Goal: Transaction & Acquisition: Book appointment/travel/reservation

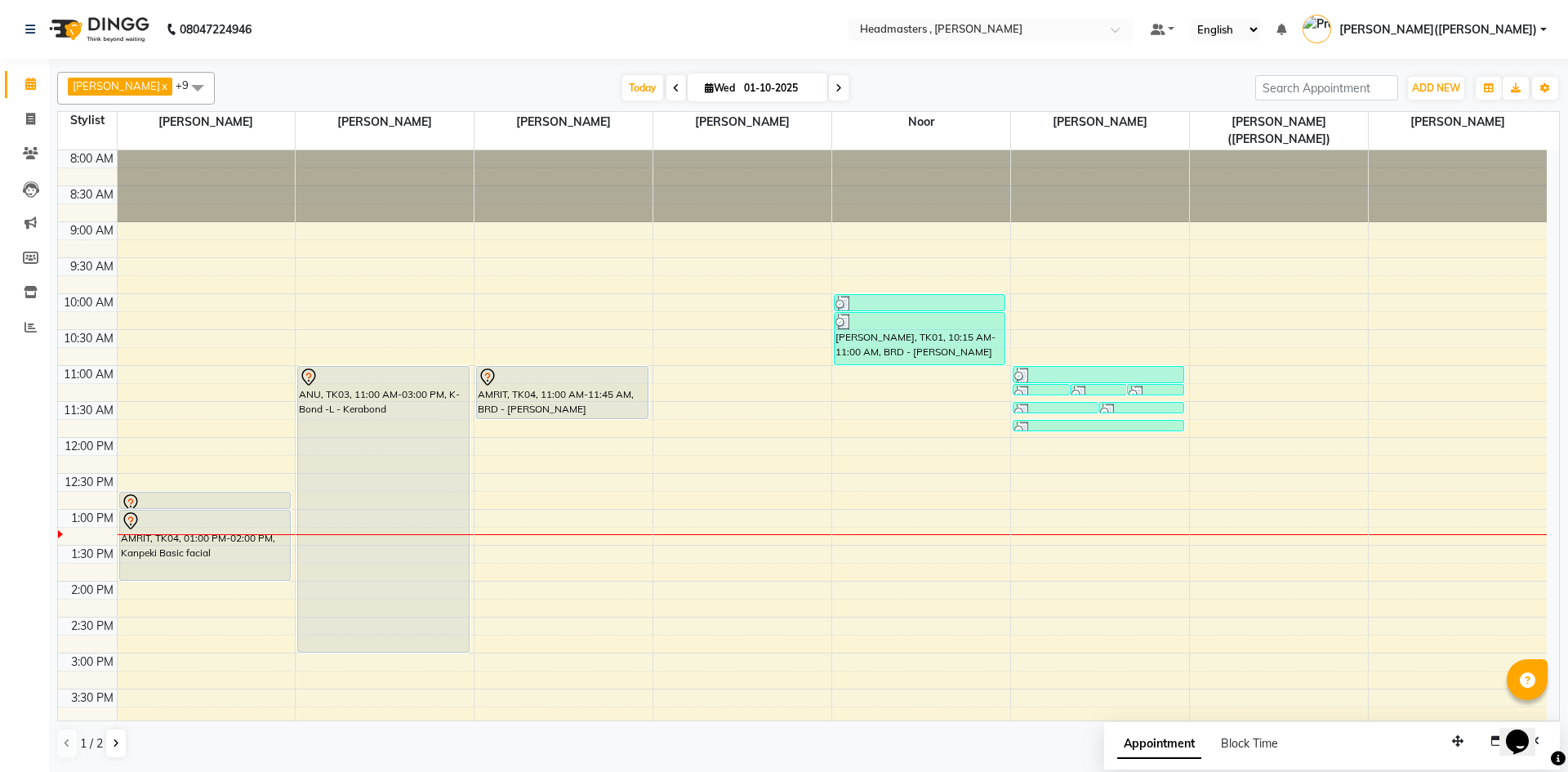
scroll to position [288, 0]
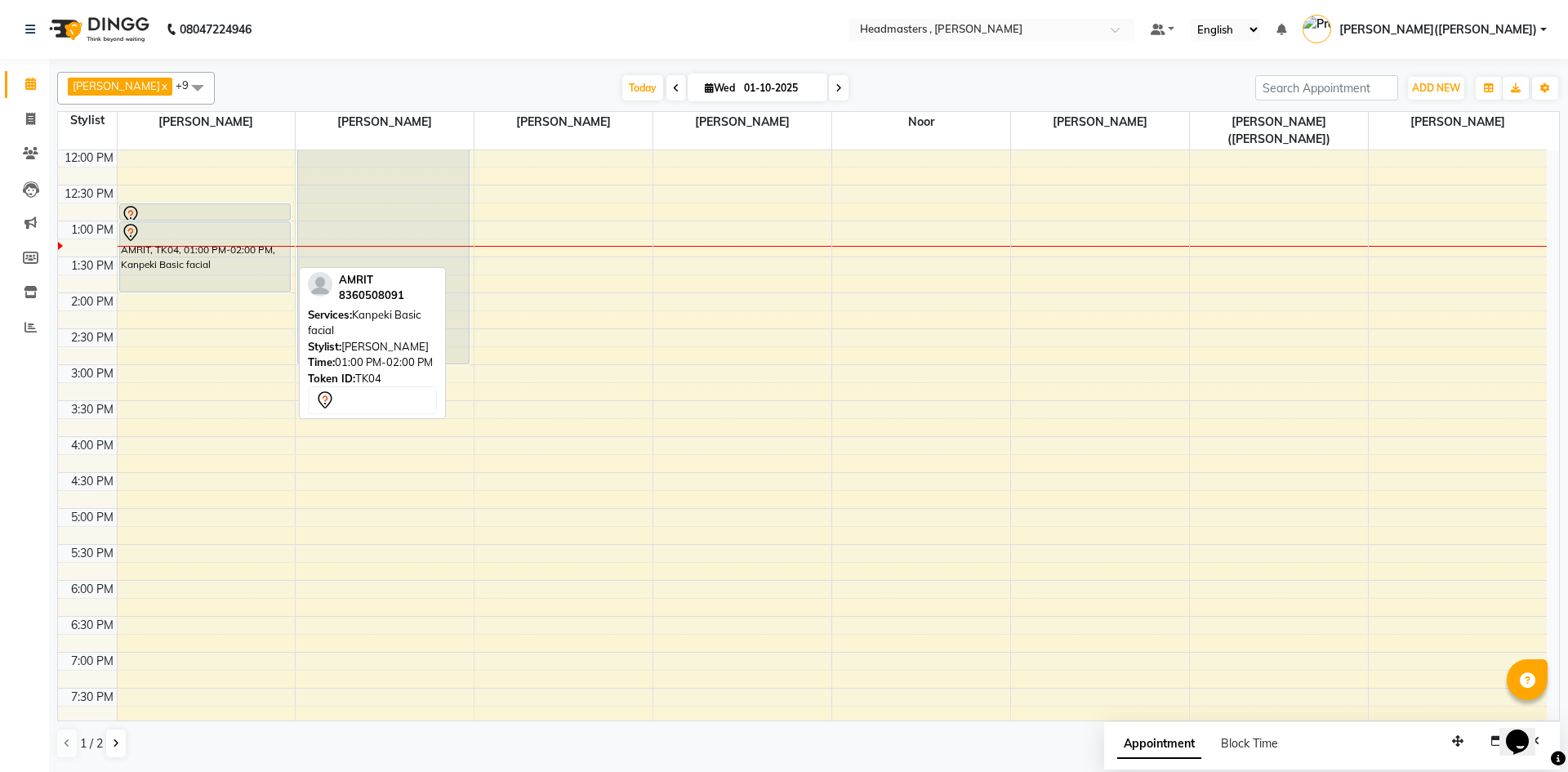
click at [200, 247] on div "AMRIT, TK04, 01:00 PM-02:00 PM, Kanpeki Basic facial" at bounding box center [204, 257] width 170 height 69
select select "7"
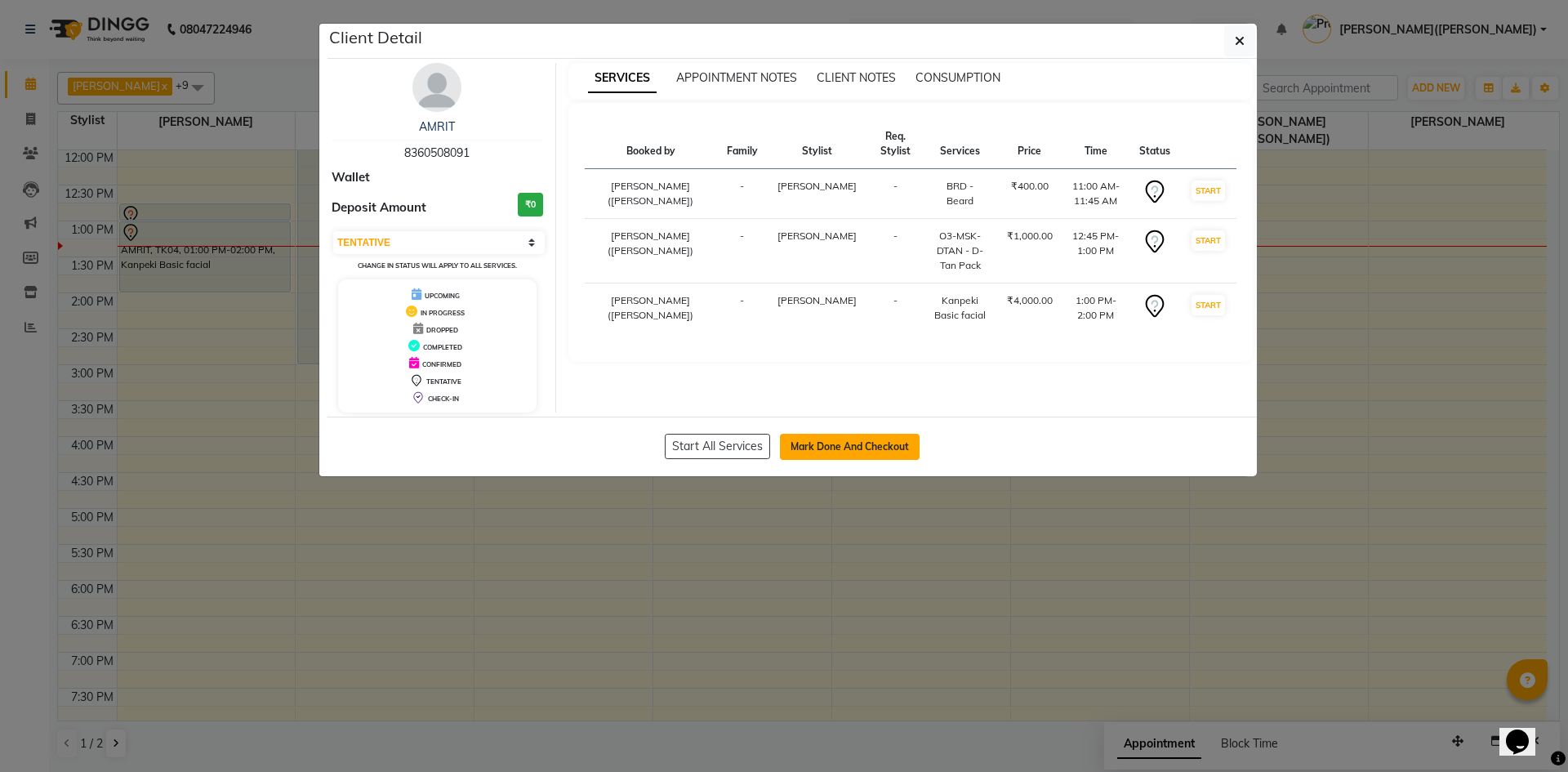
click at [853, 454] on button "Mark Done And Checkout" at bounding box center [849, 446] width 140 height 26
select select "service"
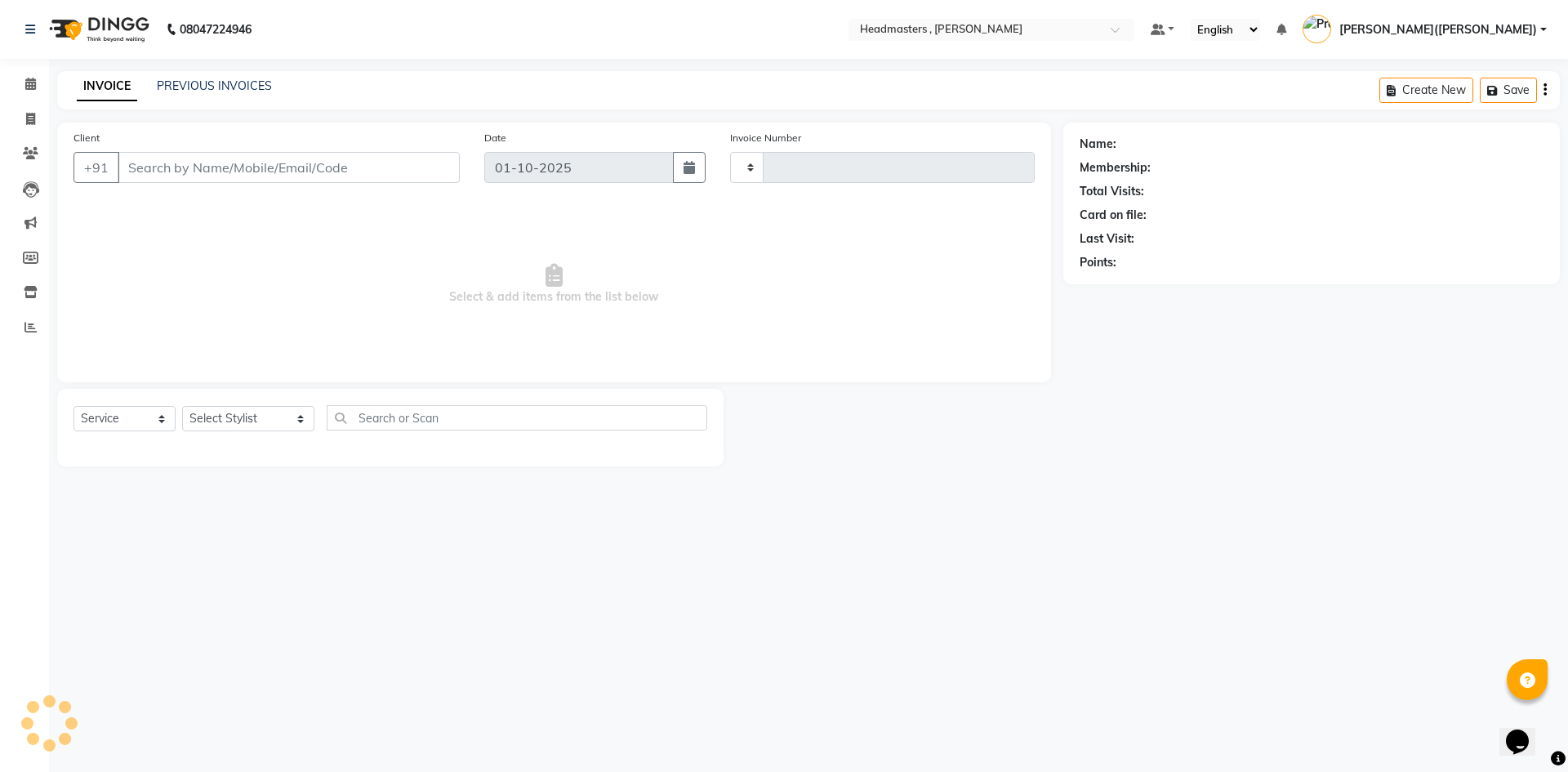
type input "8360508091"
select select "85123"
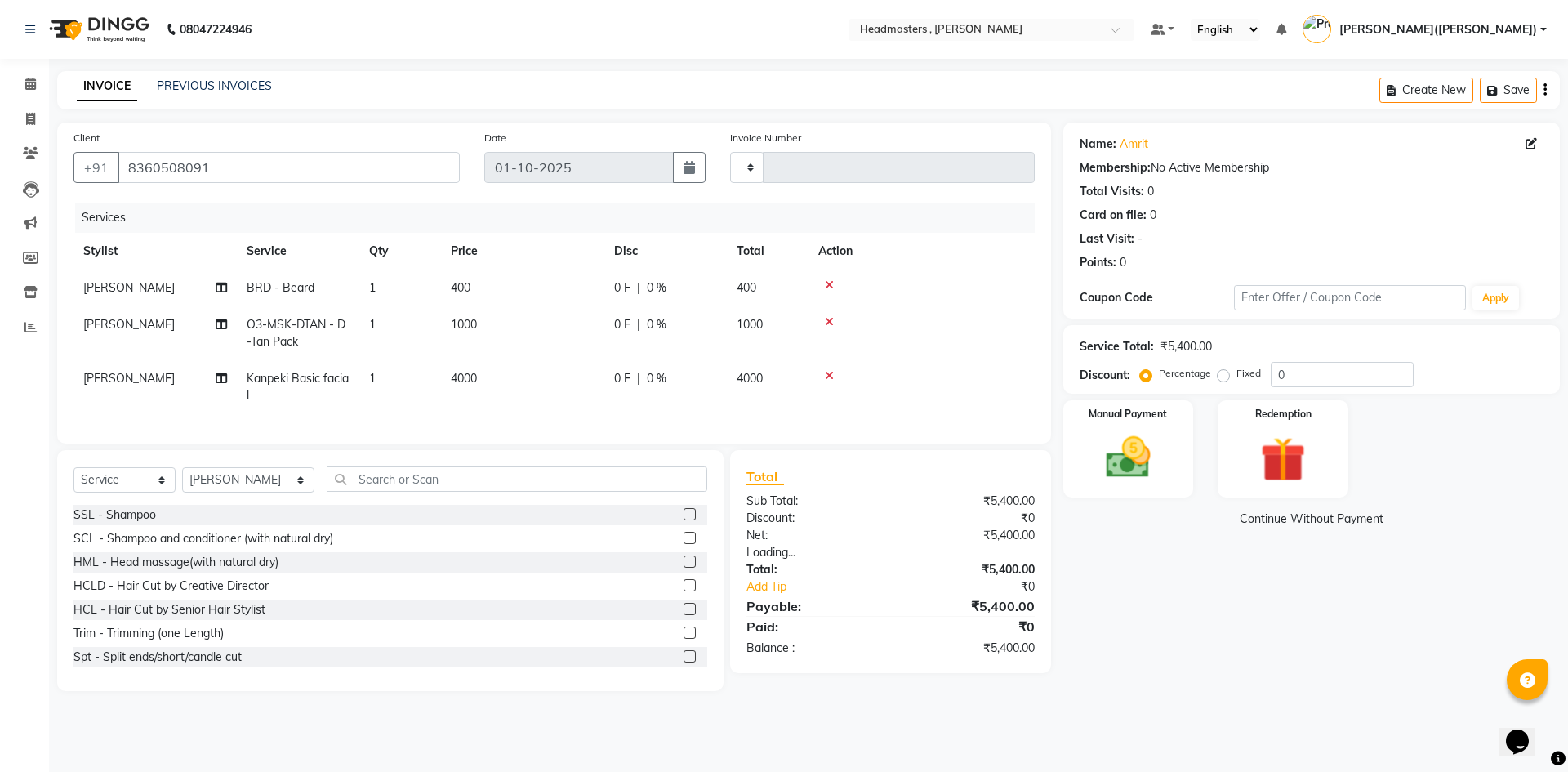
click at [627, 288] on span "0 F" at bounding box center [622, 288] width 16 height 17
select select "85125"
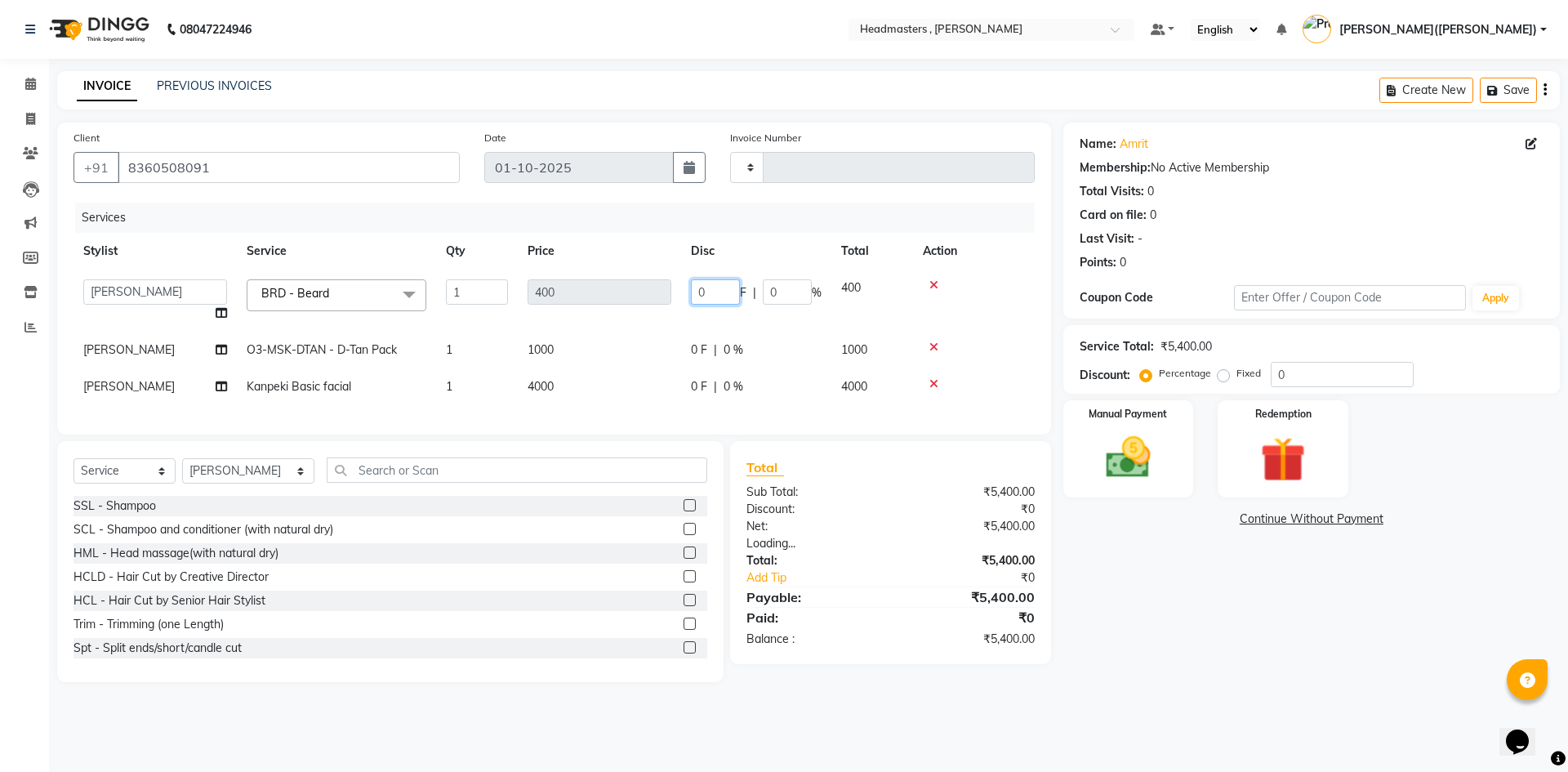
click at [708, 286] on input "0" at bounding box center [716, 292] width 49 height 26
type input "0"
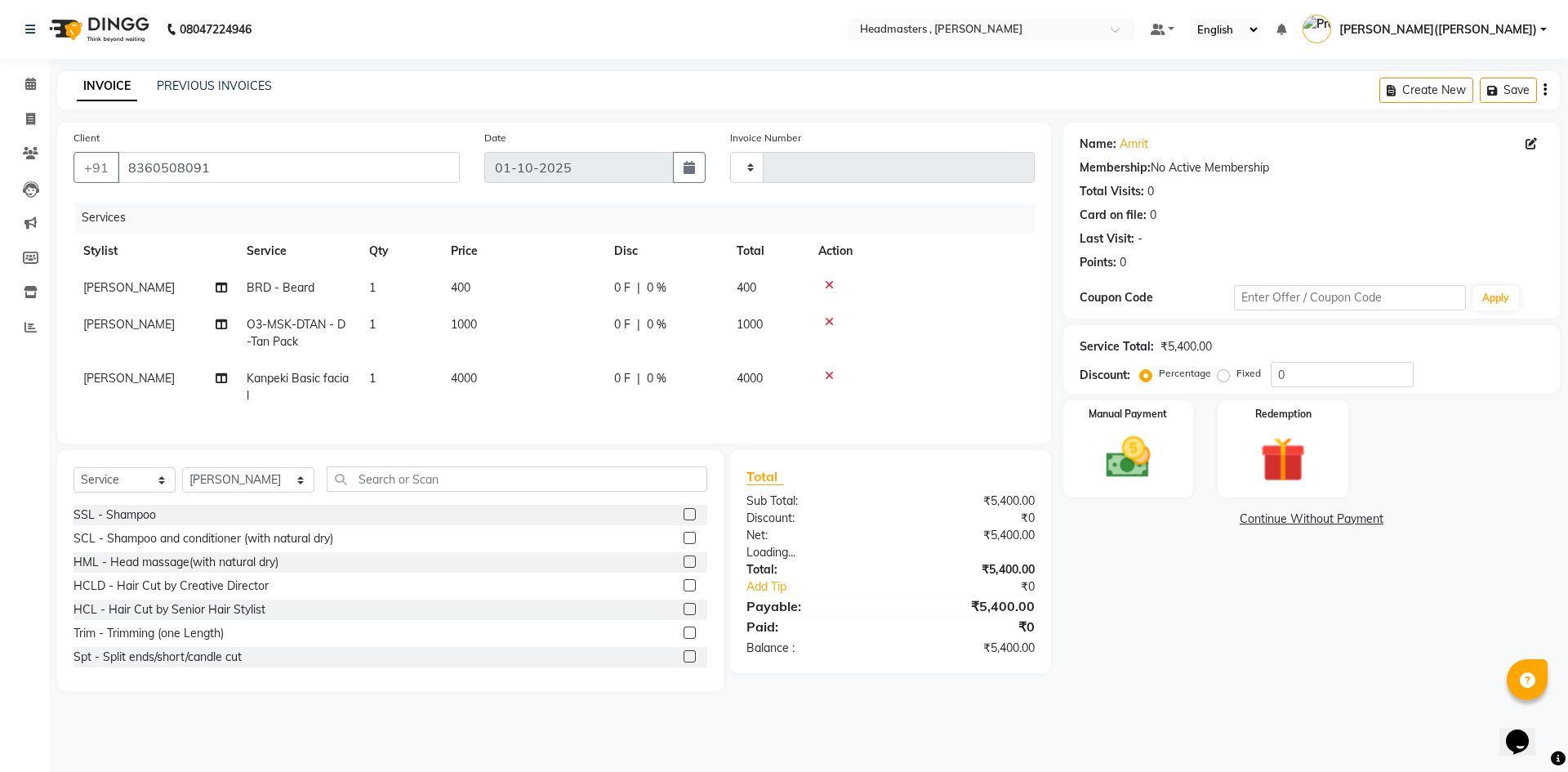
click at [664, 275] on td "0 F | 0 %" at bounding box center [666, 287] width 123 height 37
select select "85125"
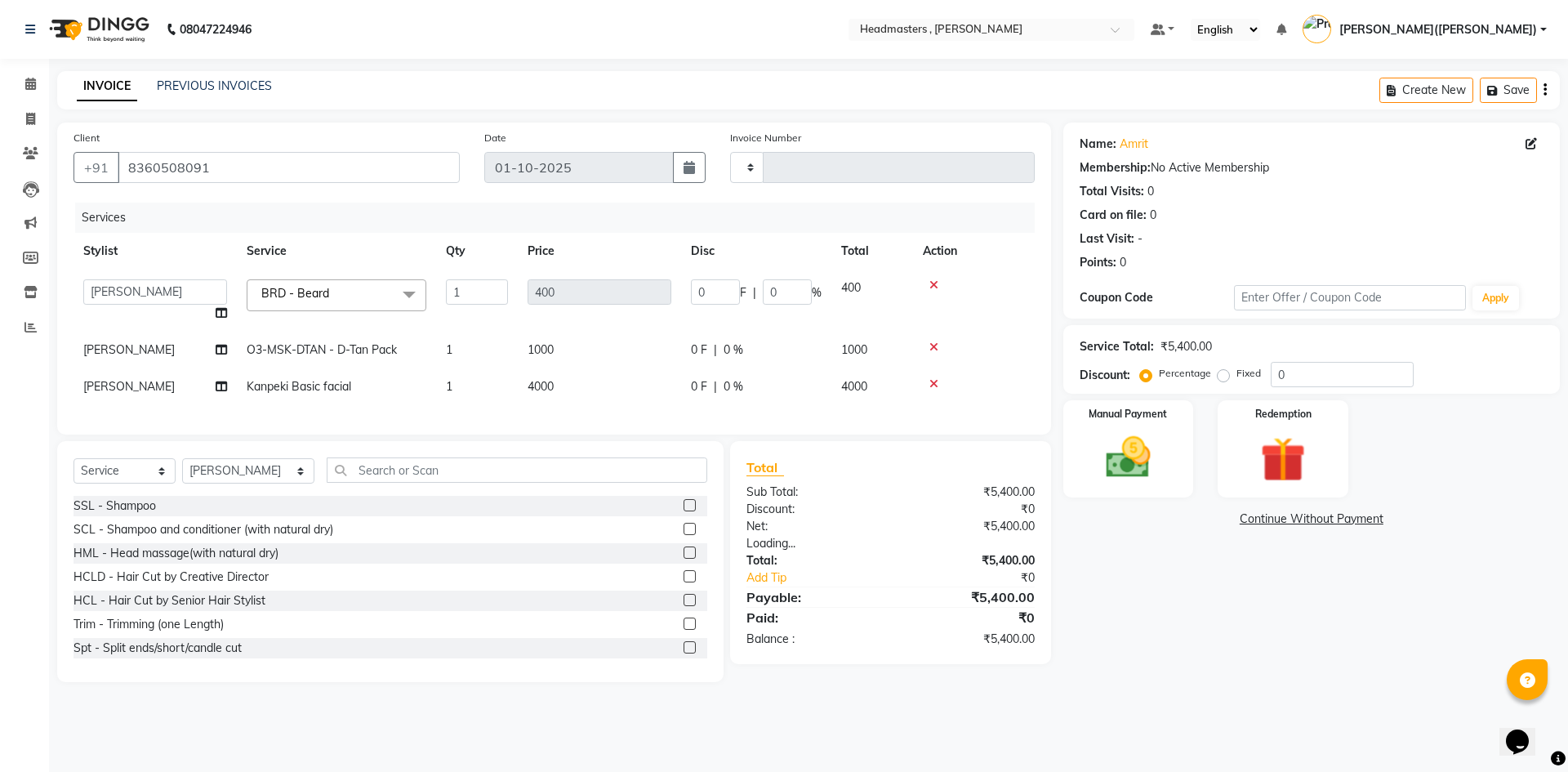
click at [784, 279] on td "0 F | 0 %" at bounding box center [756, 299] width 150 height 62
click at [784, 285] on input "0" at bounding box center [787, 292] width 49 height 26
type input "050"
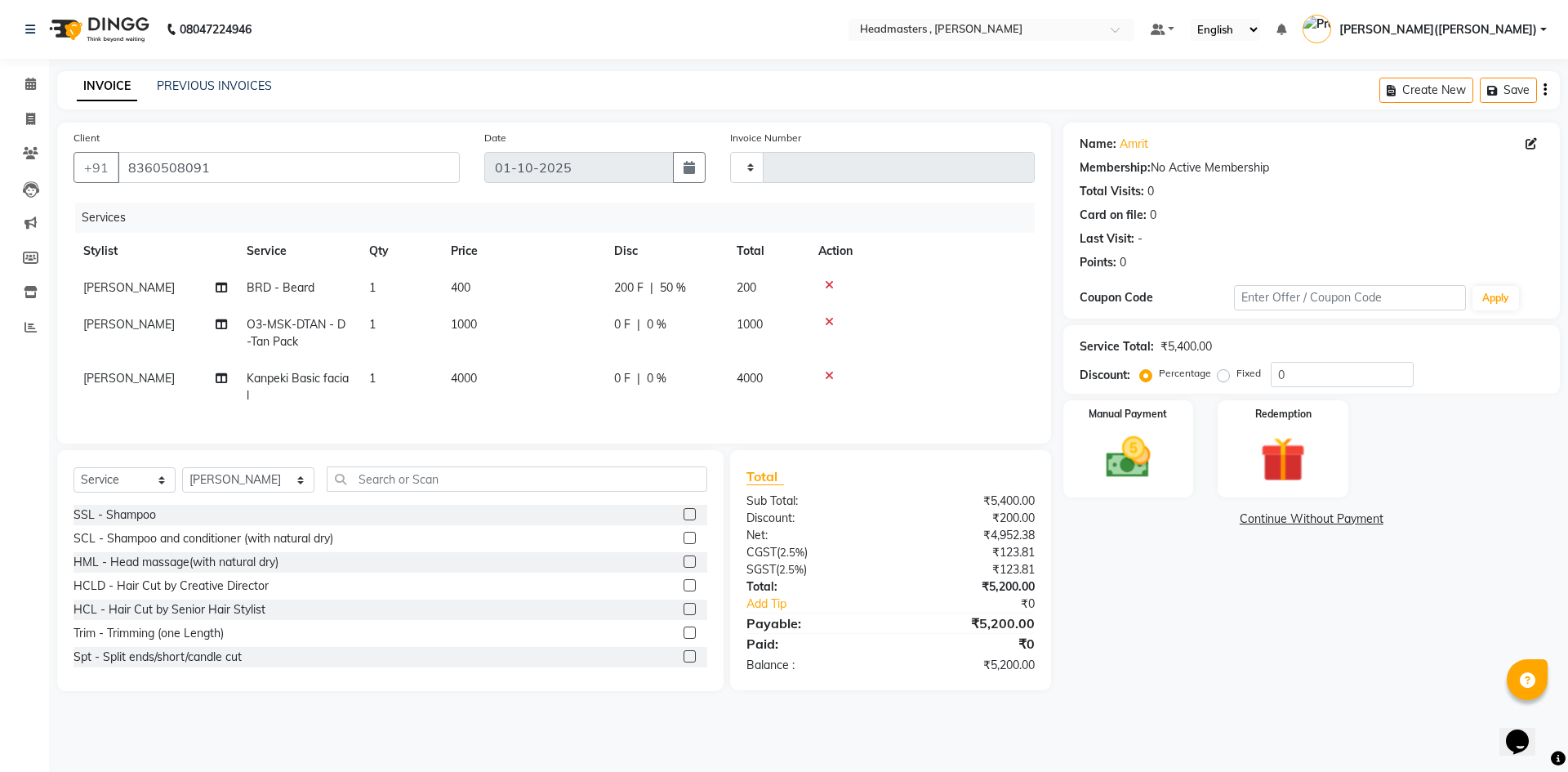
click at [1123, 550] on div "Name: Amrit Membership: No Active Membership Total Visits: 0 Card on file: 0 La…" at bounding box center [1317, 407] width 509 height 569
click at [621, 378] on span "0 F" at bounding box center [622, 378] width 16 height 17
select select "85123"
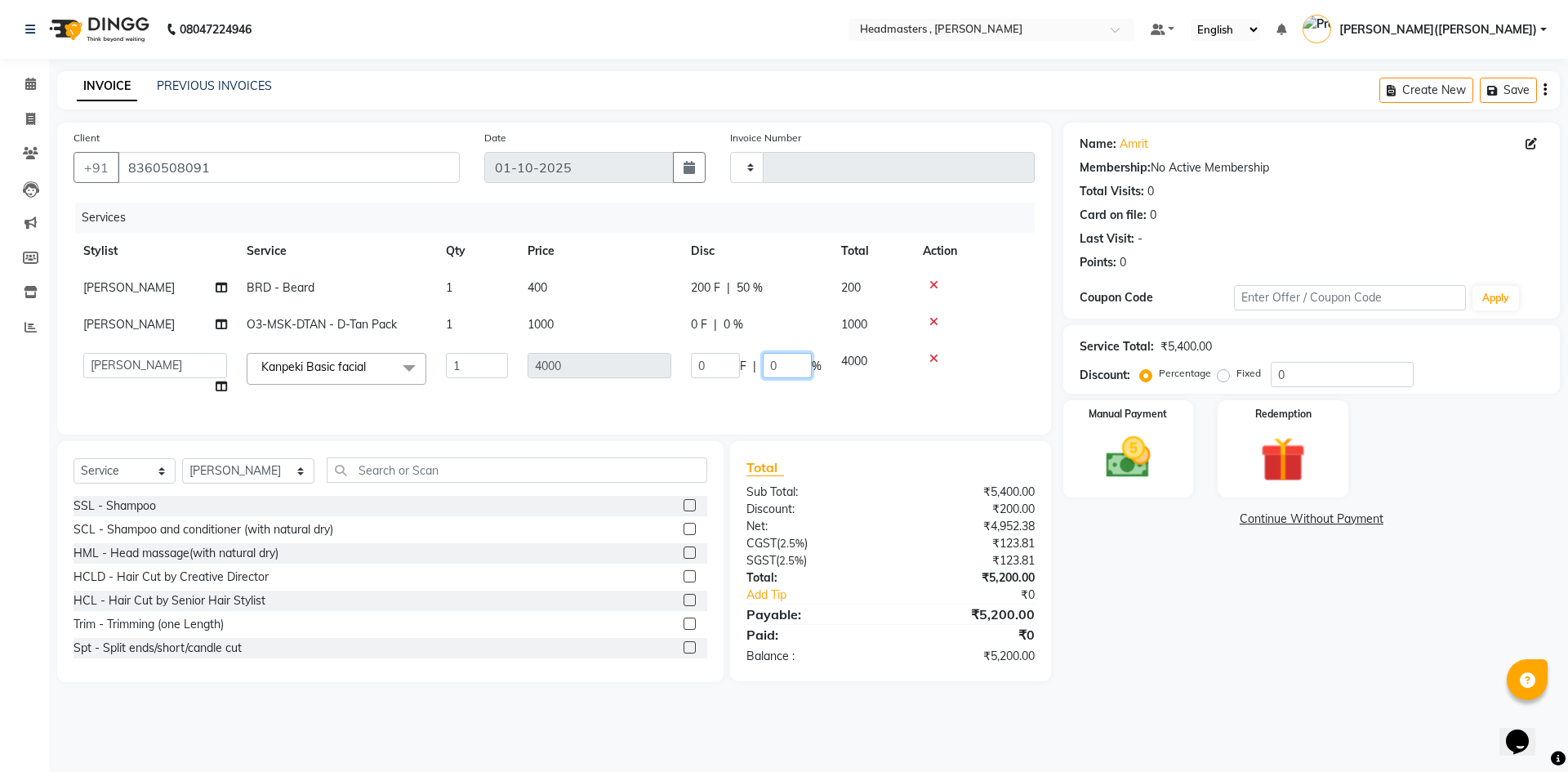
click at [785, 362] on input "0" at bounding box center [787, 365] width 49 height 26
type input "050"
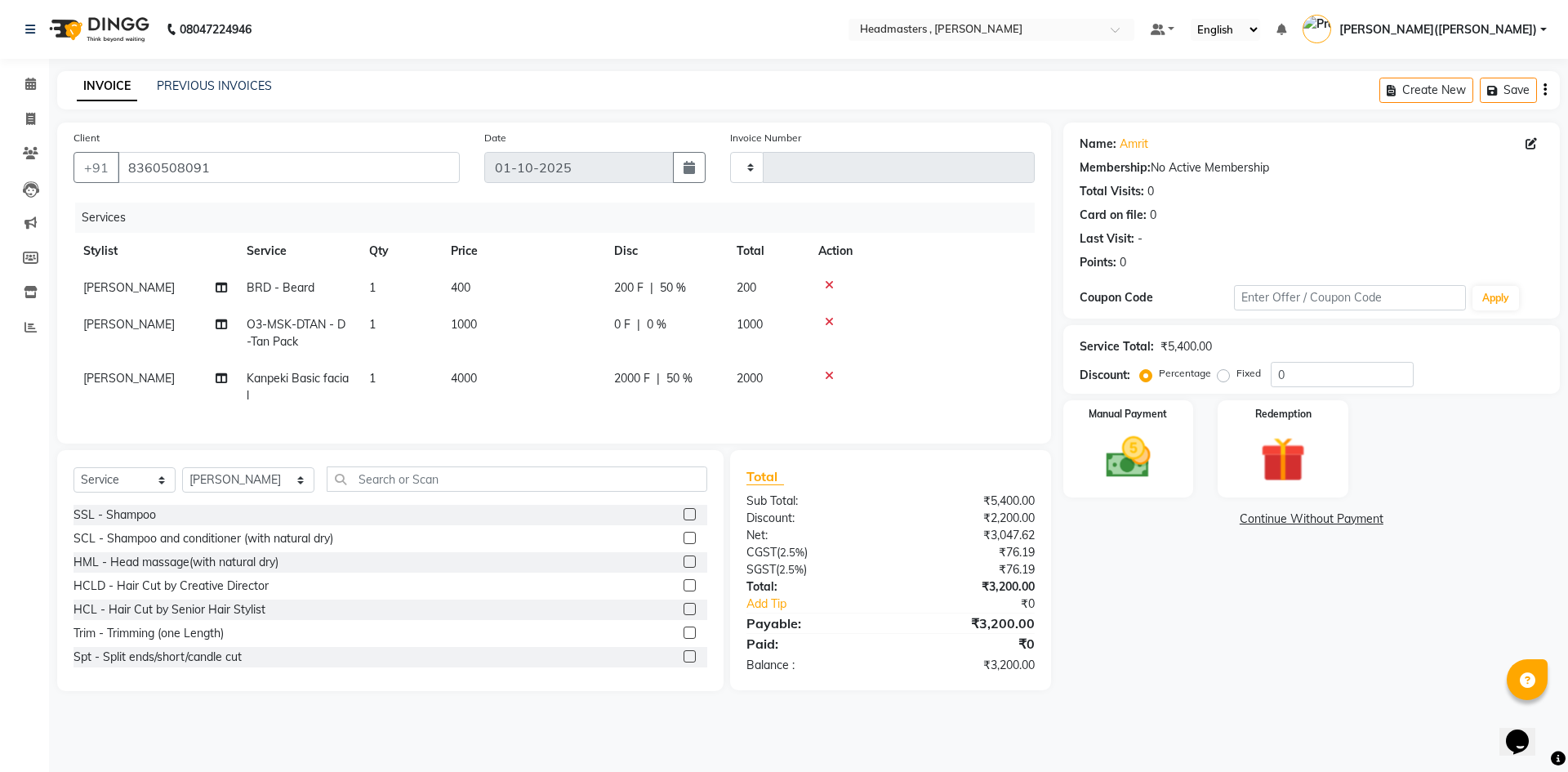
click at [1244, 720] on div "08047224946 Select Location × Headmasters , Sri Muktsar Sahib Default Panel My …" at bounding box center [784, 386] width 1568 height 772
click at [1152, 426] on div "Manual Payment" at bounding box center [1128, 449] width 136 height 101
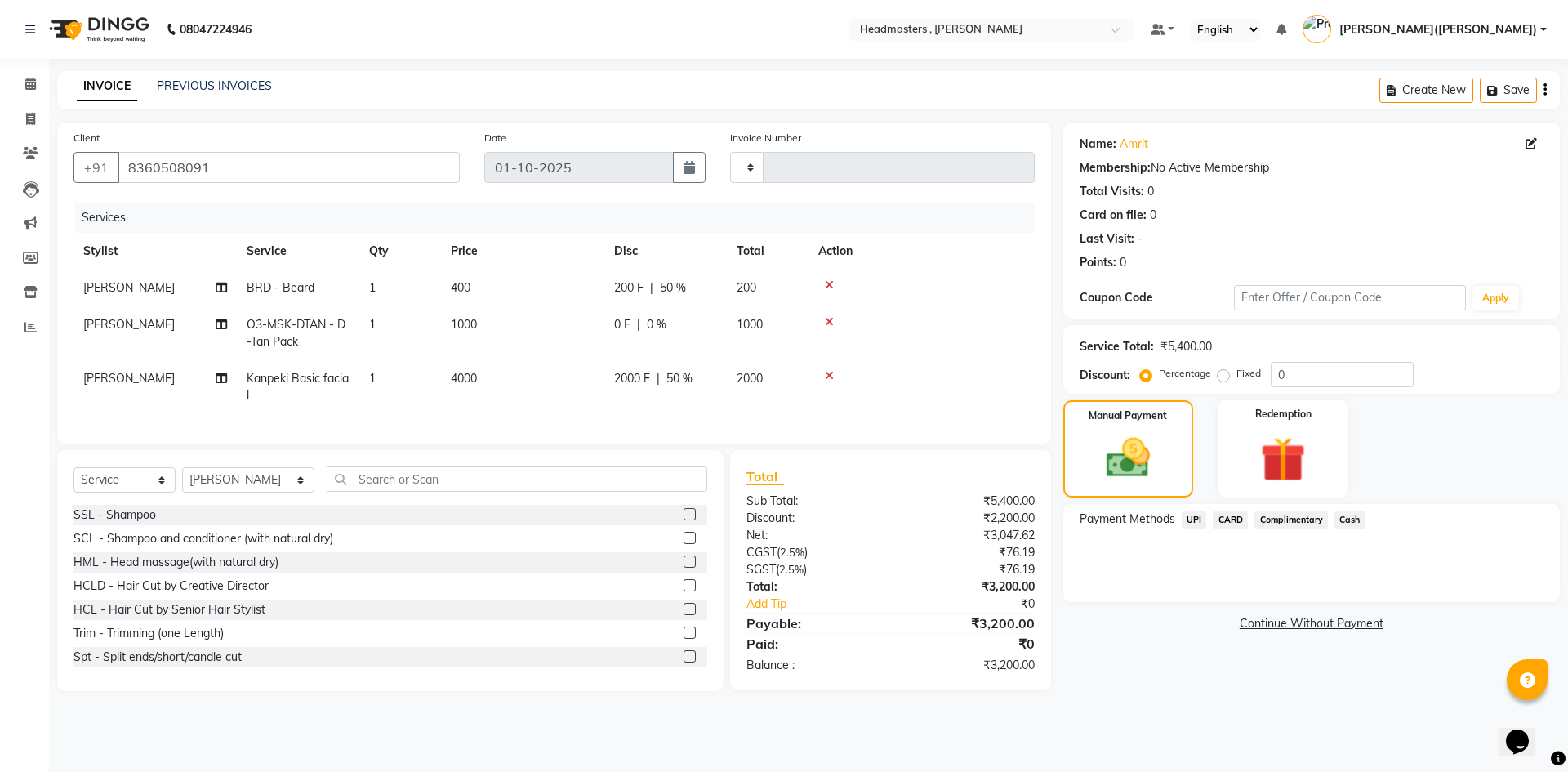
click at [1350, 517] on span "Cash" at bounding box center [1349, 520] width 31 height 19
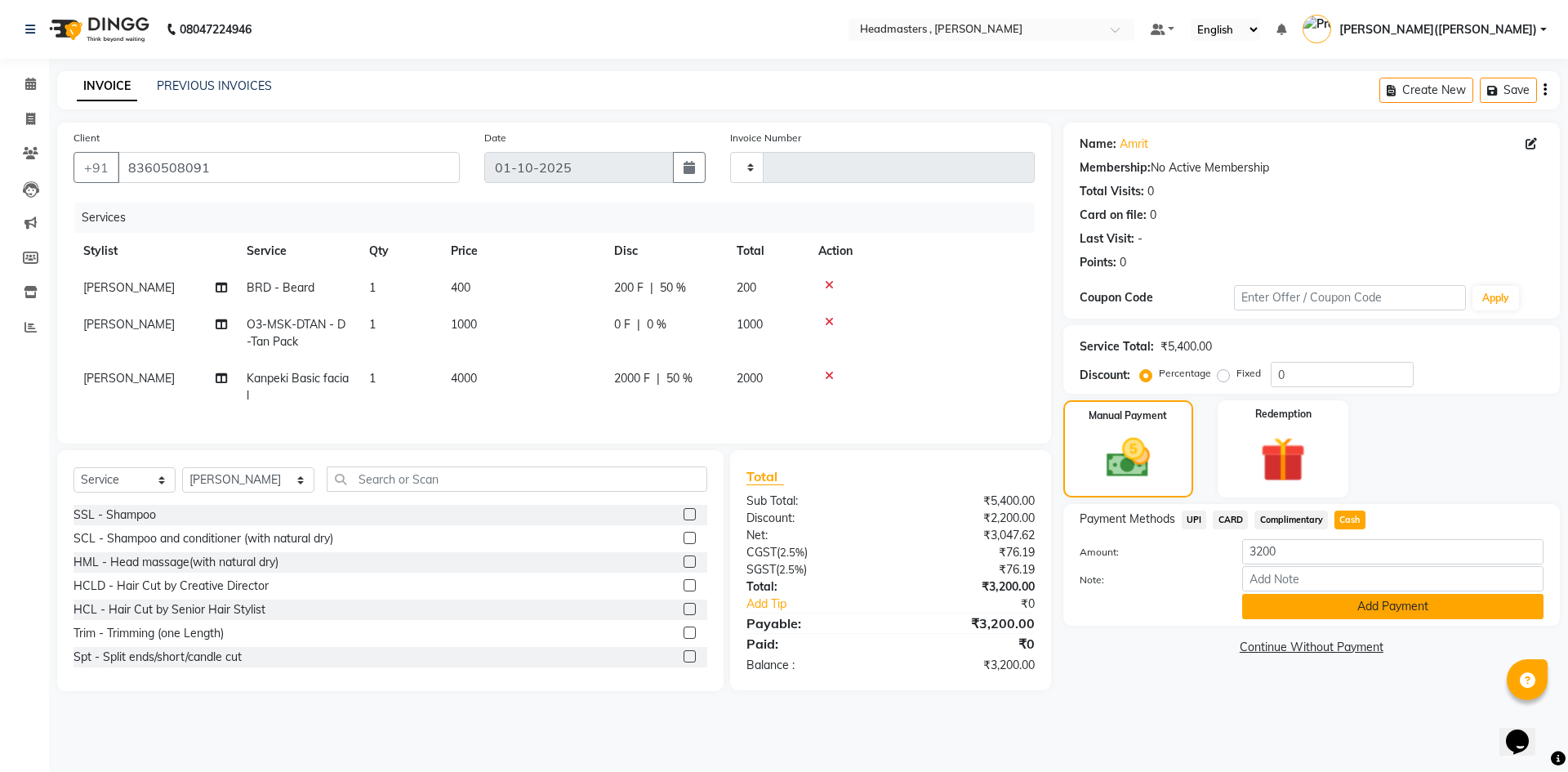
click at [1336, 608] on button "Add Payment" at bounding box center [1392, 606] width 301 height 26
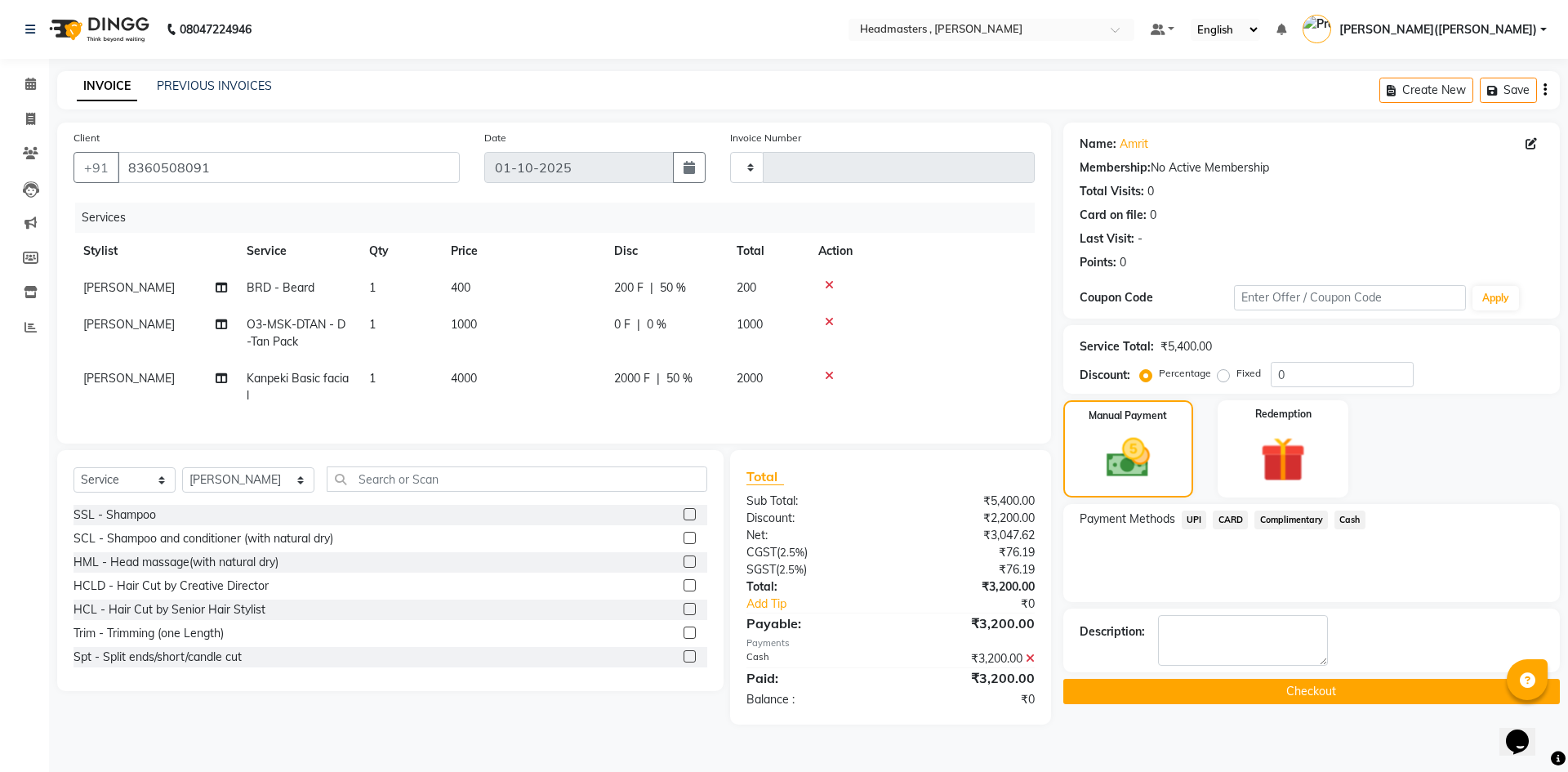
click at [1286, 696] on button "Checkout" at bounding box center [1311, 691] width 496 height 26
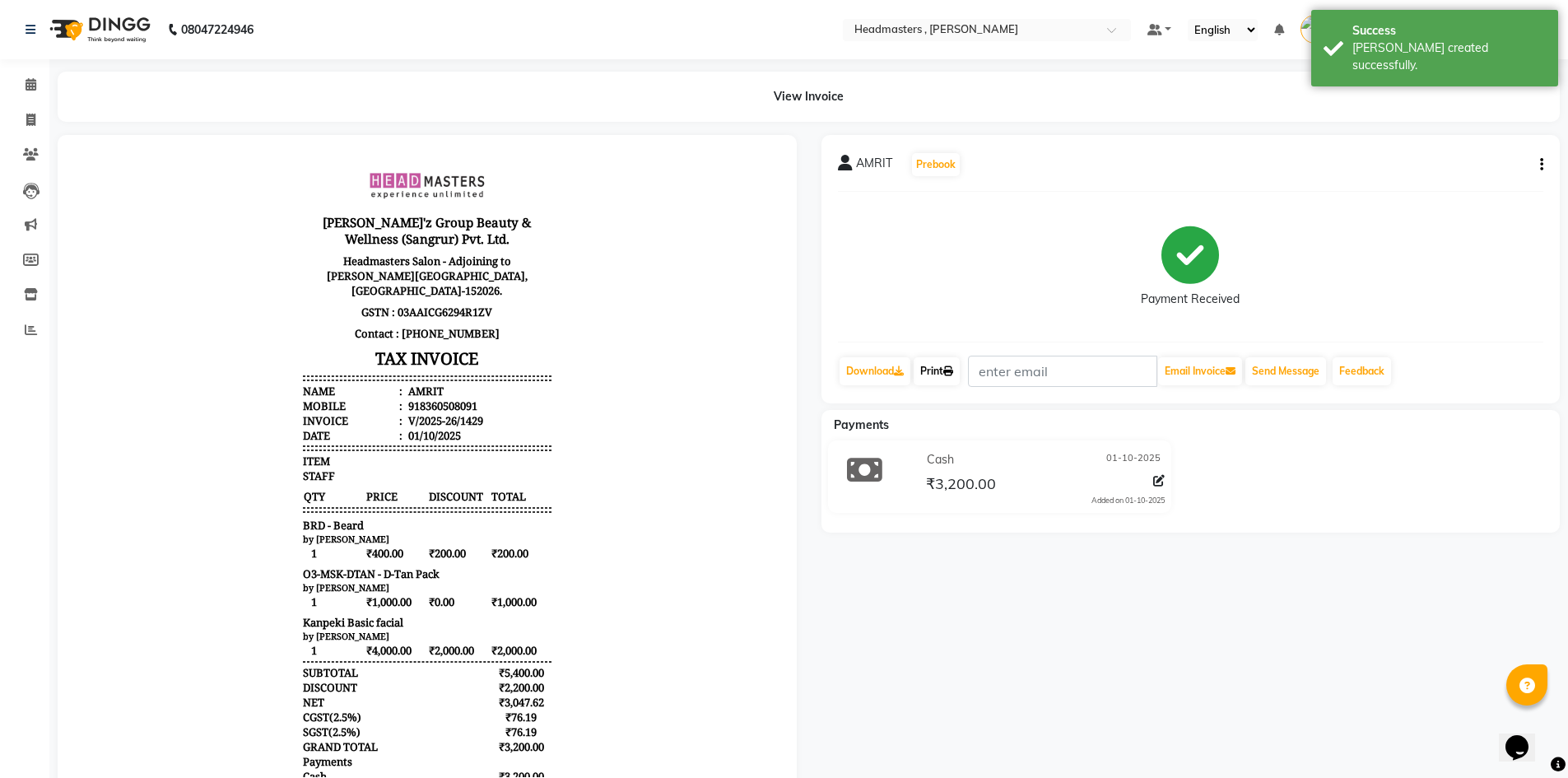
click at [939, 370] on link "Print" at bounding box center [936, 371] width 46 height 28
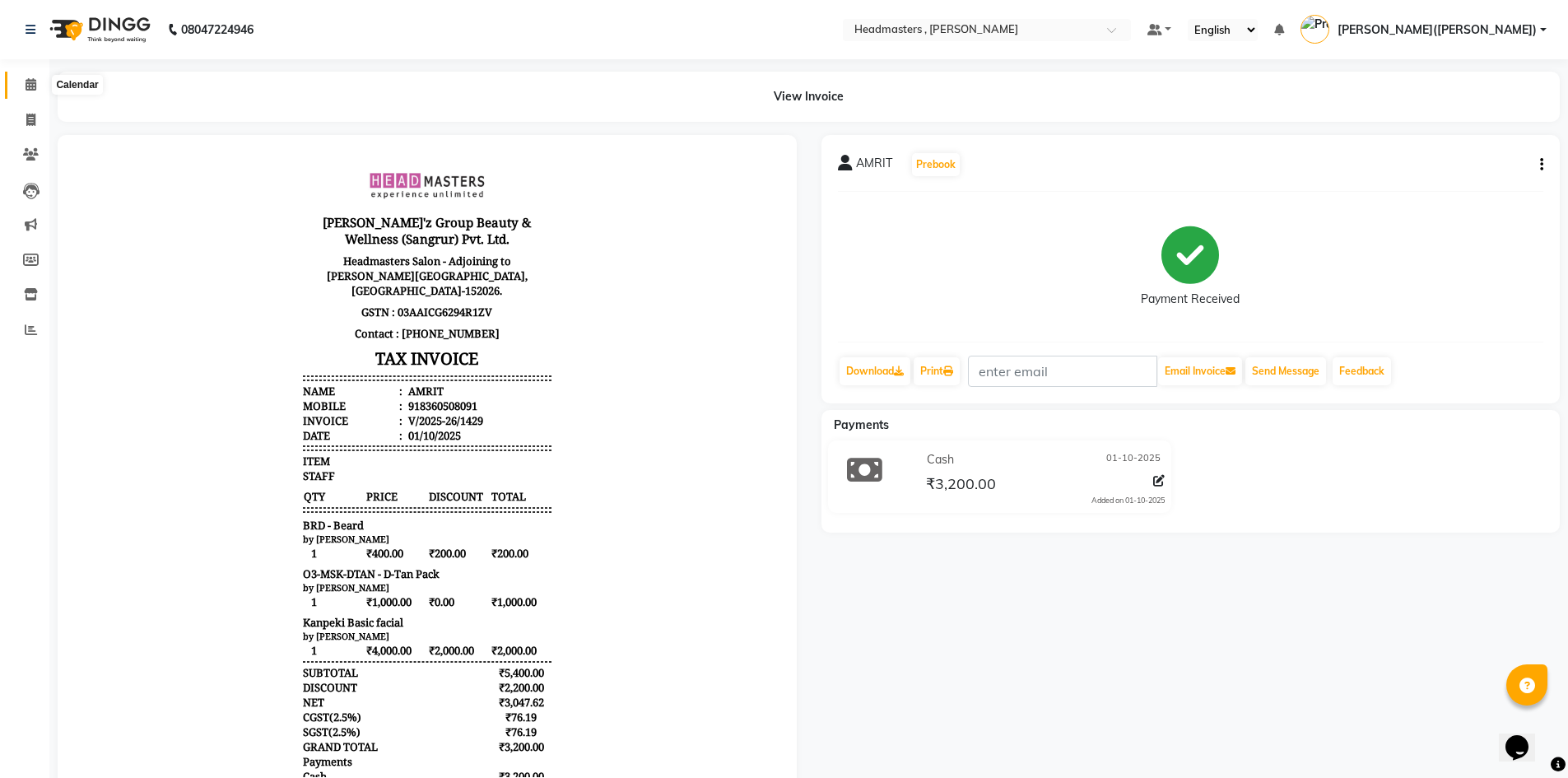
click at [33, 81] on icon at bounding box center [31, 84] width 11 height 12
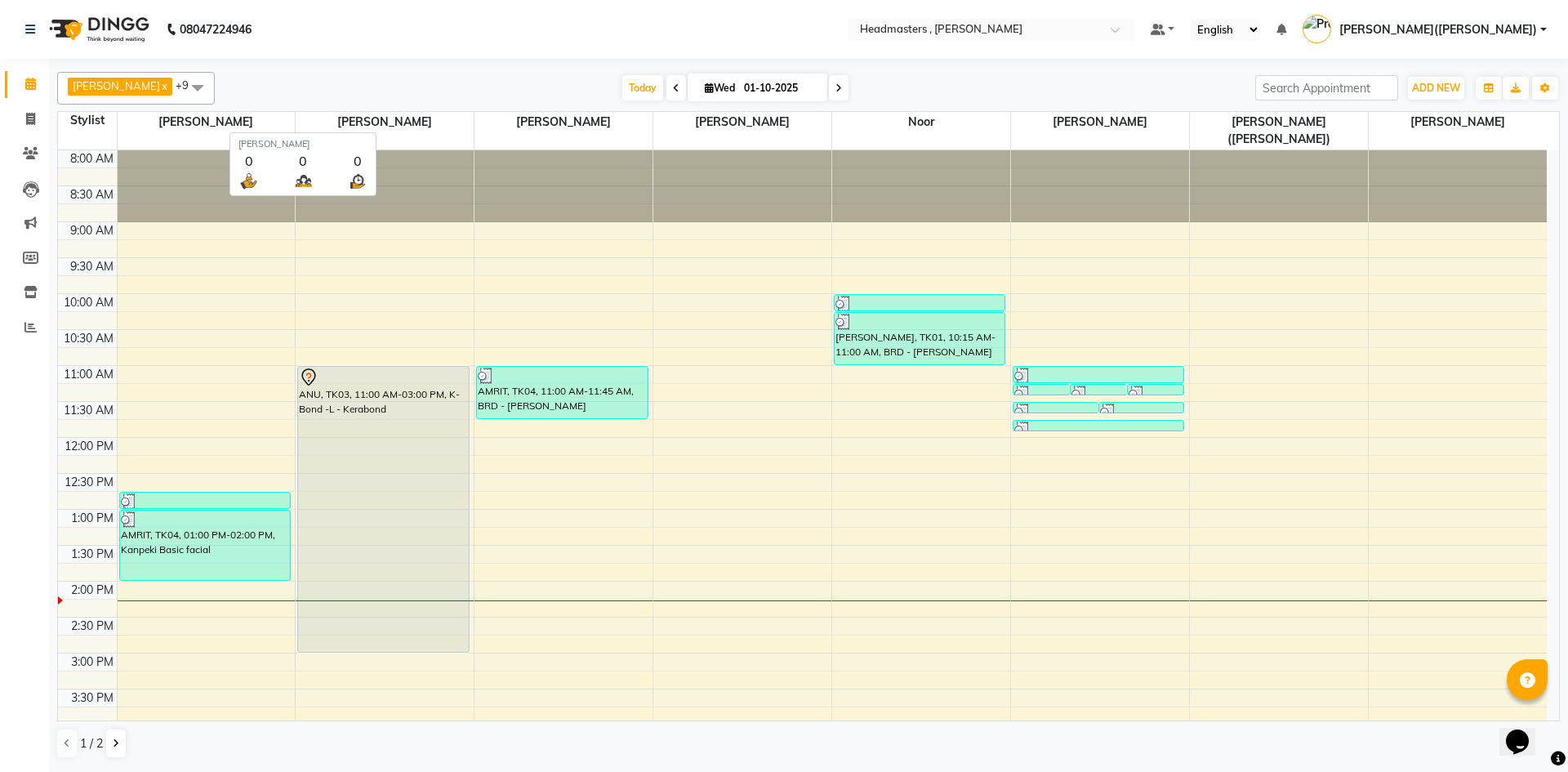
click at [377, 119] on span "[PERSON_NAME]" at bounding box center [384, 122] width 178 height 20
click at [430, 123] on span "[PERSON_NAME]" at bounding box center [384, 122] width 178 height 20
click at [434, 119] on span "[PERSON_NAME]" at bounding box center [384, 122] width 178 height 20
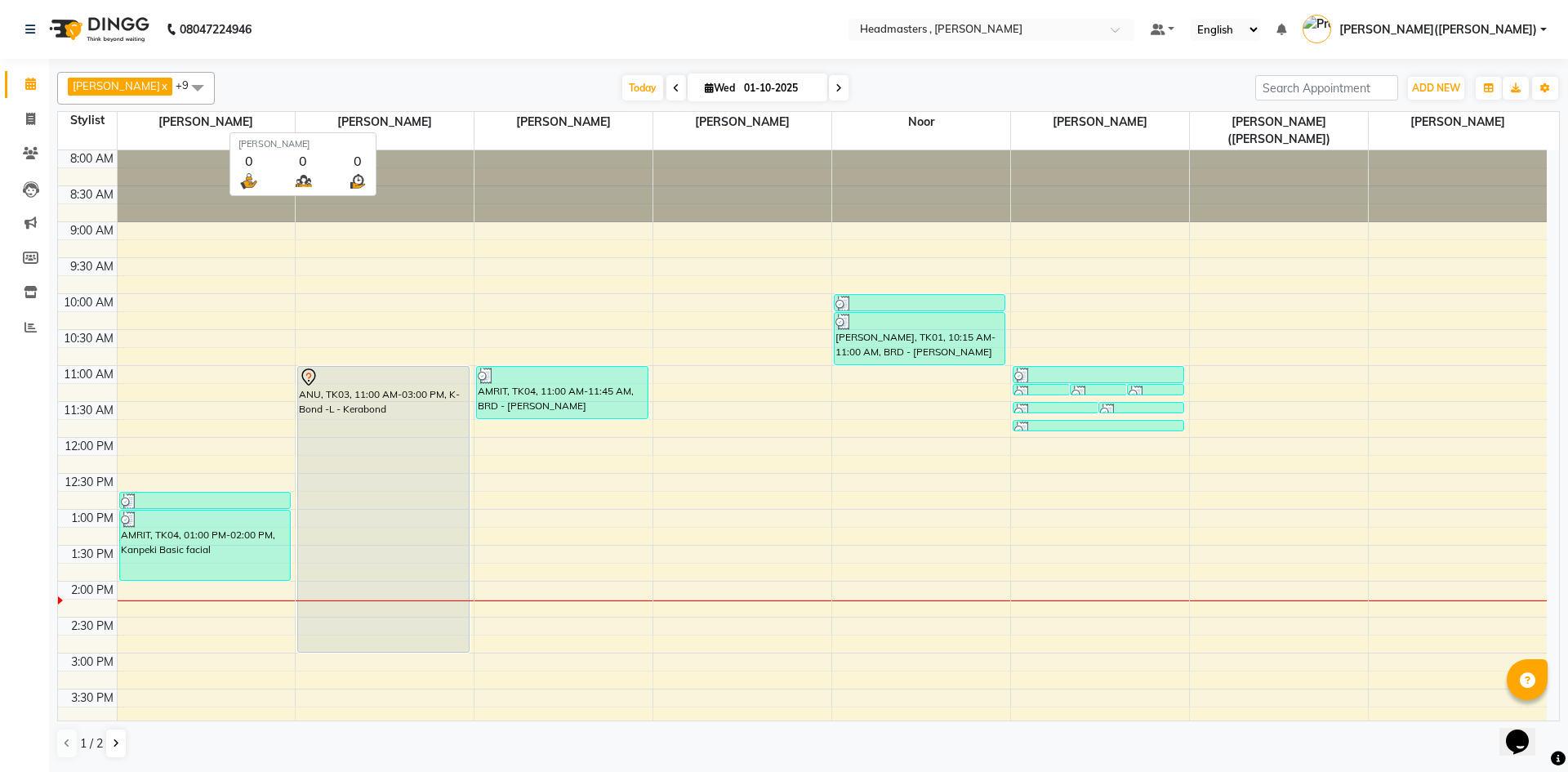
click at [434, 119] on span "[PERSON_NAME]" at bounding box center [384, 122] width 178 height 20
click at [182, 87] on span at bounding box center [198, 87] width 32 height 31
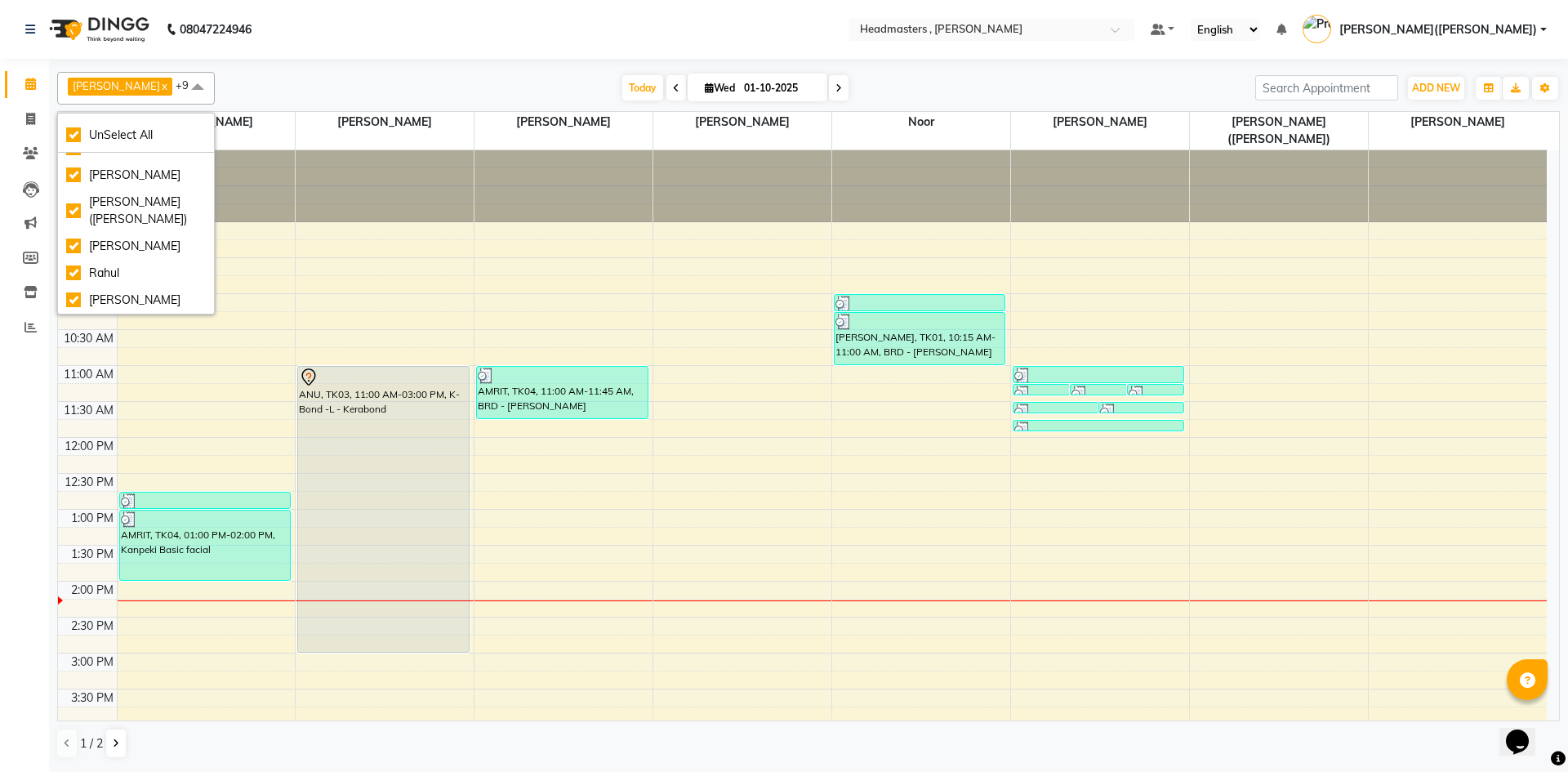
scroll to position [189, 0]
click at [113, 264] on div "Rahul" at bounding box center [136, 273] width 140 height 17
checkbox input "false"
click at [176, 348] on div "8:00 AM 8:30 AM 9:00 AM 9:30 AM 10:00 AM 10:30 AM 11:00 AM 11:30 AM 12:00 PM 12…" at bounding box center [803, 617] width 1489 height 934
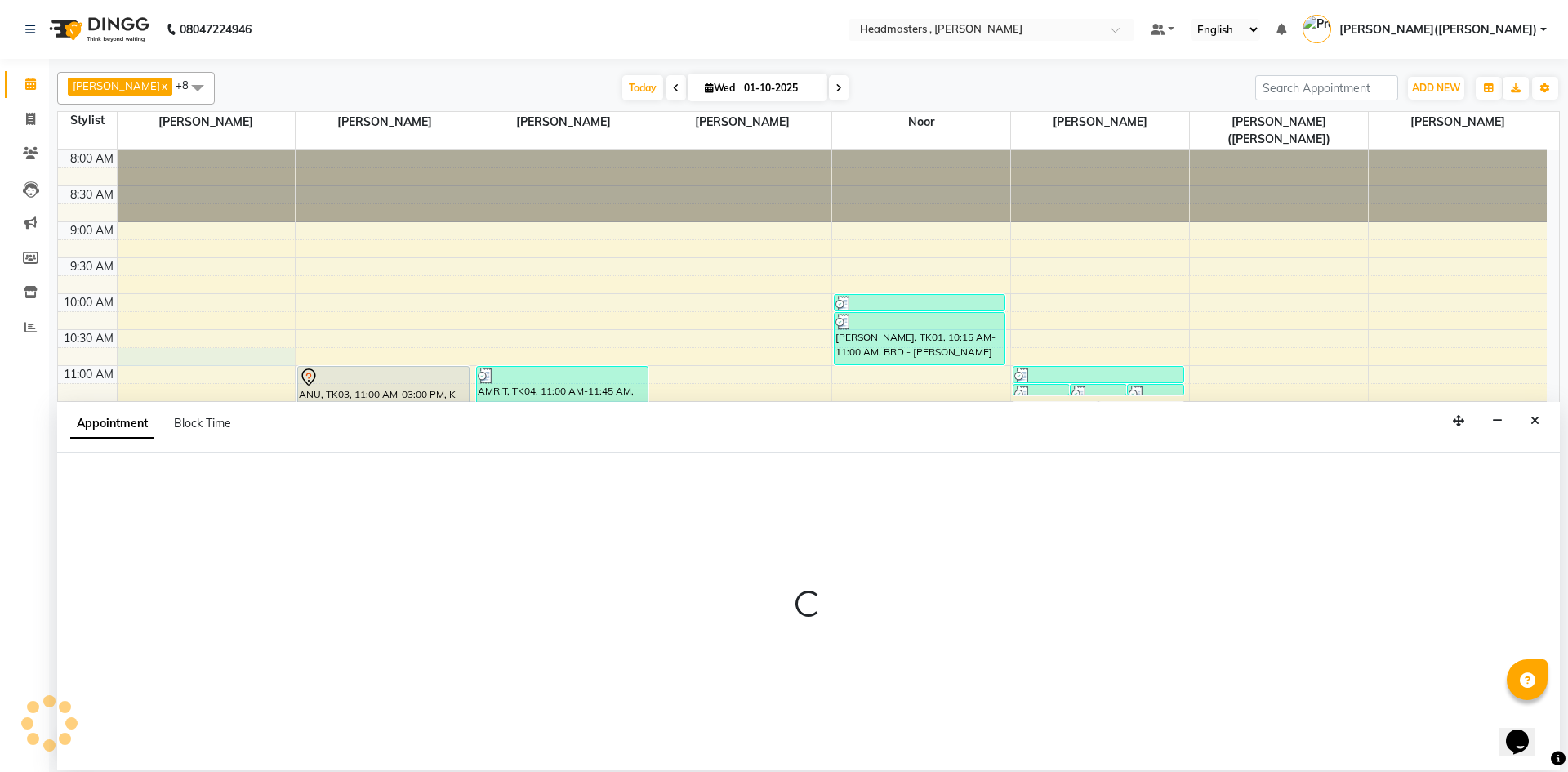
select select "85123"
select select "645"
select select "tentative"
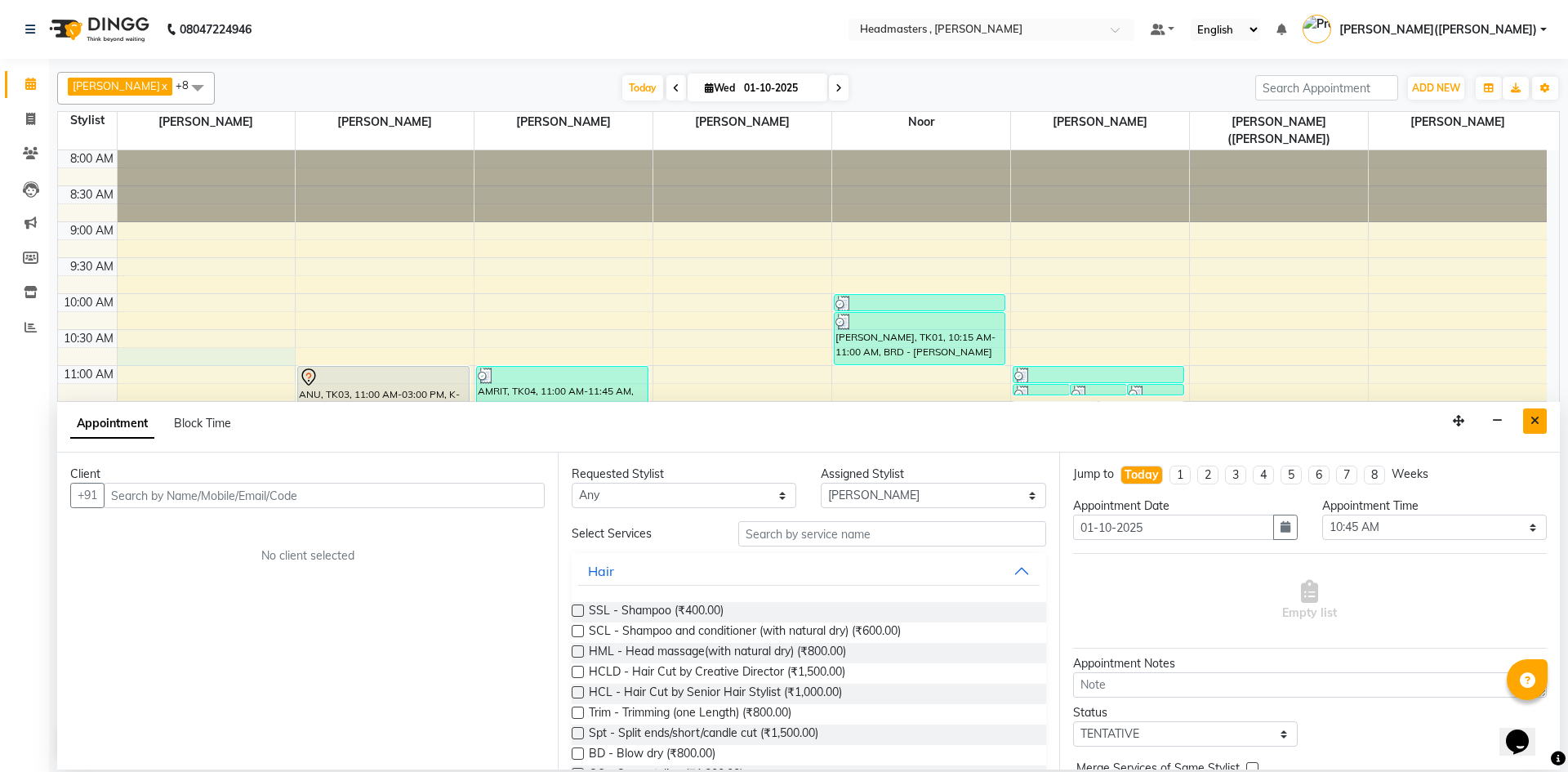
click at [1533, 430] on button "Close" at bounding box center [1535, 420] width 24 height 26
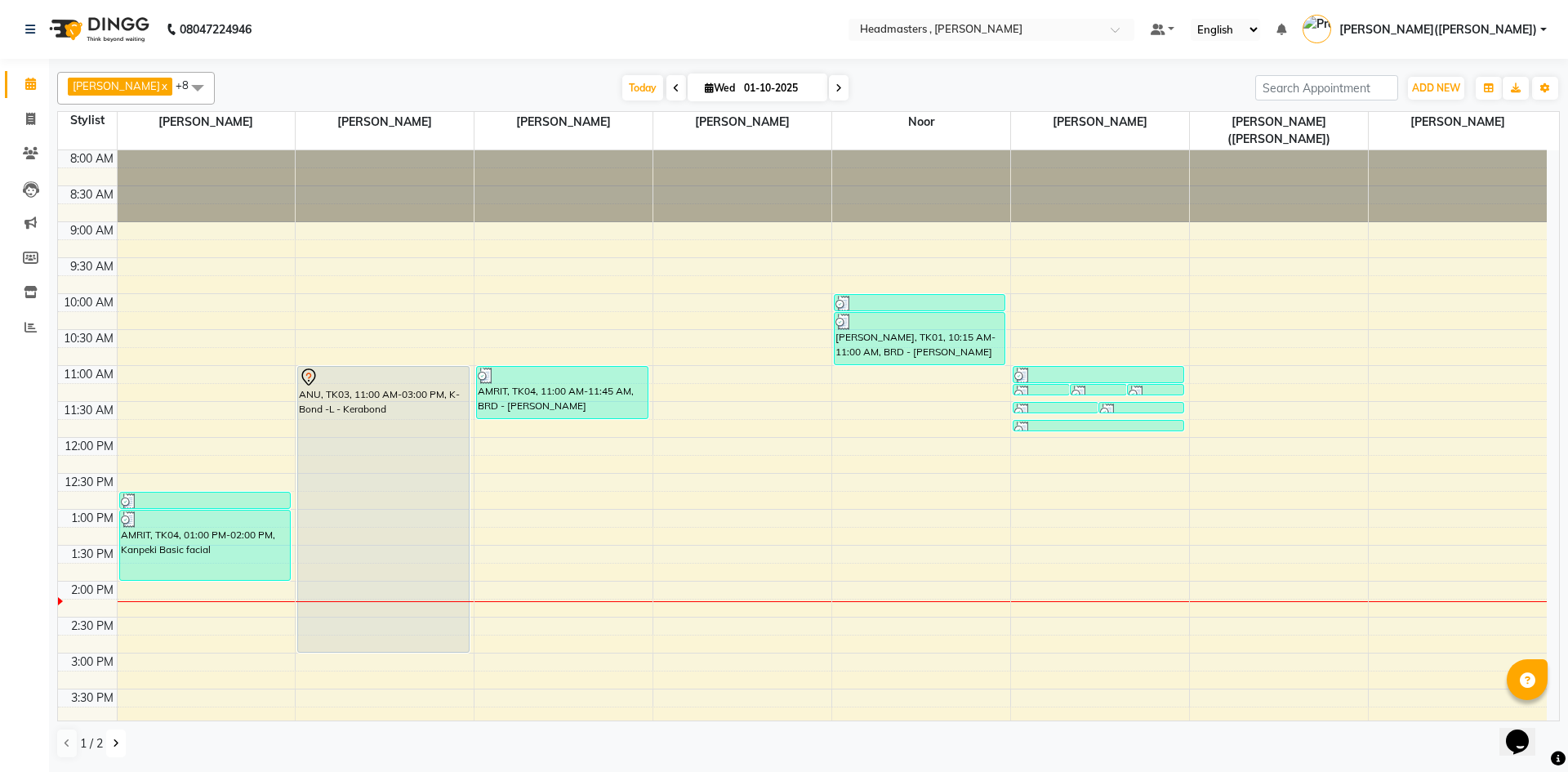
click at [113, 744] on icon at bounding box center [116, 743] width 7 height 10
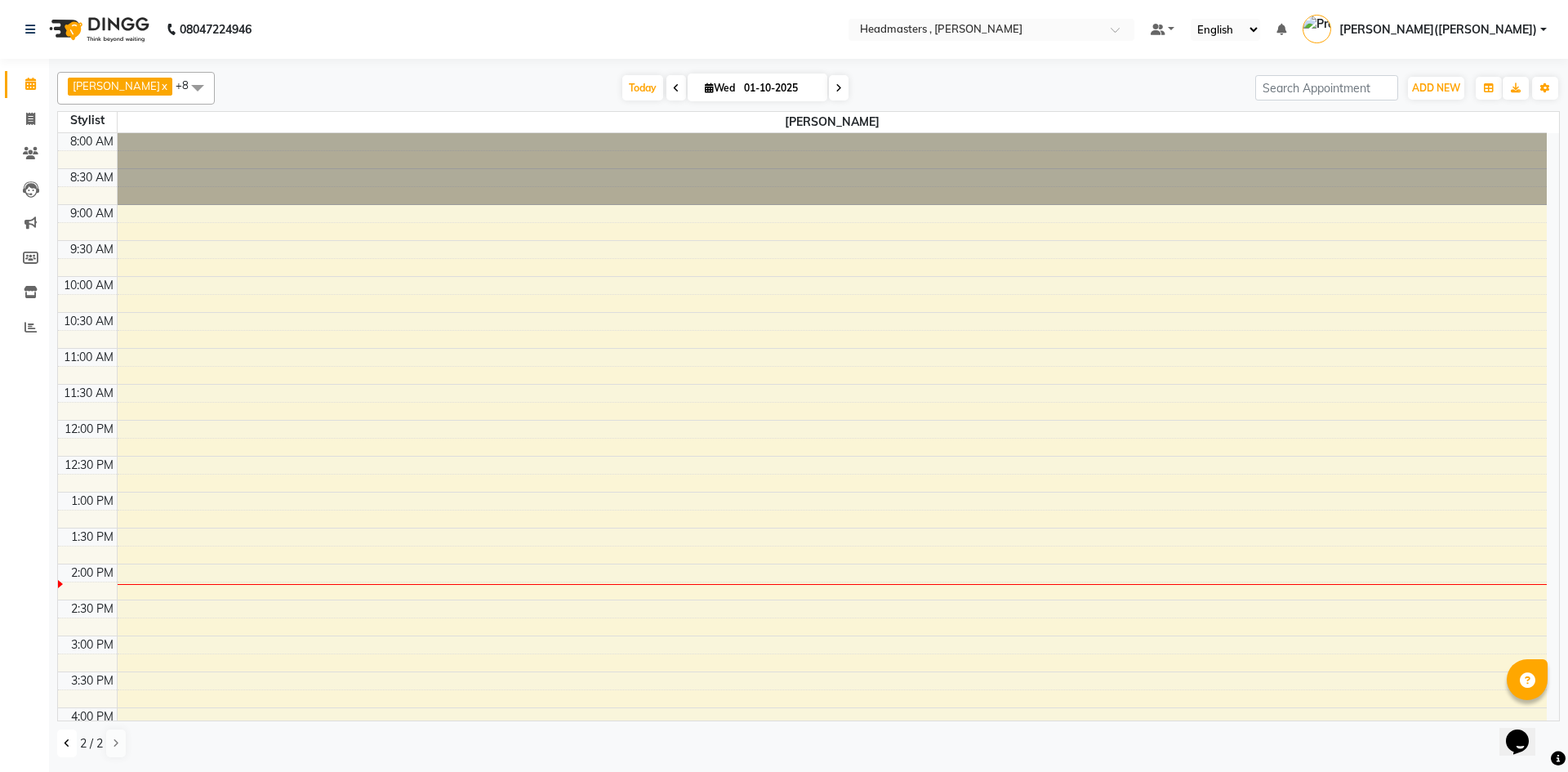
click at [61, 742] on button at bounding box center [67, 743] width 20 height 28
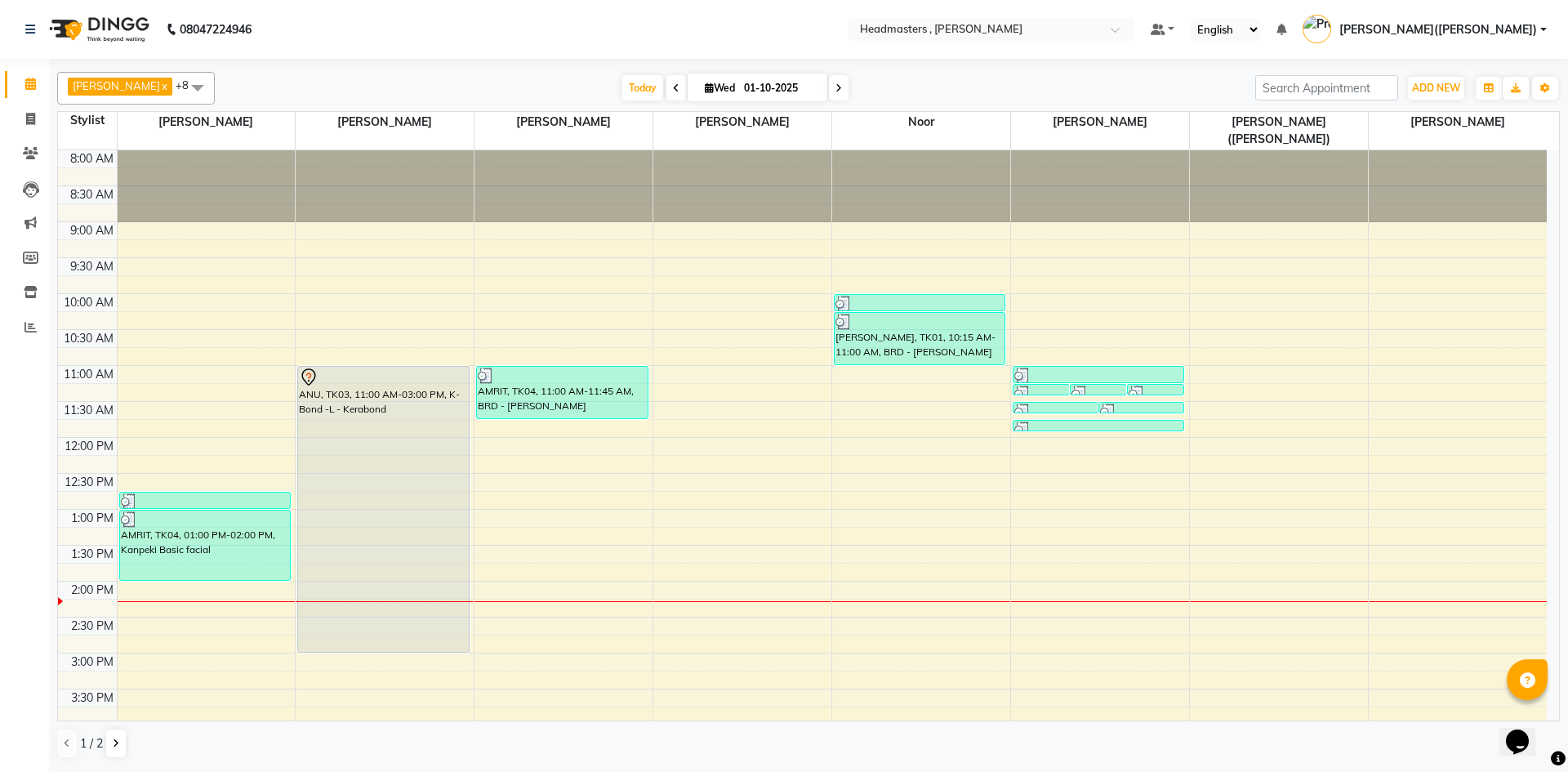
click at [182, 89] on span at bounding box center [198, 87] width 32 height 31
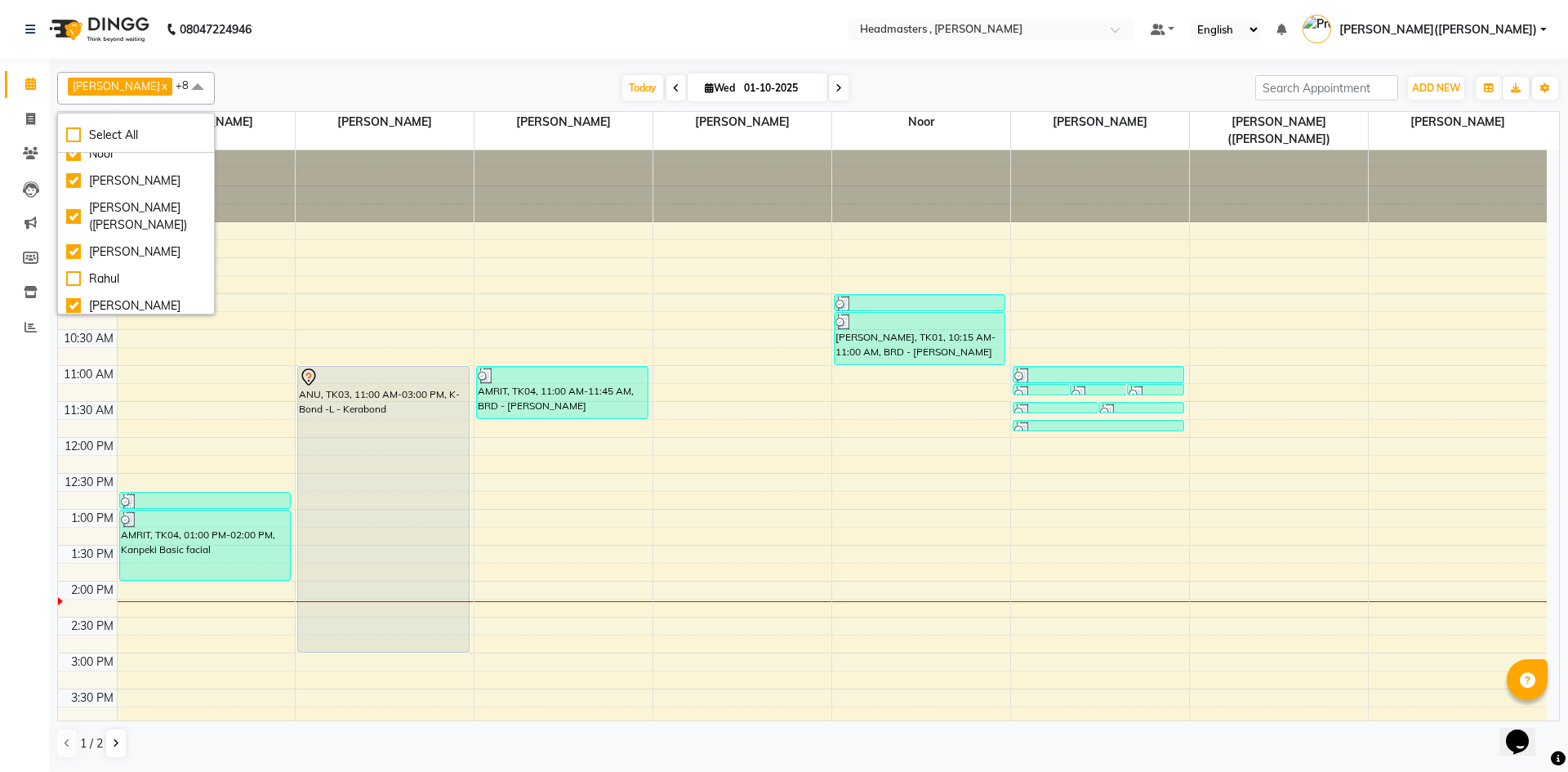
scroll to position [0, 0]
click at [244, 286] on div "8:00 AM 8:30 AM 9:00 AM 9:30 AM 10:00 AM 10:30 AM 11:00 AM 11:30 AM 12:00 PM 12…" at bounding box center [803, 617] width 1489 height 934
select select "85123"
select select "600"
select select "tentative"
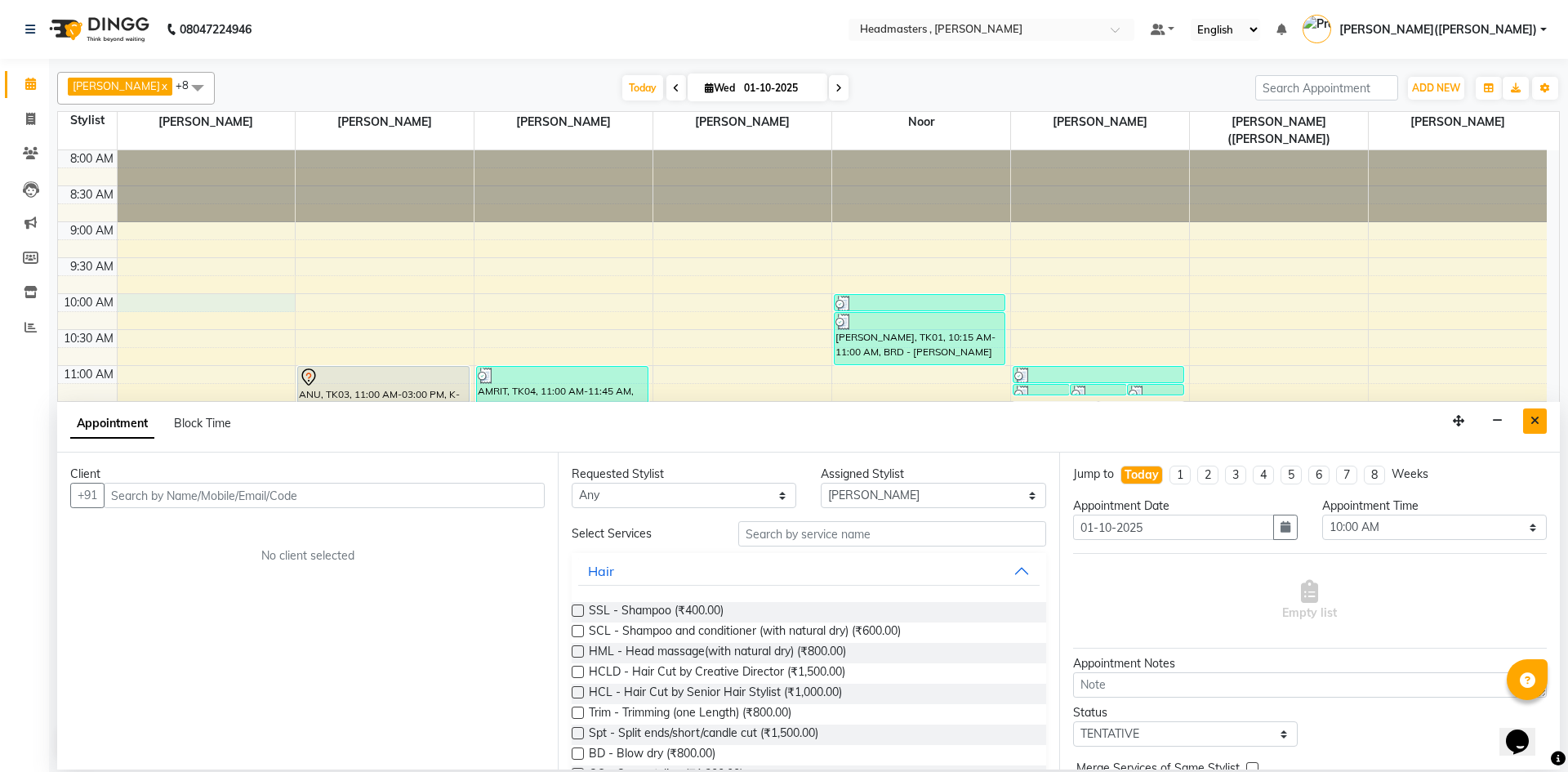
click at [1529, 415] on button "Close" at bounding box center [1535, 420] width 24 height 26
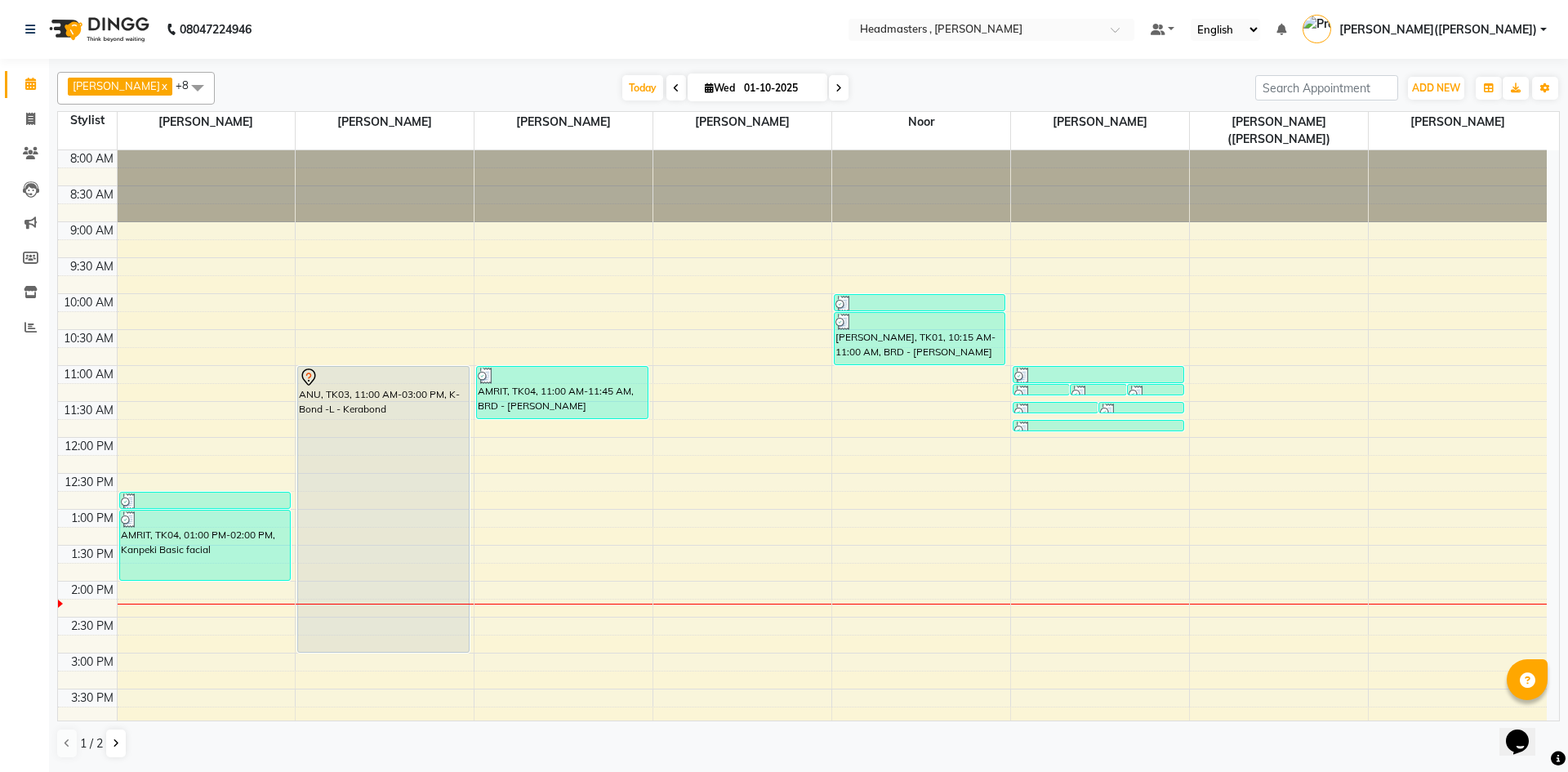
click at [484, 573] on div "8:00 AM 8:30 AM 9:00 AM 9:30 AM 10:00 AM 10:30 AM 11:00 AM 11:30 AM 12:00 PM 12…" at bounding box center [803, 617] width 1489 height 934
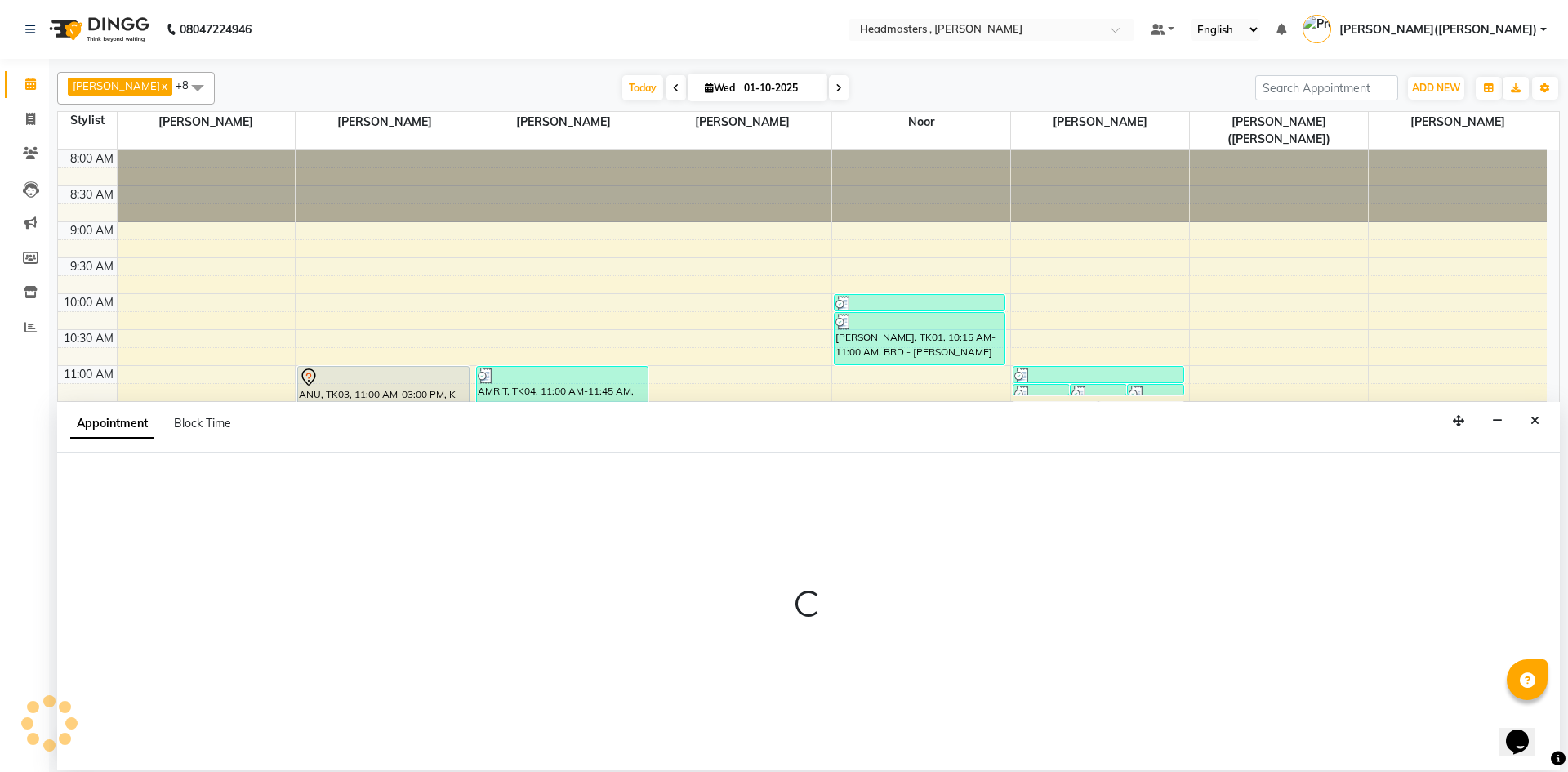
select select "85125"
select select "tentative"
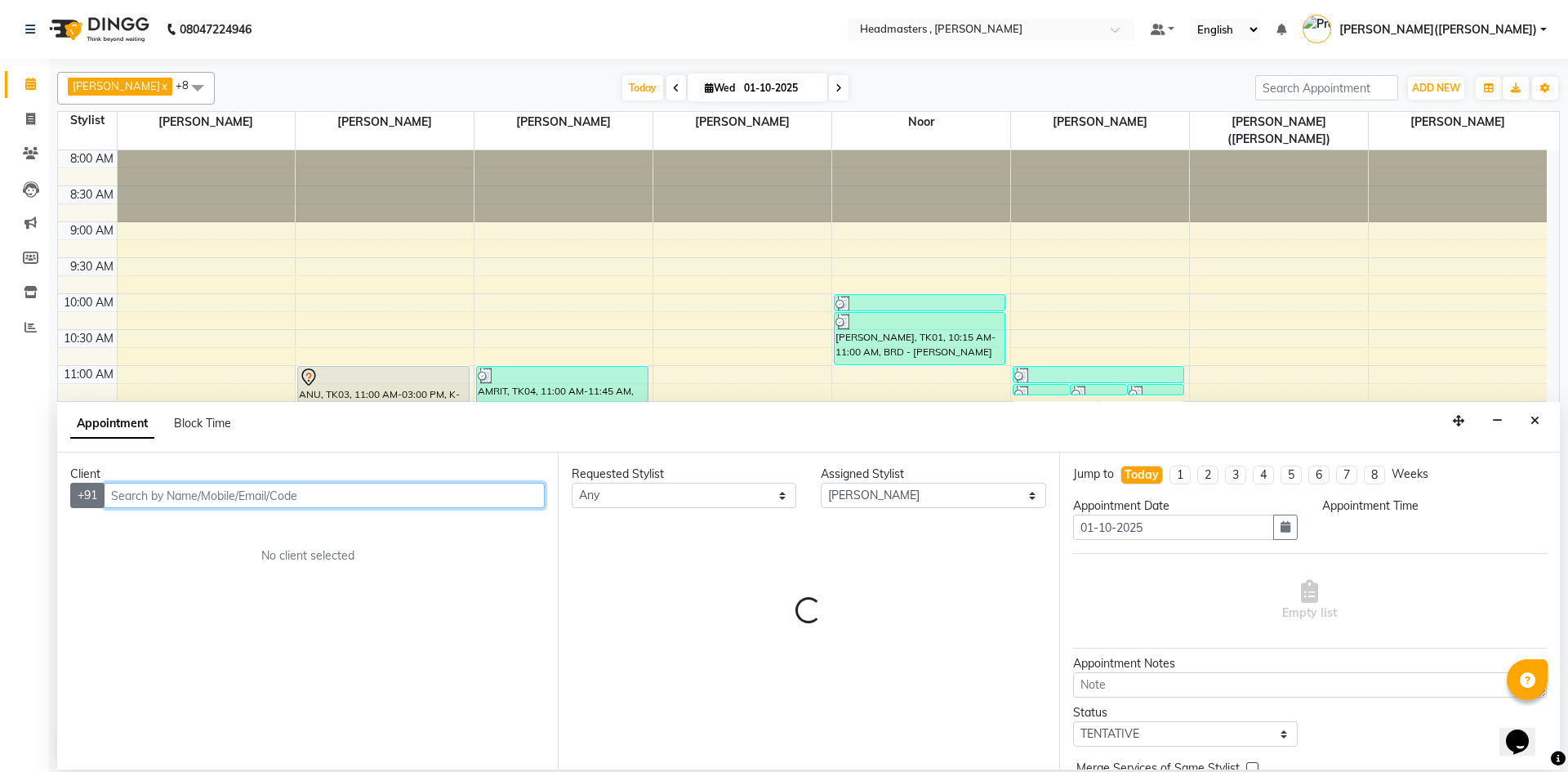
select select "840"
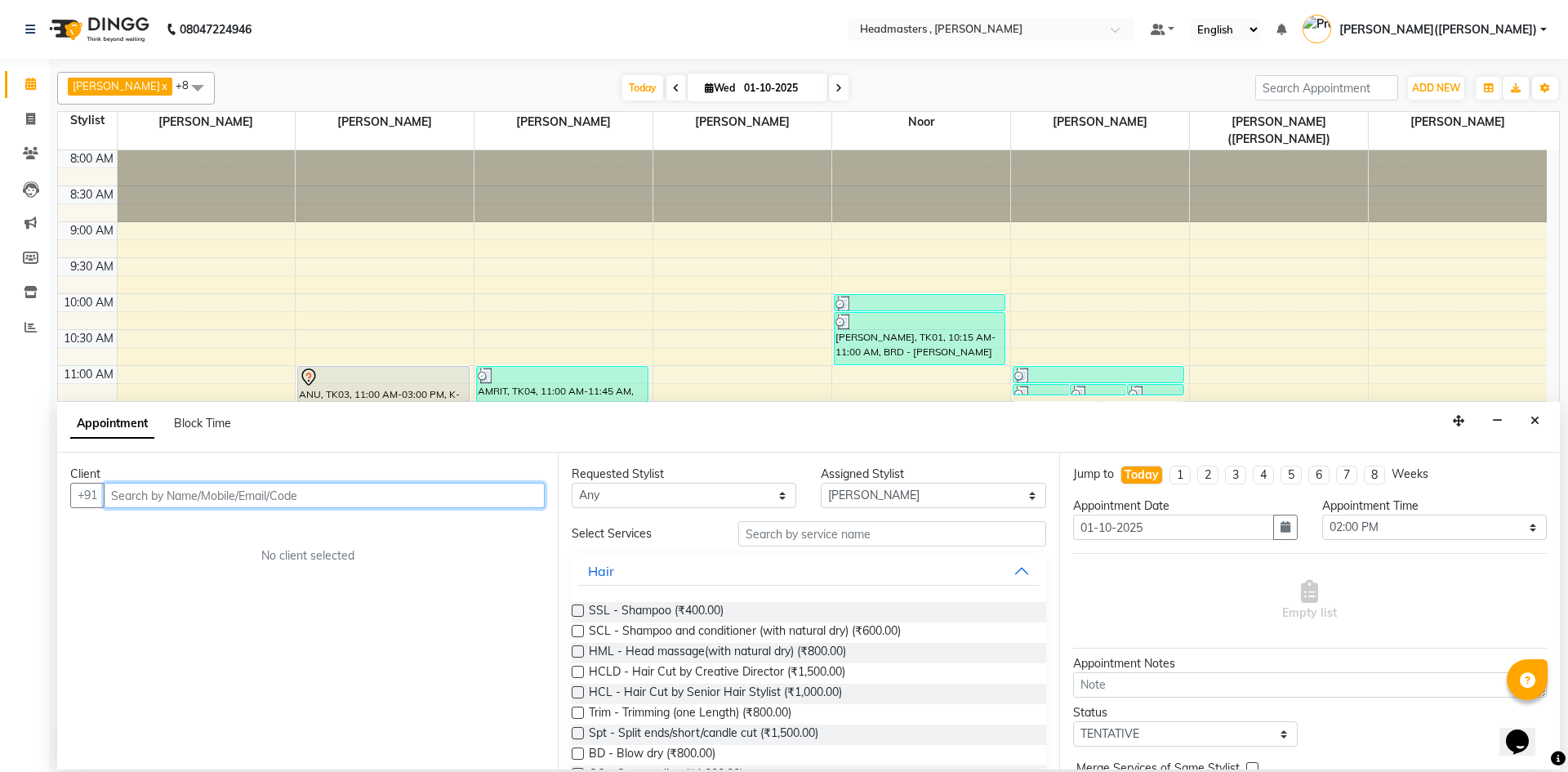
paste input "9889100005"
type input "9889100005"
click at [502, 505] on button "Add Client" at bounding box center [511, 495] width 68 height 26
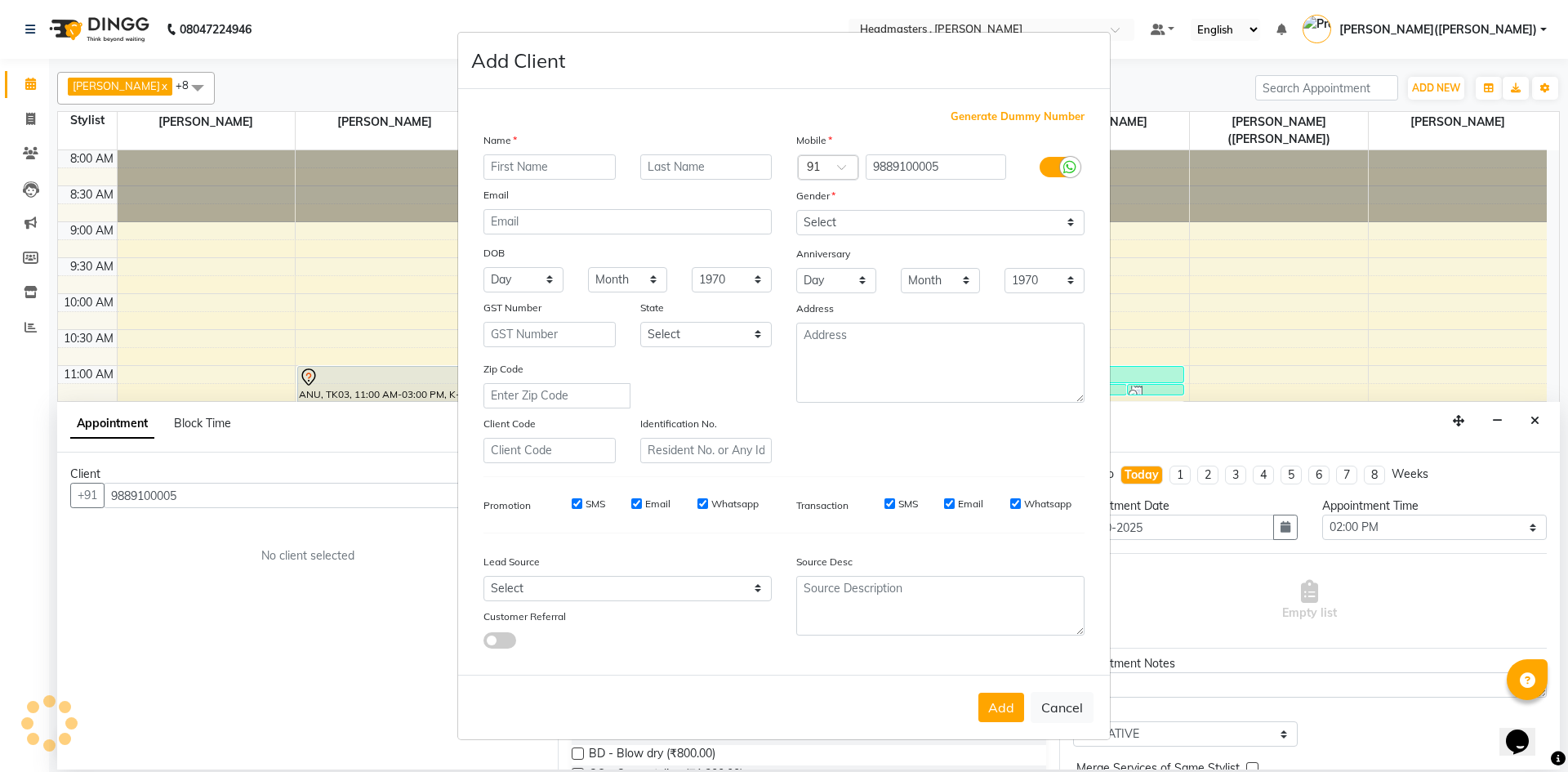
click at [508, 489] on div "Generate Dummy Number Name Email DOB Day 01 02 03 04 05 06 07 08 09 10 11 12 13…" at bounding box center [784, 384] width 626 height 552
drag, startPoint x: 502, startPoint y: 505, endPoint x: 508, endPoint y: 489, distance: 17.1
click at [508, 489] on div "Generate Dummy Number Name Email DOB Day 01 02 03 04 05 06 07 08 09 10 11 12 13…" at bounding box center [784, 384] width 626 height 552
click at [526, 173] on input "text" at bounding box center [549, 166] width 132 height 26
type input "[PERSON_NAME]"
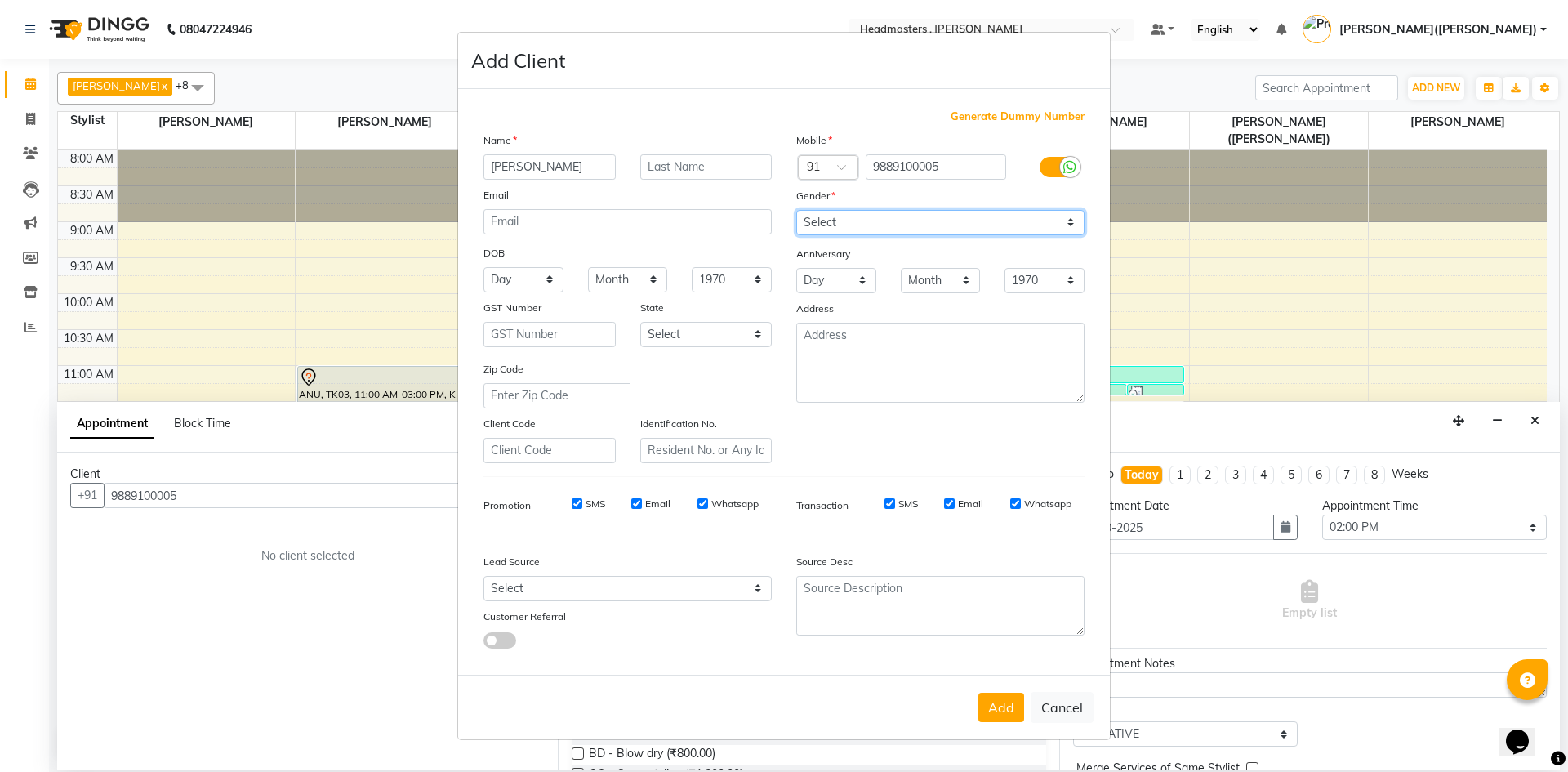
click at [1061, 220] on select "Select [DEMOGRAPHIC_DATA] [DEMOGRAPHIC_DATA] Other Prefer Not To Say" at bounding box center [939, 222] width 288 height 26
select select "[DEMOGRAPHIC_DATA]"
click at [796, 210] on select "Select [DEMOGRAPHIC_DATA] [DEMOGRAPHIC_DATA] Other Prefer Not To Say" at bounding box center [939, 222] width 288 height 26
click at [1004, 705] on button "Add" at bounding box center [1001, 706] width 46 height 29
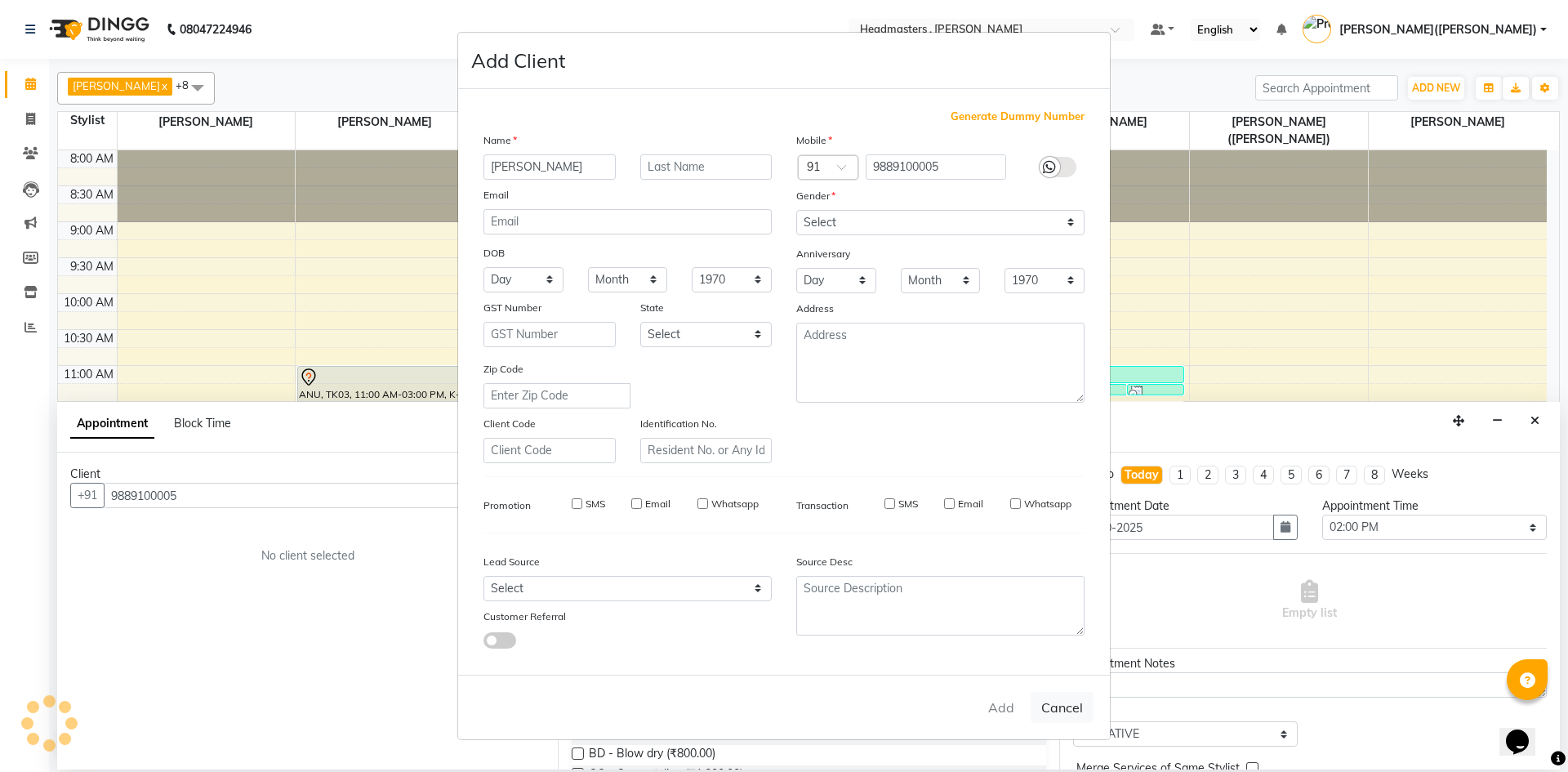
select select
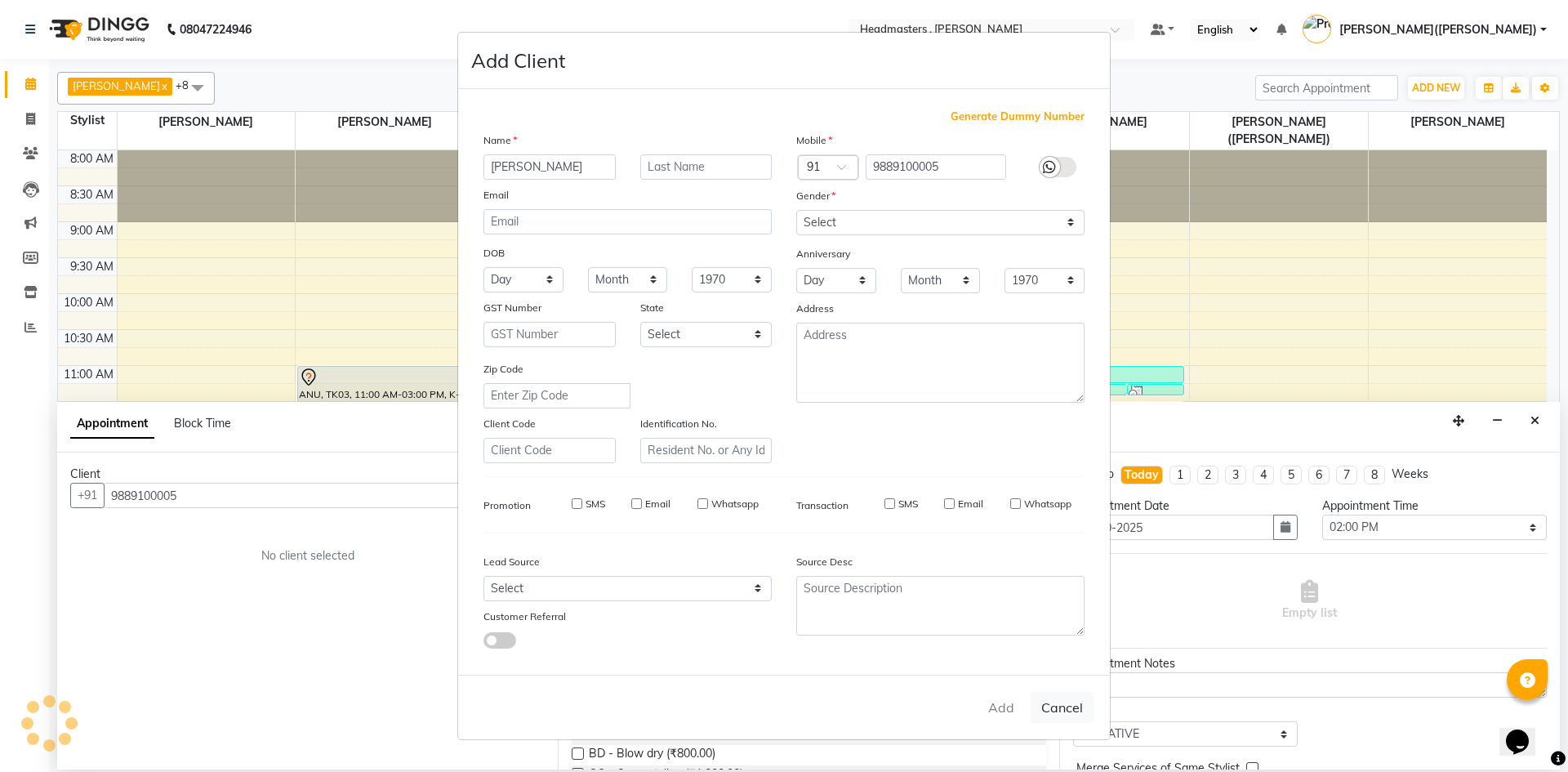
select select
checkbox input "false"
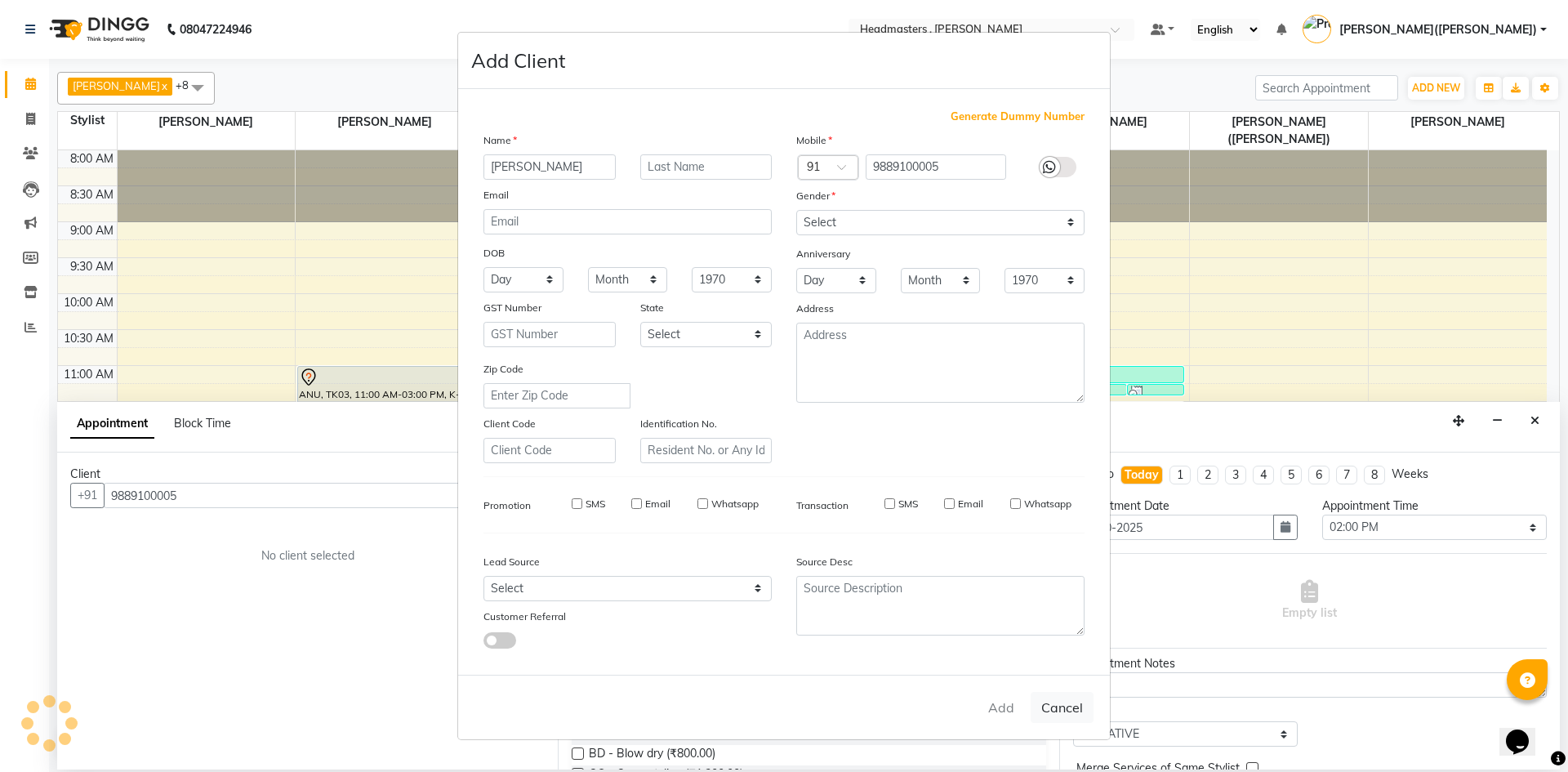
checkbox input "false"
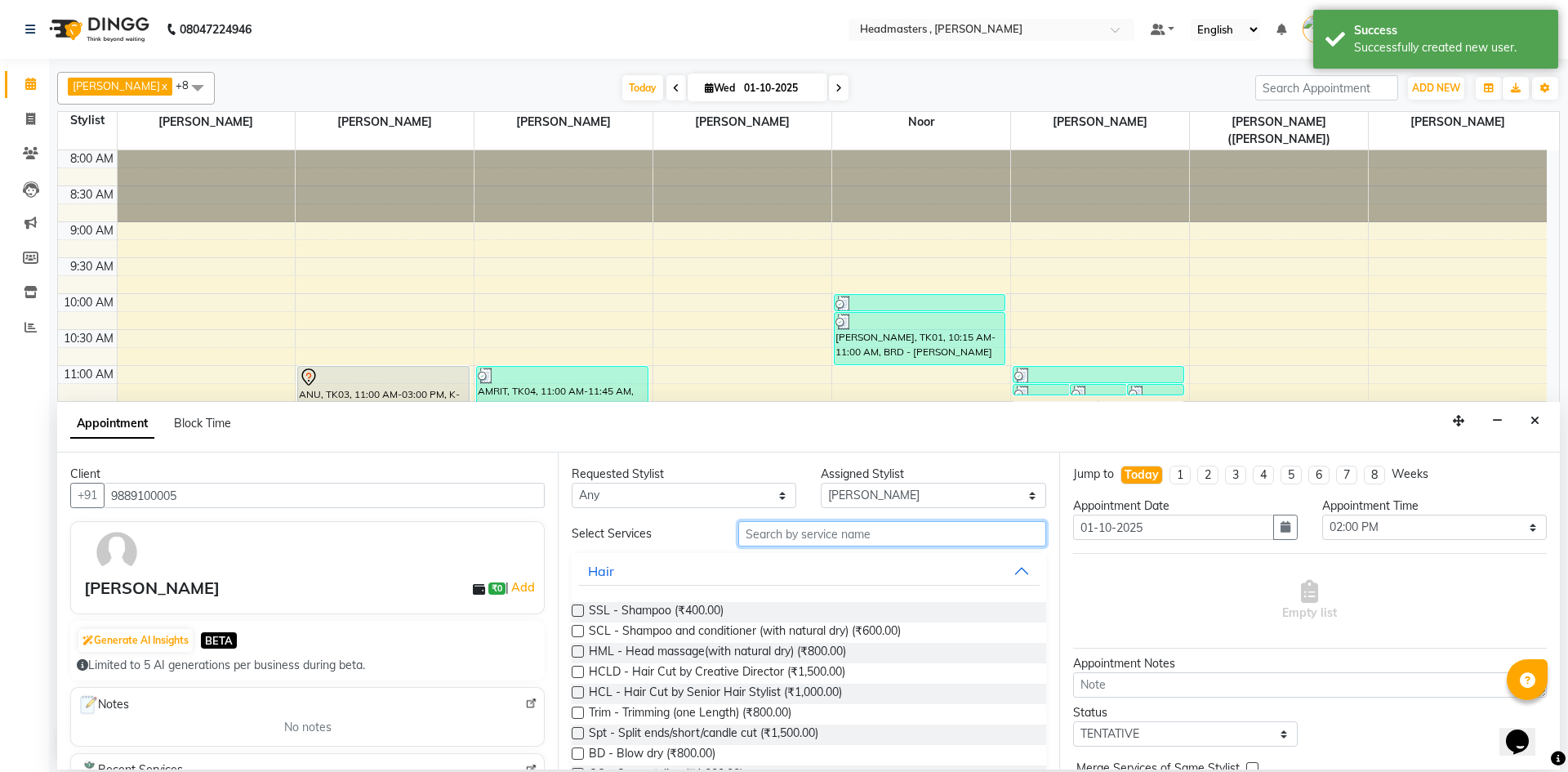
click at [815, 530] on input "text" at bounding box center [892, 533] width 308 height 26
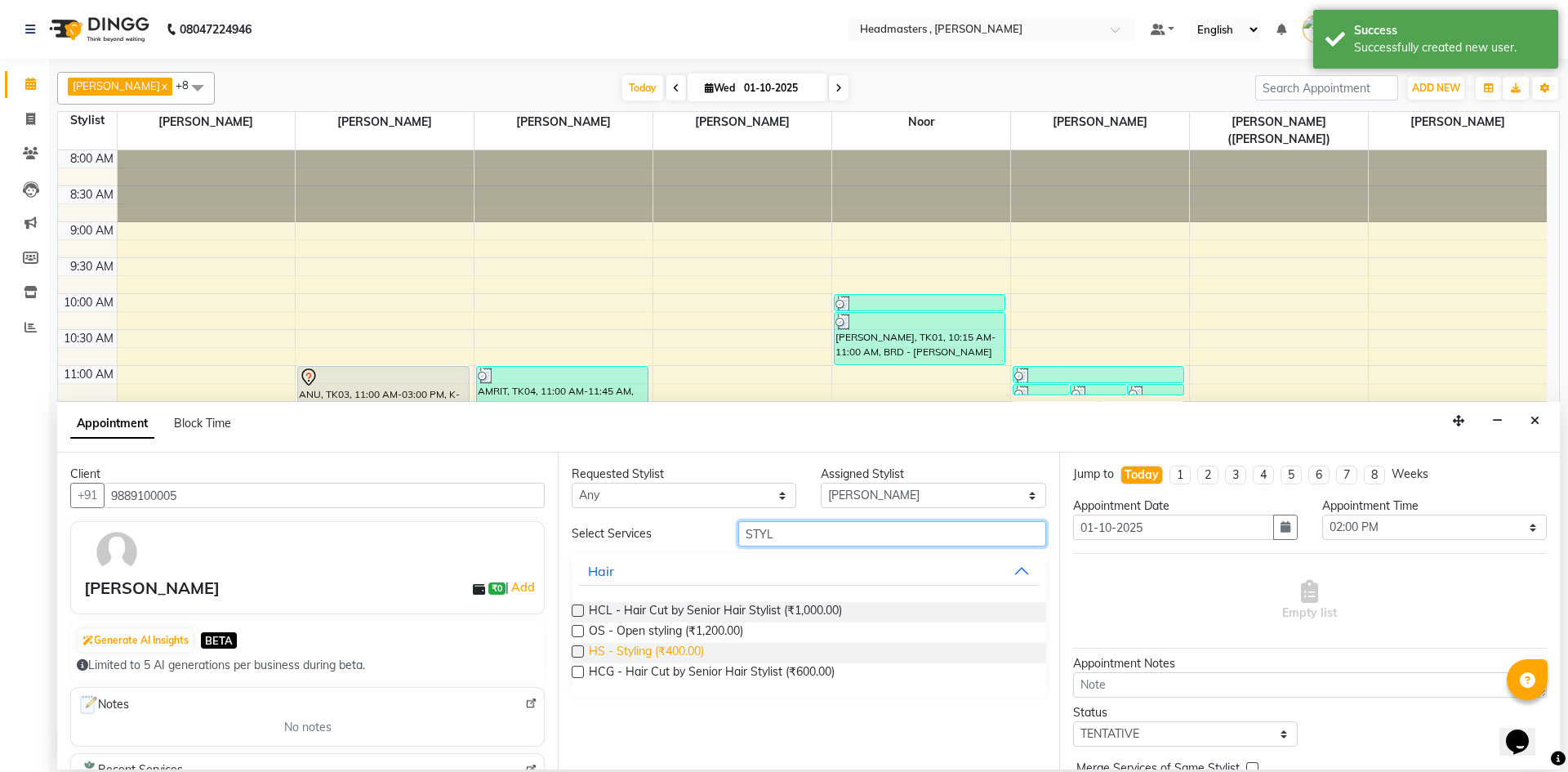
type input "STYL"
click at [669, 650] on span "HS - Styling (₹400.00)" at bounding box center [646, 652] width 115 height 20
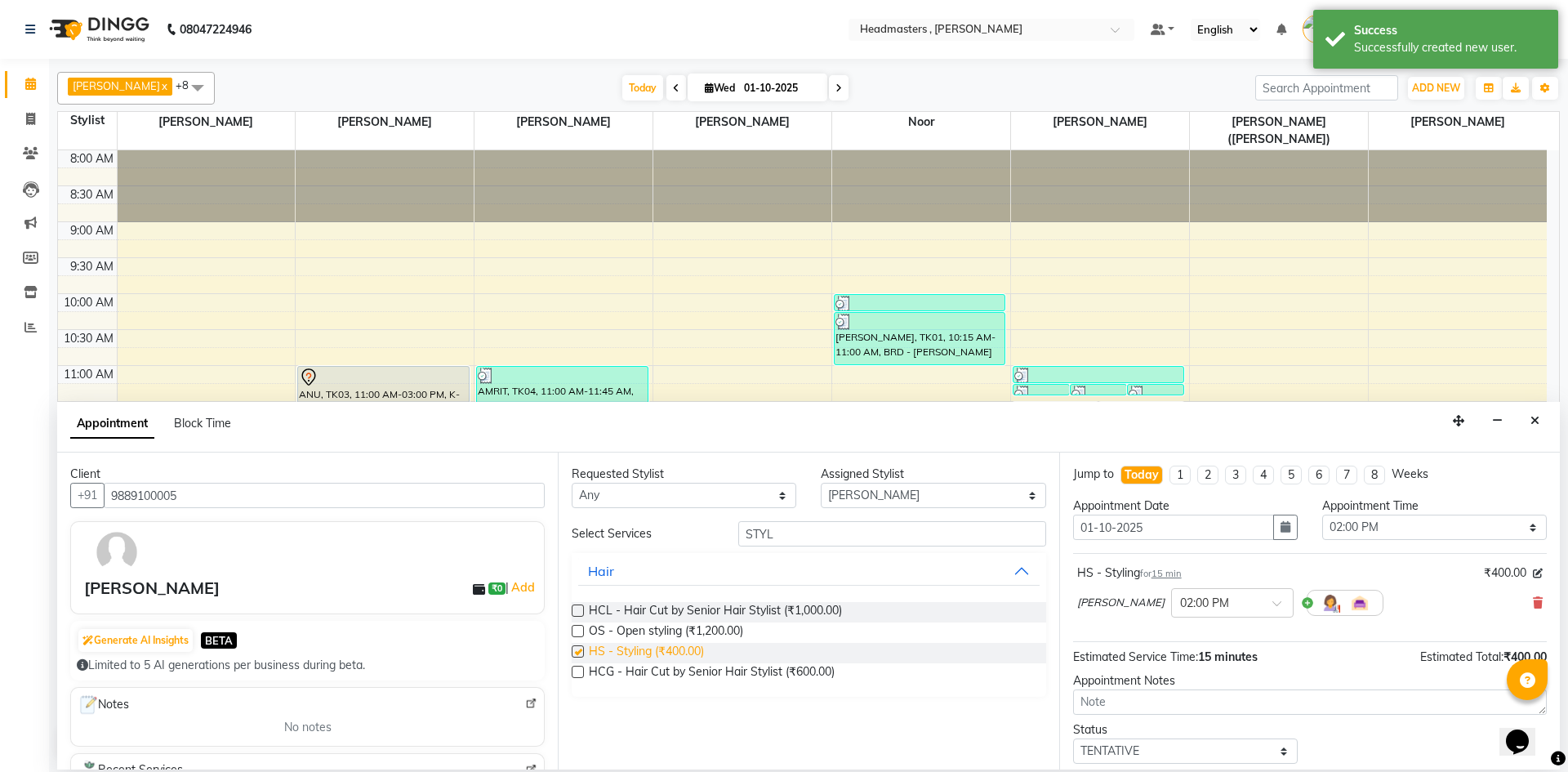
checkbox input "false"
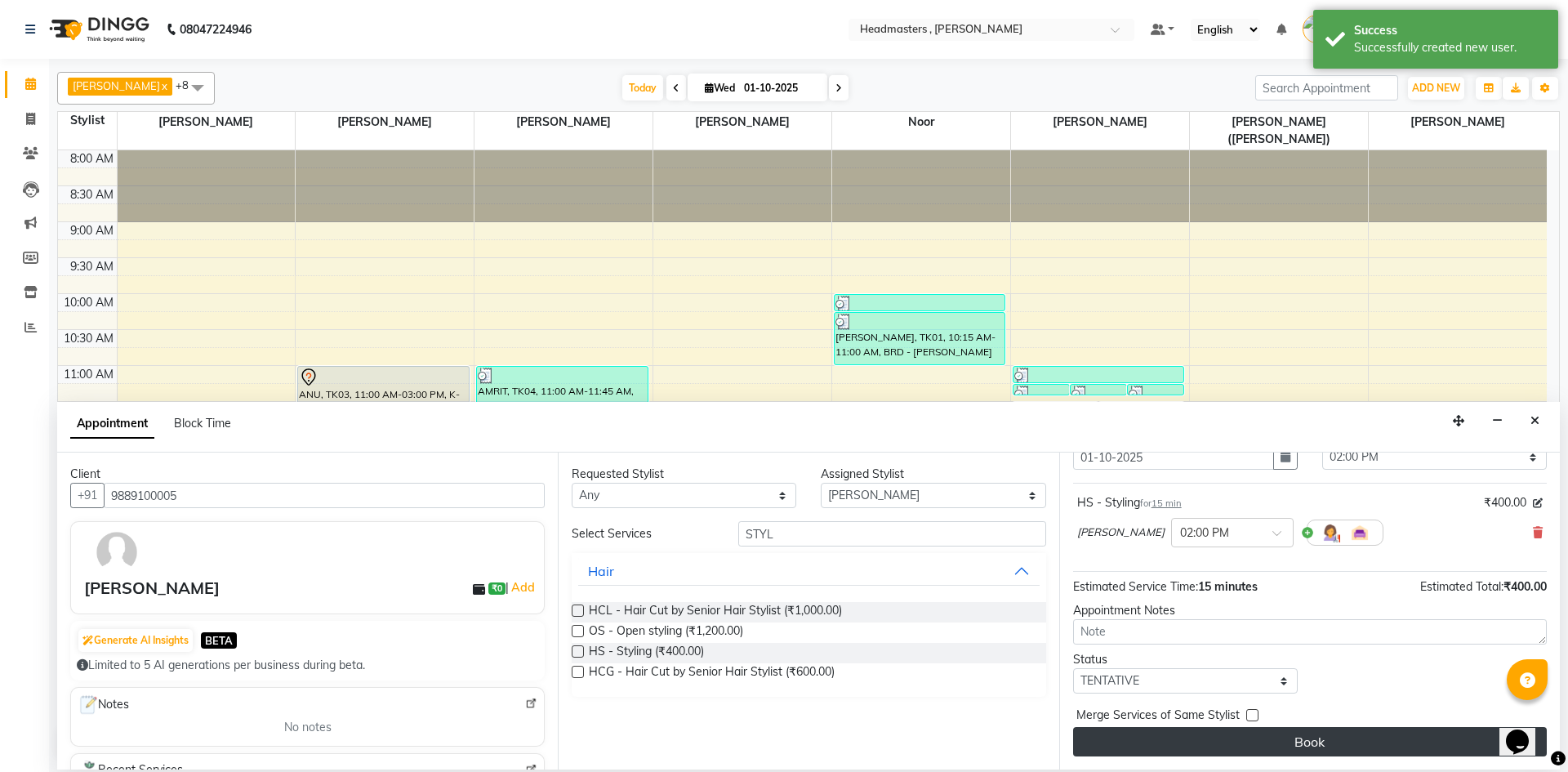
click at [1307, 737] on button "Book" at bounding box center [1309, 741] width 474 height 29
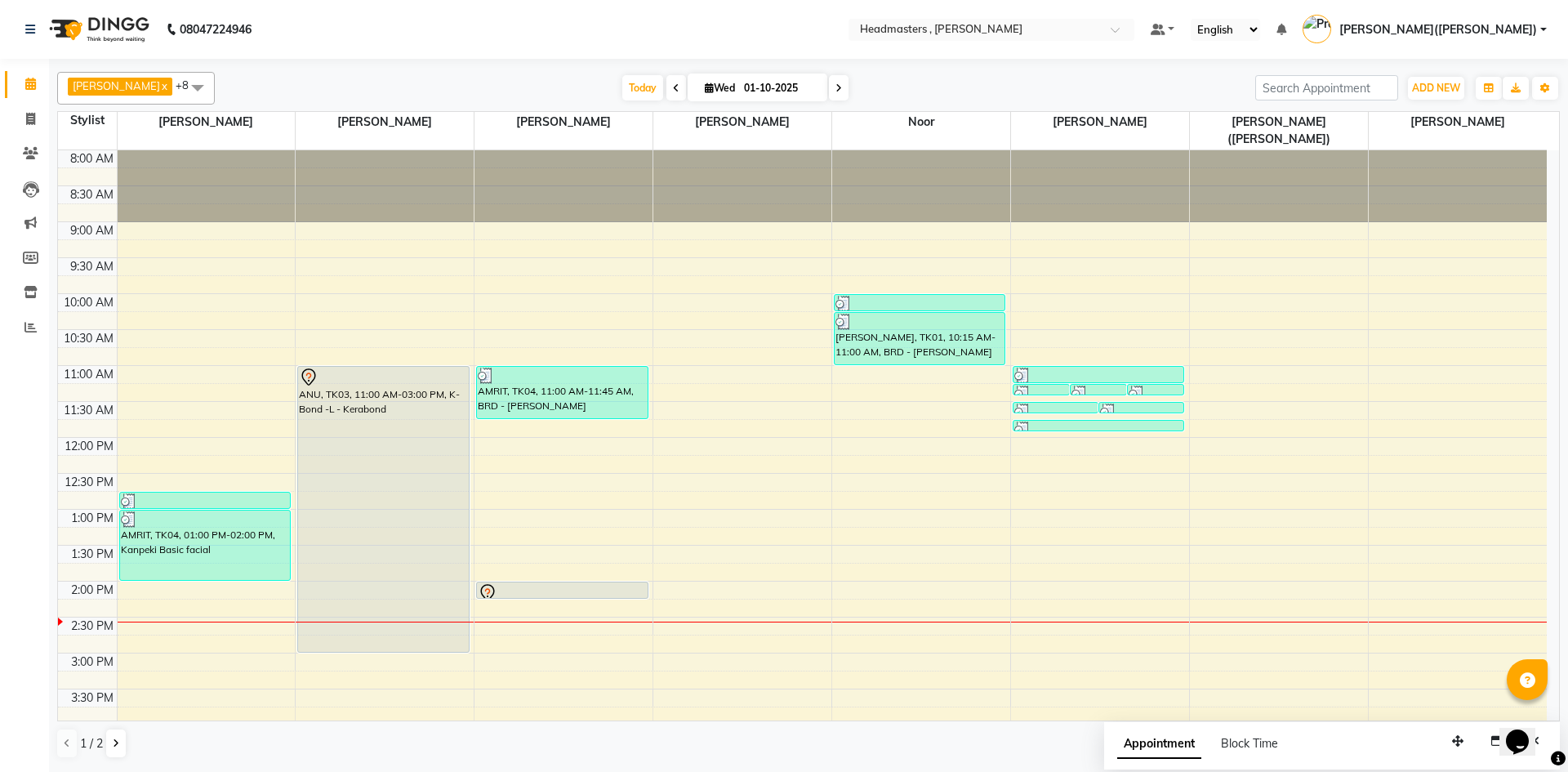
click at [488, 597] on div "8:00 AM 8:30 AM 9:00 AM 9:30 AM 10:00 AM 10:30 AM 11:00 AM 11:30 AM 12:00 PM 12…" at bounding box center [803, 617] width 1489 height 934
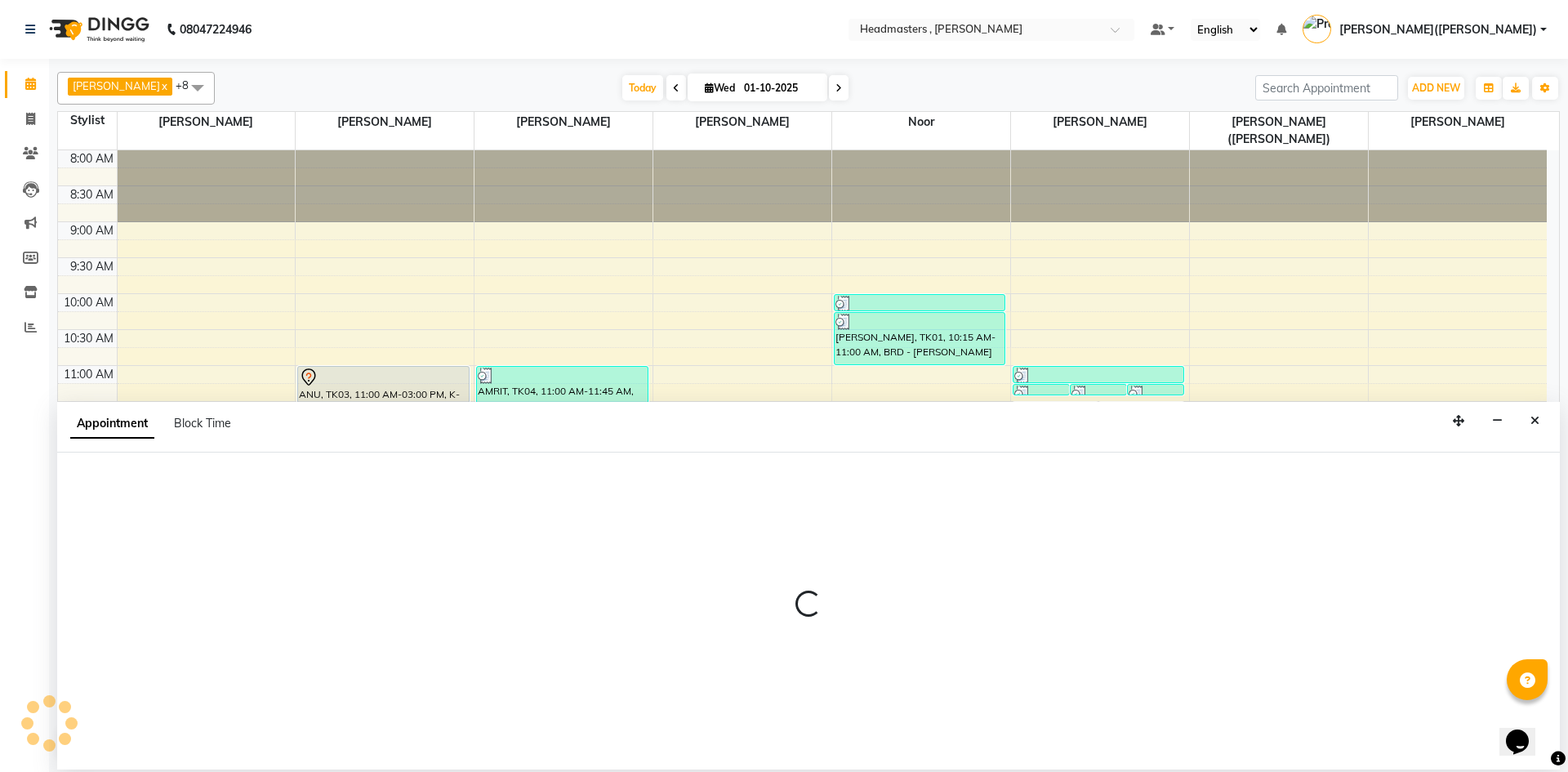
select select "85125"
select select "tentative"
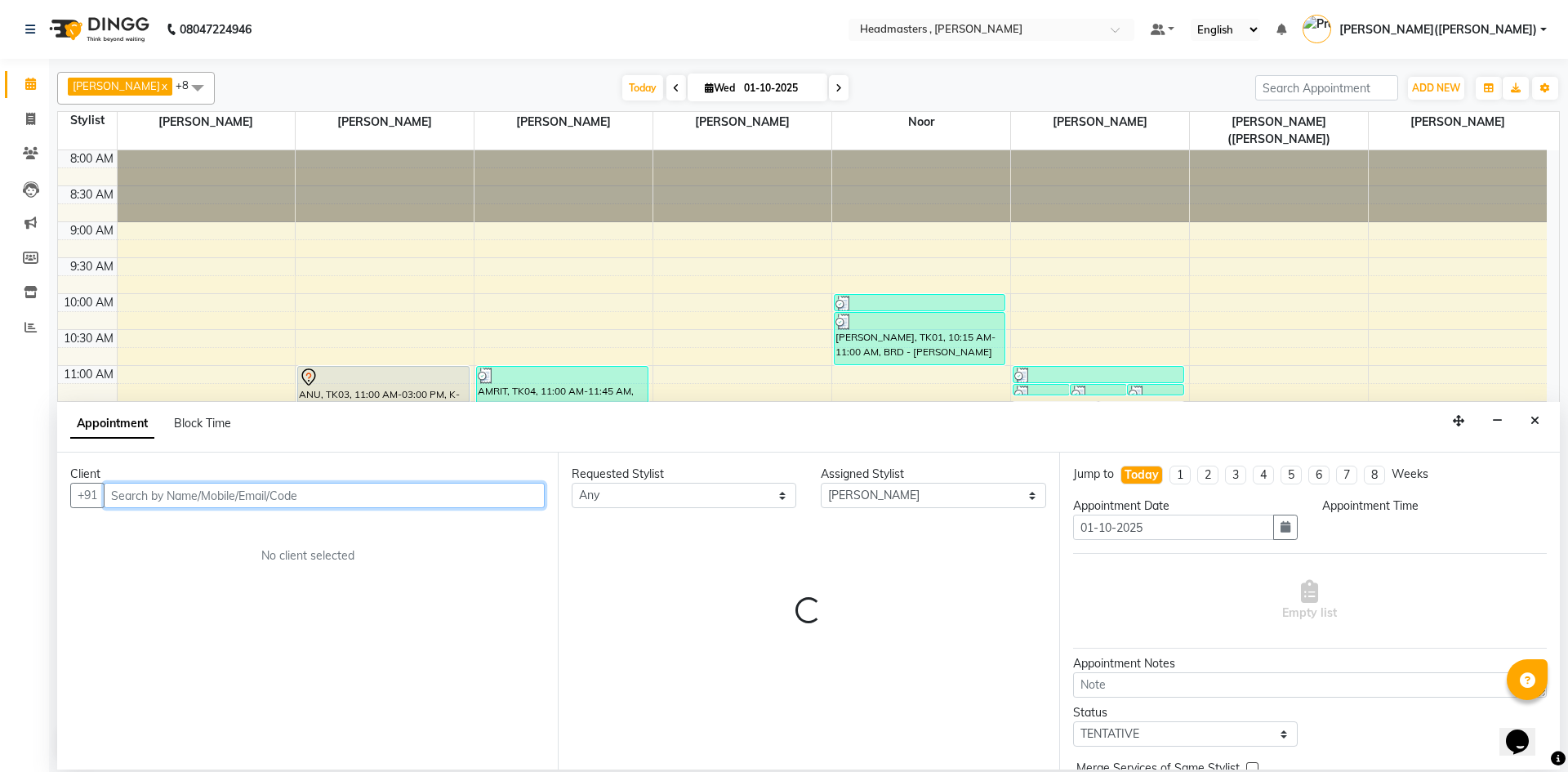
select select "855"
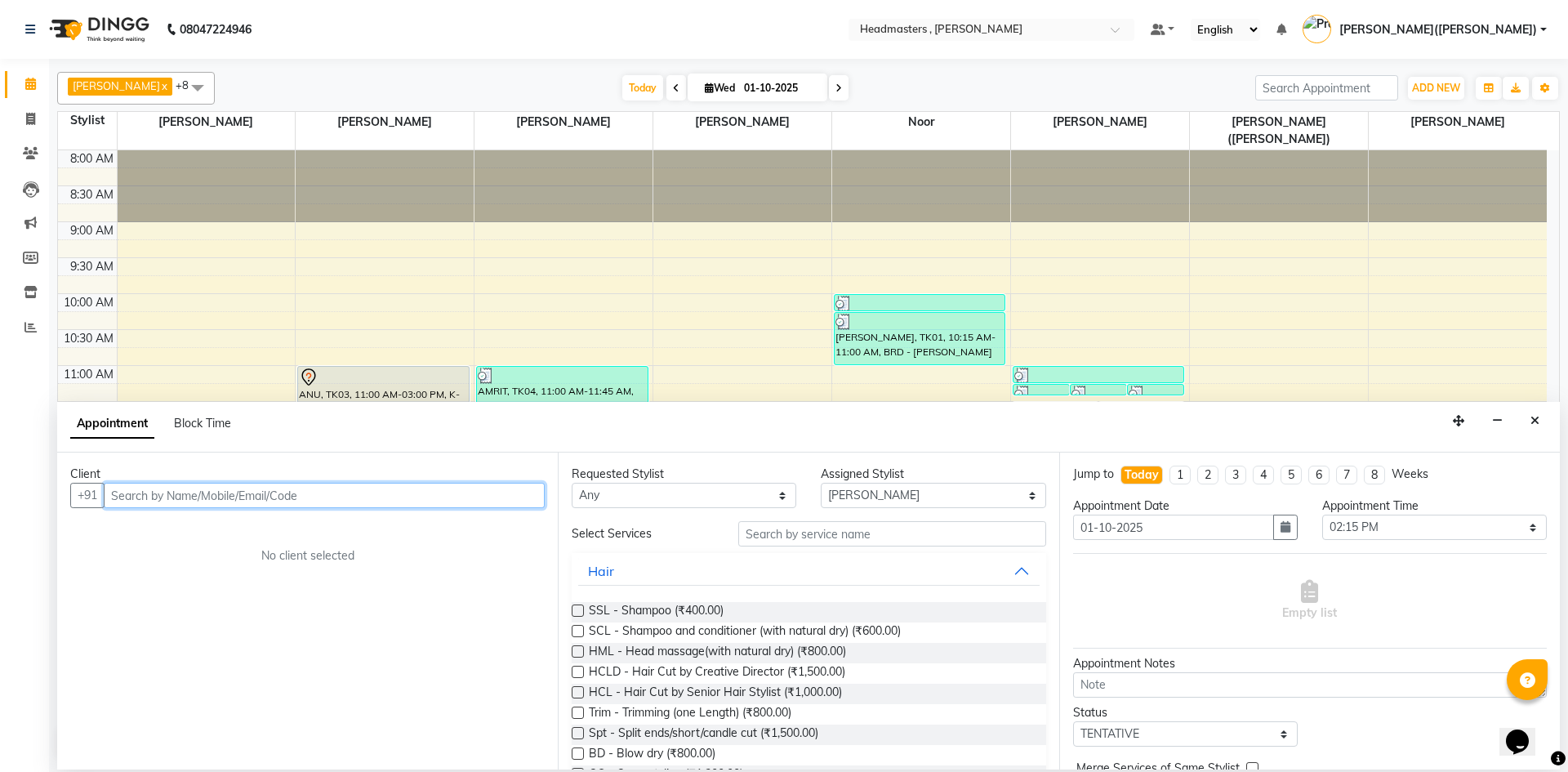
paste input "9915049011"
type input "9915049011"
click at [490, 491] on span "Add Client" at bounding box center [511, 494] width 55 height 14
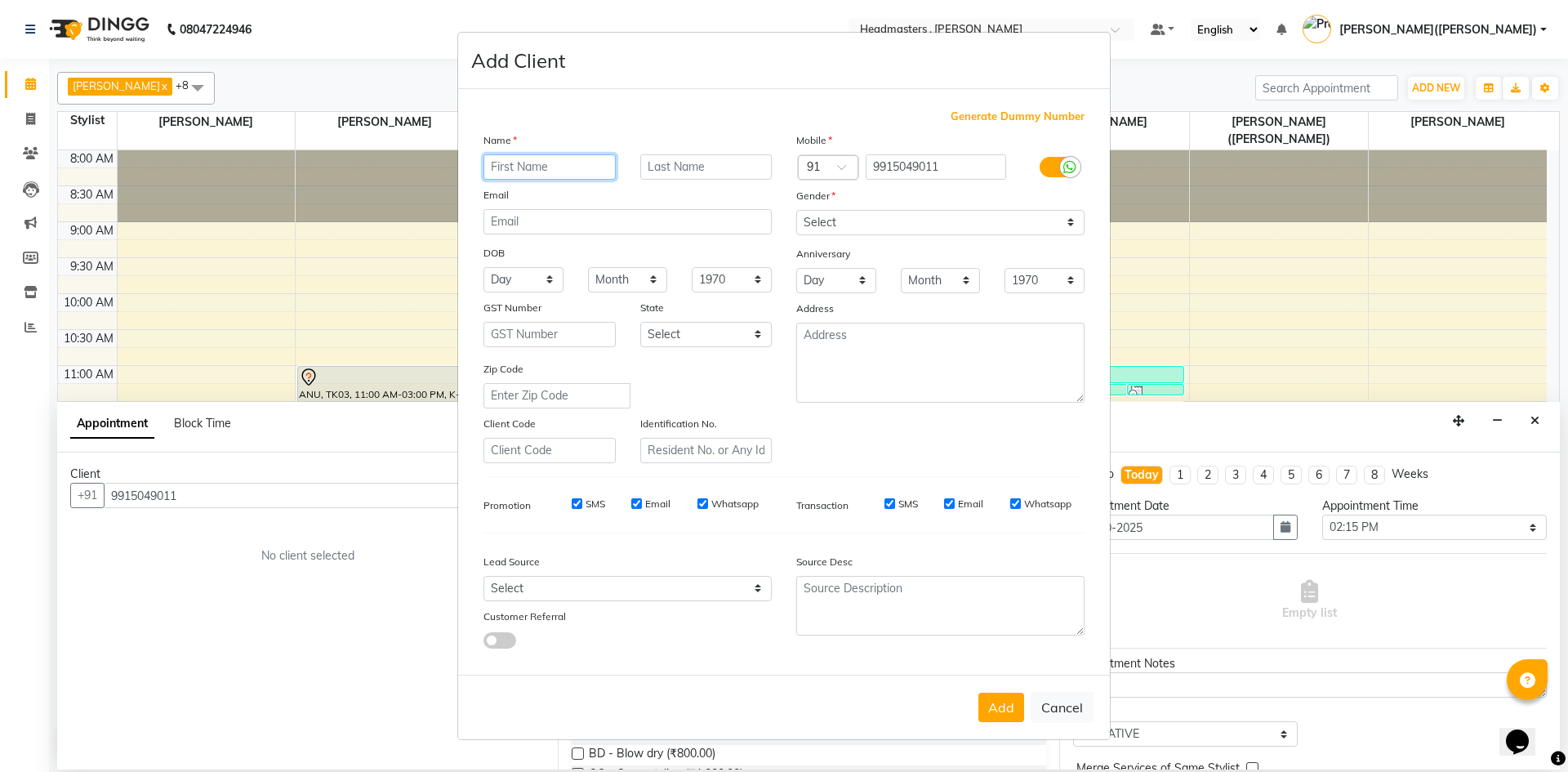
click at [512, 176] on input "text" at bounding box center [549, 166] width 132 height 26
type input "[PERSON_NAME]"
click at [1061, 217] on select "Select [DEMOGRAPHIC_DATA] [DEMOGRAPHIC_DATA] Other Prefer Not To Say" at bounding box center [939, 222] width 288 height 26
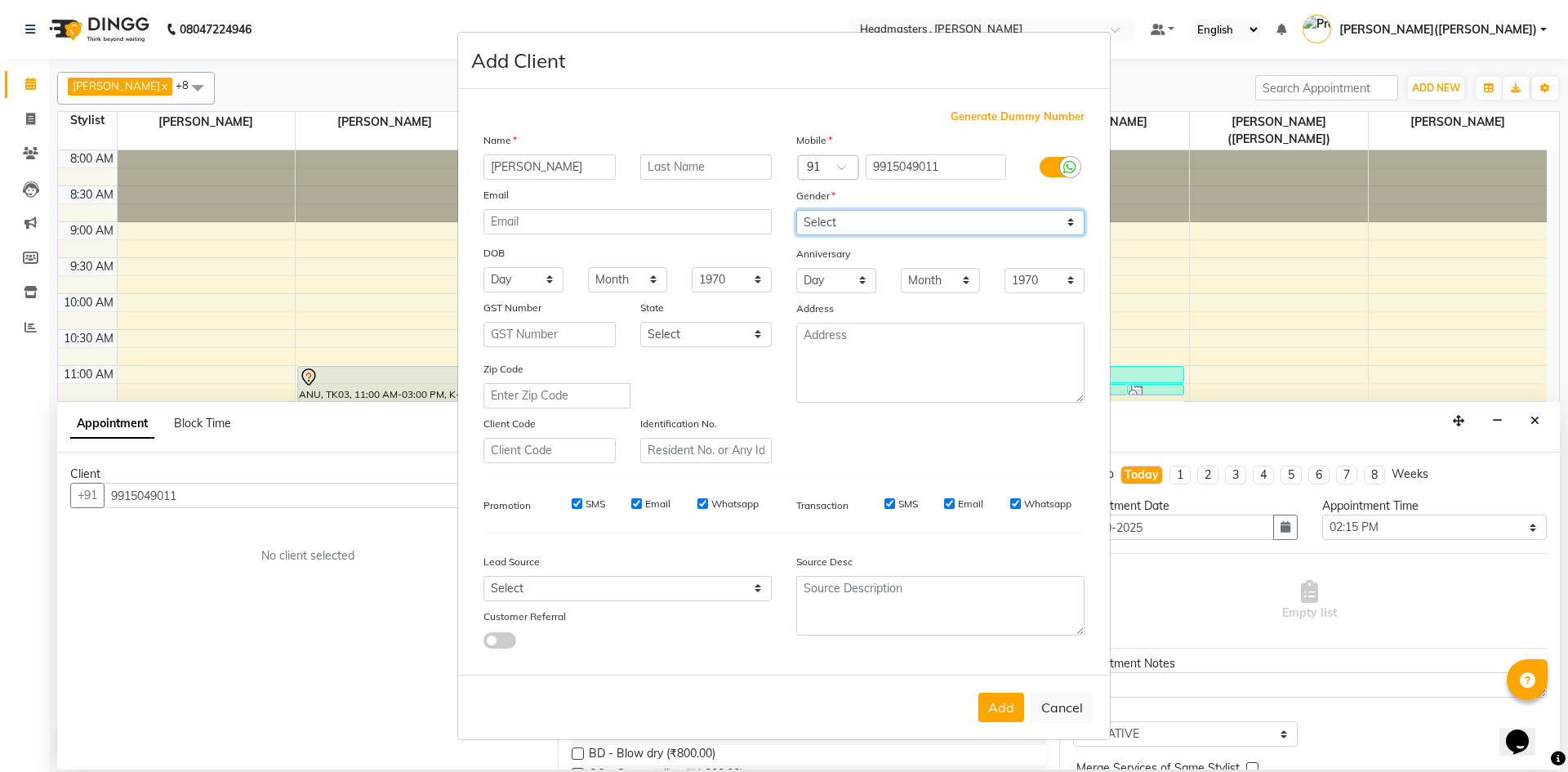
click at [1075, 222] on select "Select [DEMOGRAPHIC_DATA] [DEMOGRAPHIC_DATA] Other Prefer Not To Say" at bounding box center [939, 222] width 288 height 26
select select "[DEMOGRAPHIC_DATA]"
click at [796, 210] on select "Select [DEMOGRAPHIC_DATA] [DEMOGRAPHIC_DATA] Other Prefer Not To Say" at bounding box center [939, 222] width 288 height 26
click at [1008, 720] on button "Add" at bounding box center [1001, 706] width 46 height 29
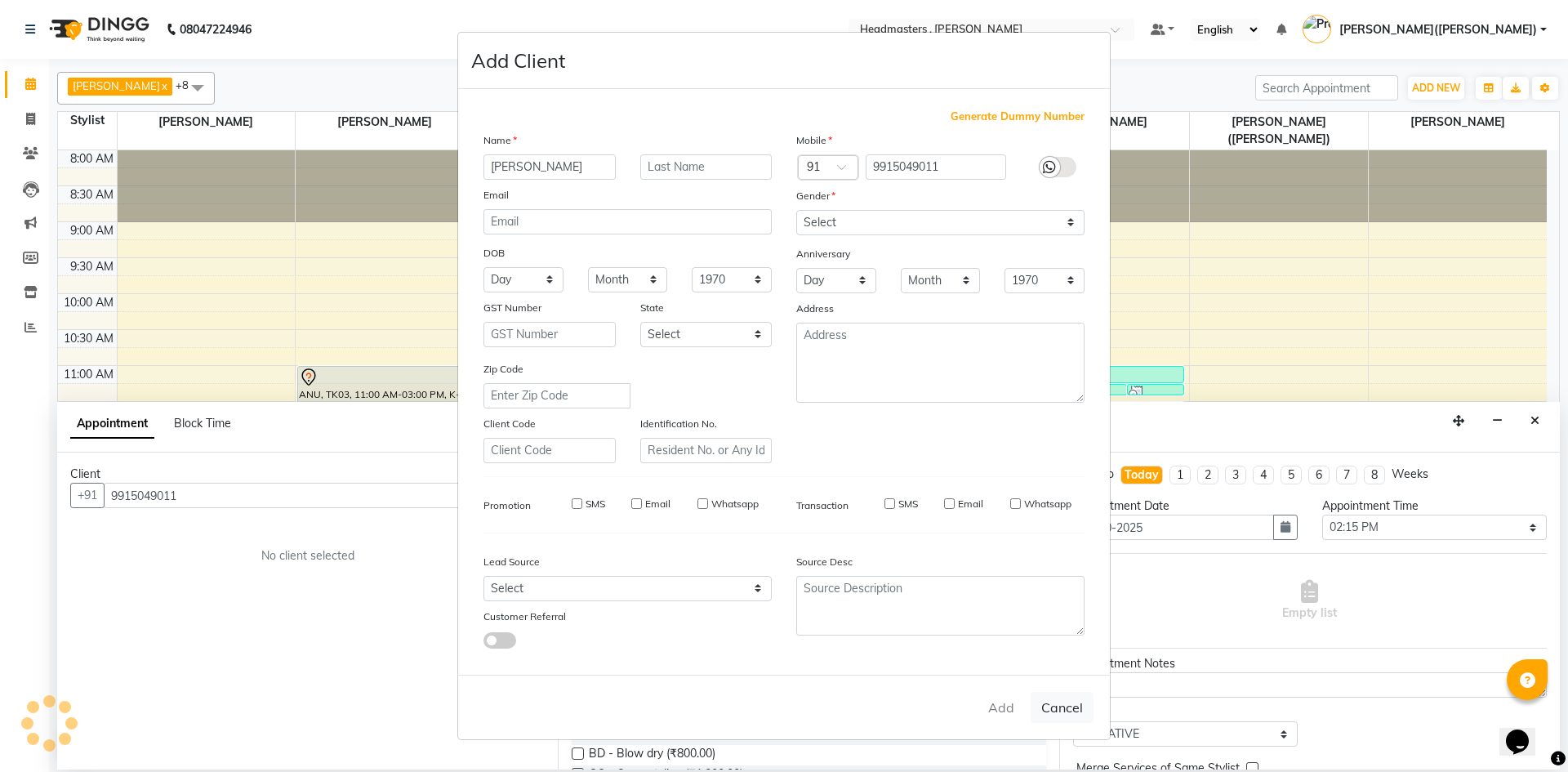
select select
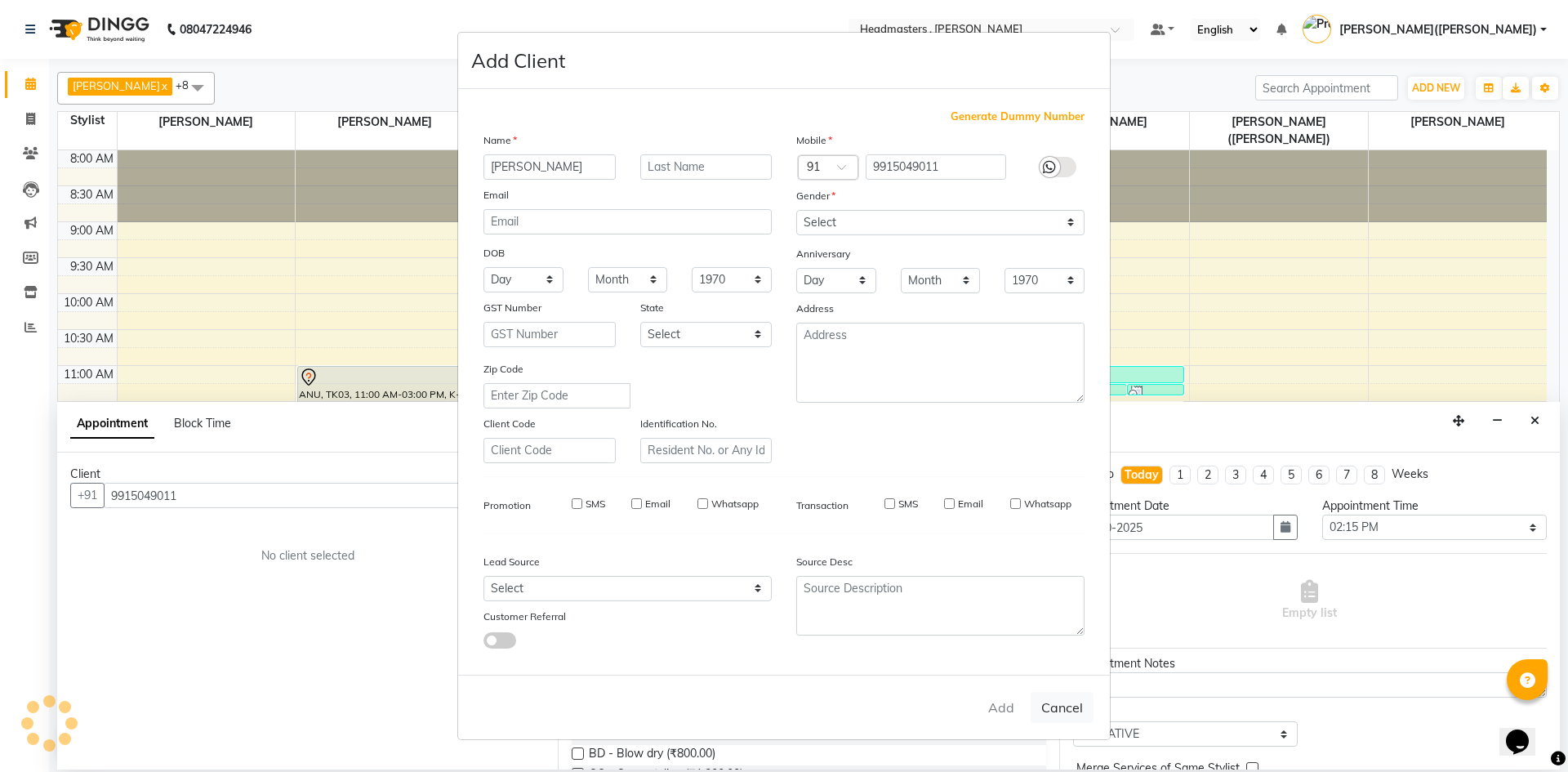
select select
checkbox input "false"
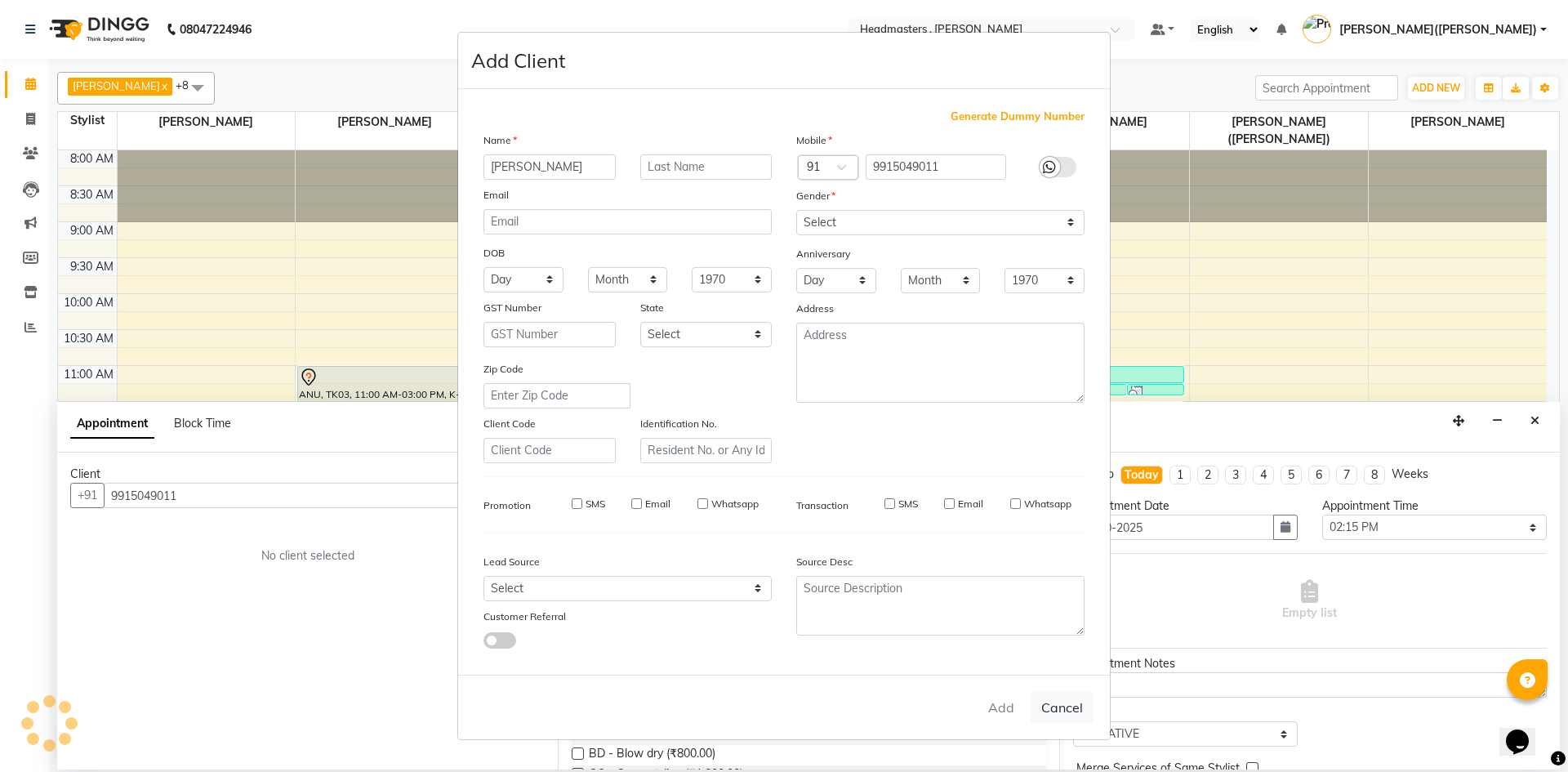
checkbox input "false"
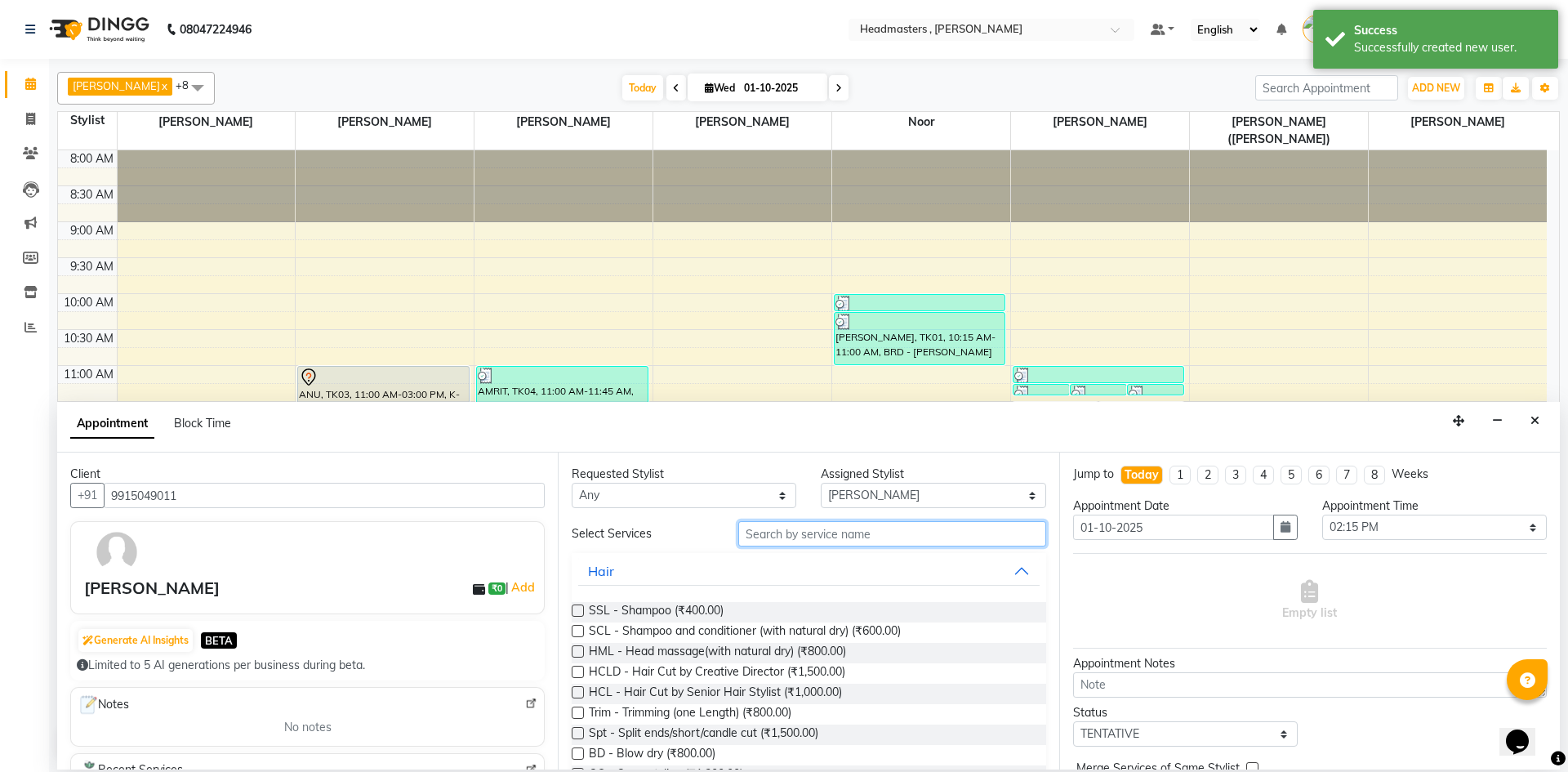
click at [837, 535] on input "text" at bounding box center [892, 533] width 308 height 26
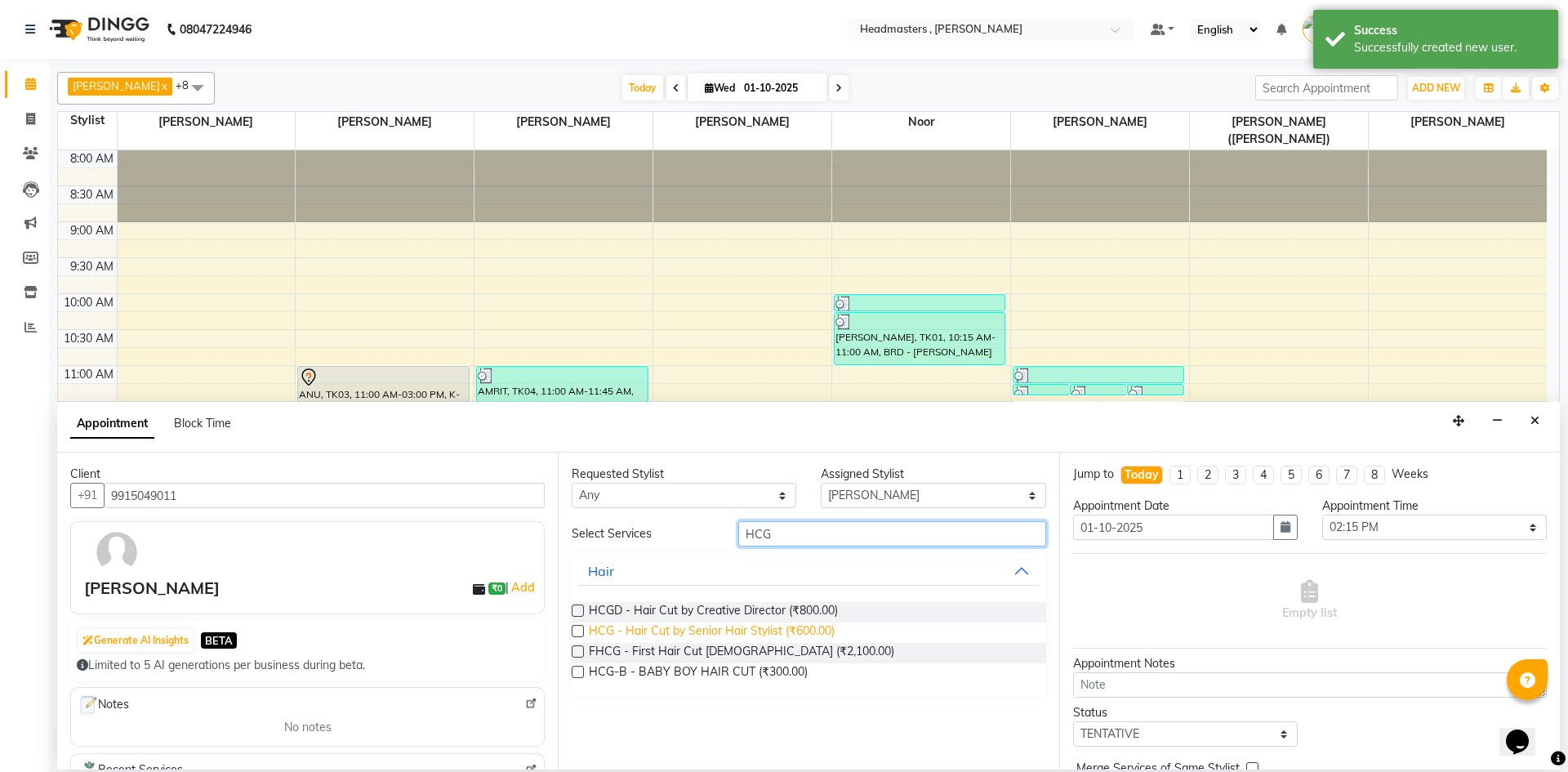
type input "HCG"
click at [730, 627] on span "HCG - Hair Cut by Senior Hair Stylist (₹600.00)" at bounding box center [711, 631] width 245 height 20
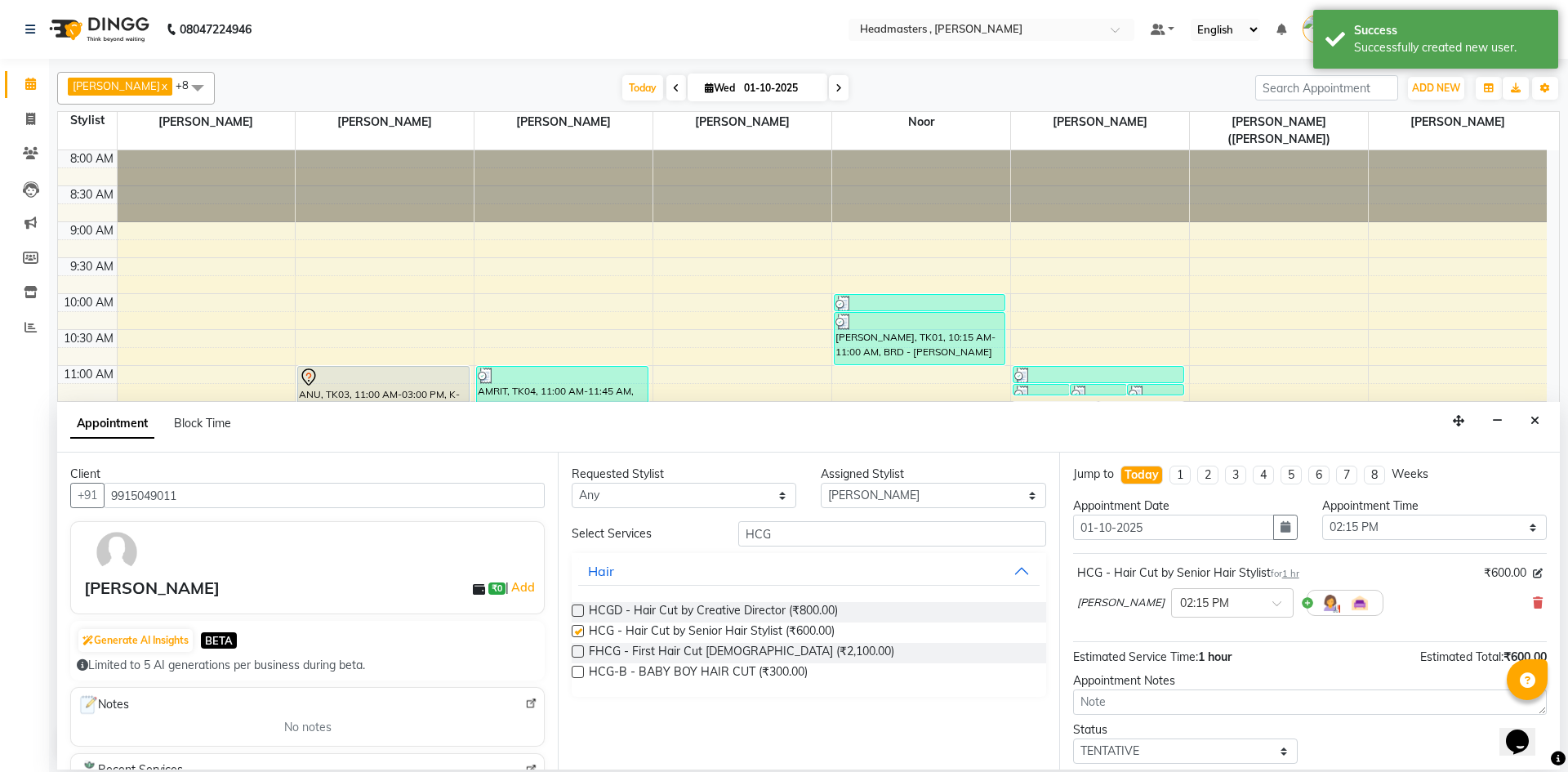
checkbox input "false"
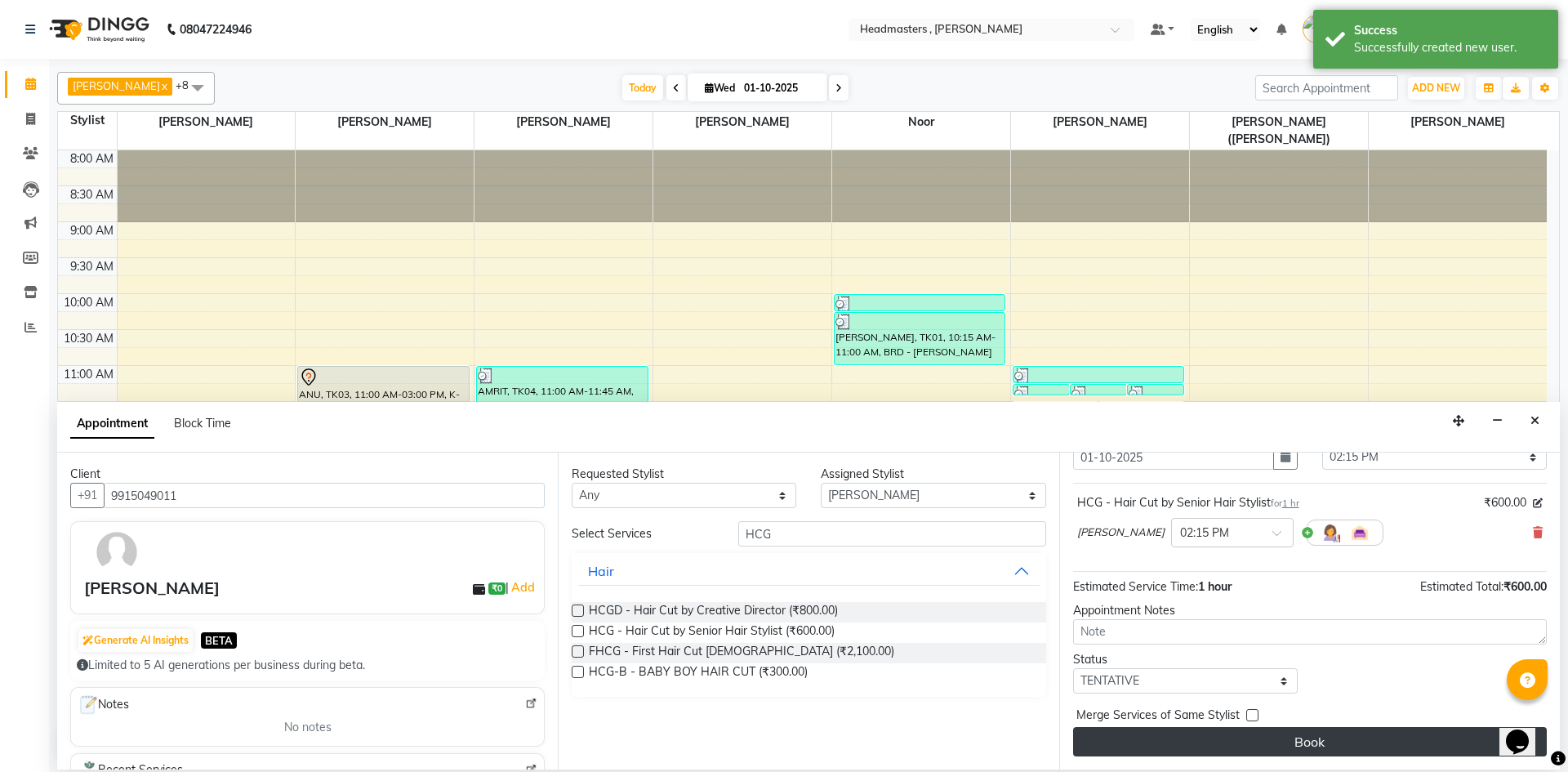
click at [1351, 743] on button "Book" at bounding box center [1309, 741] width 474 height 29
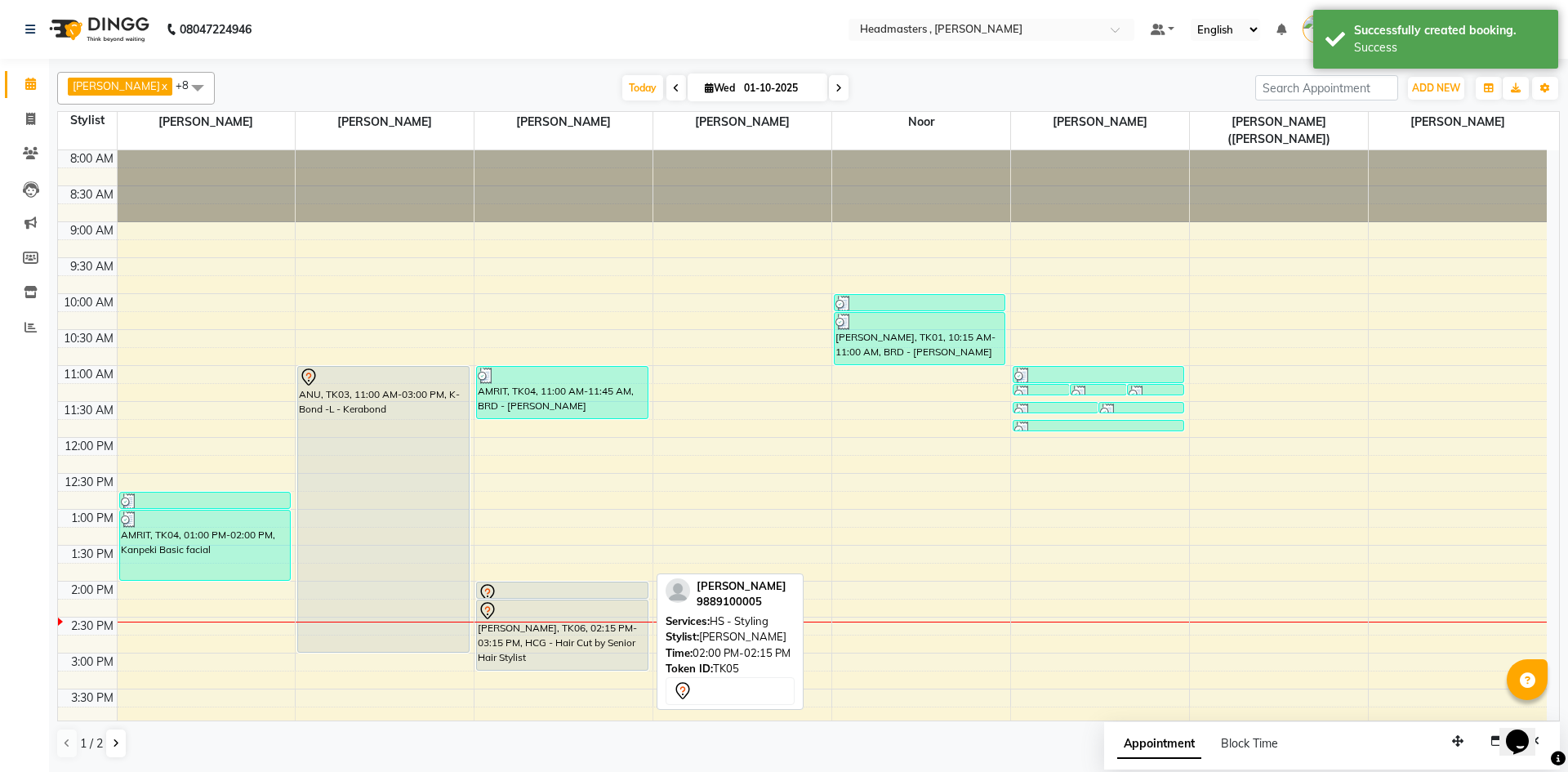
click at [540, 583] on div at bounding box center [561, 592] width 168 height 20
select select "7"
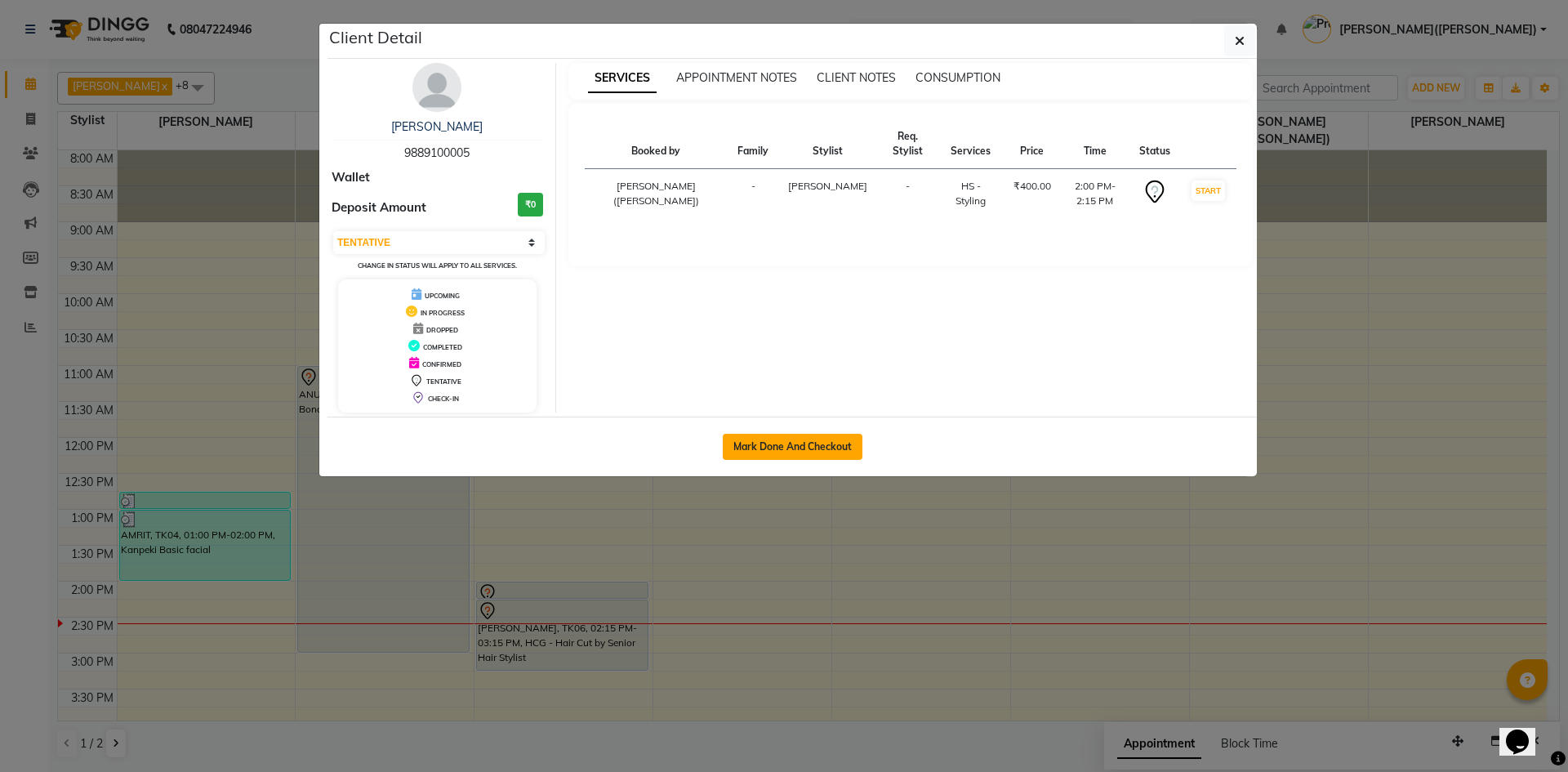
click at [797, 447] on button "Mark Done And Checkout" at bounding box center [792, 446] width 140 height 26
select select "service"
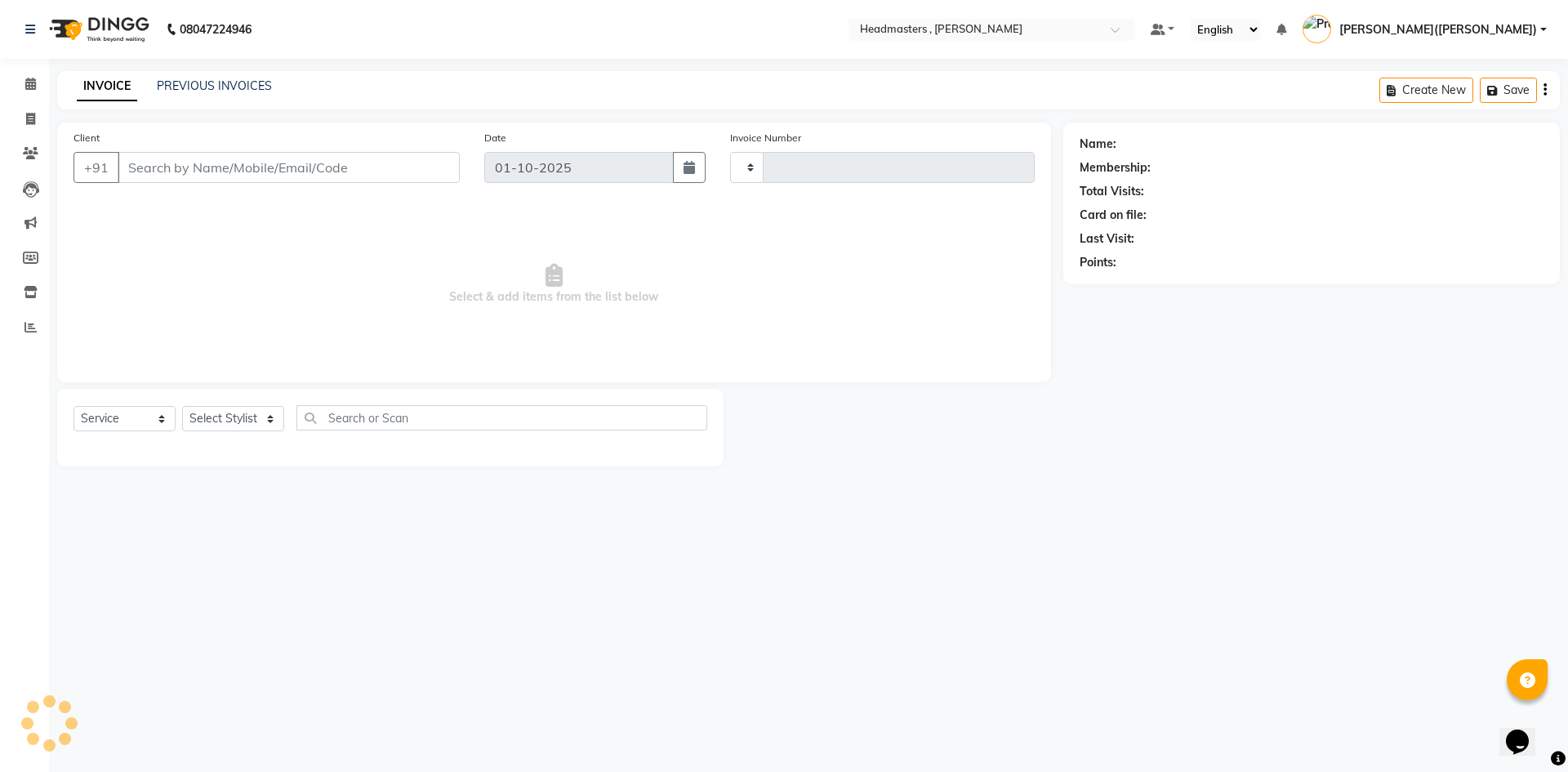
type input "1430"
select select "8566"
type input "9889100005"
select select "85125"
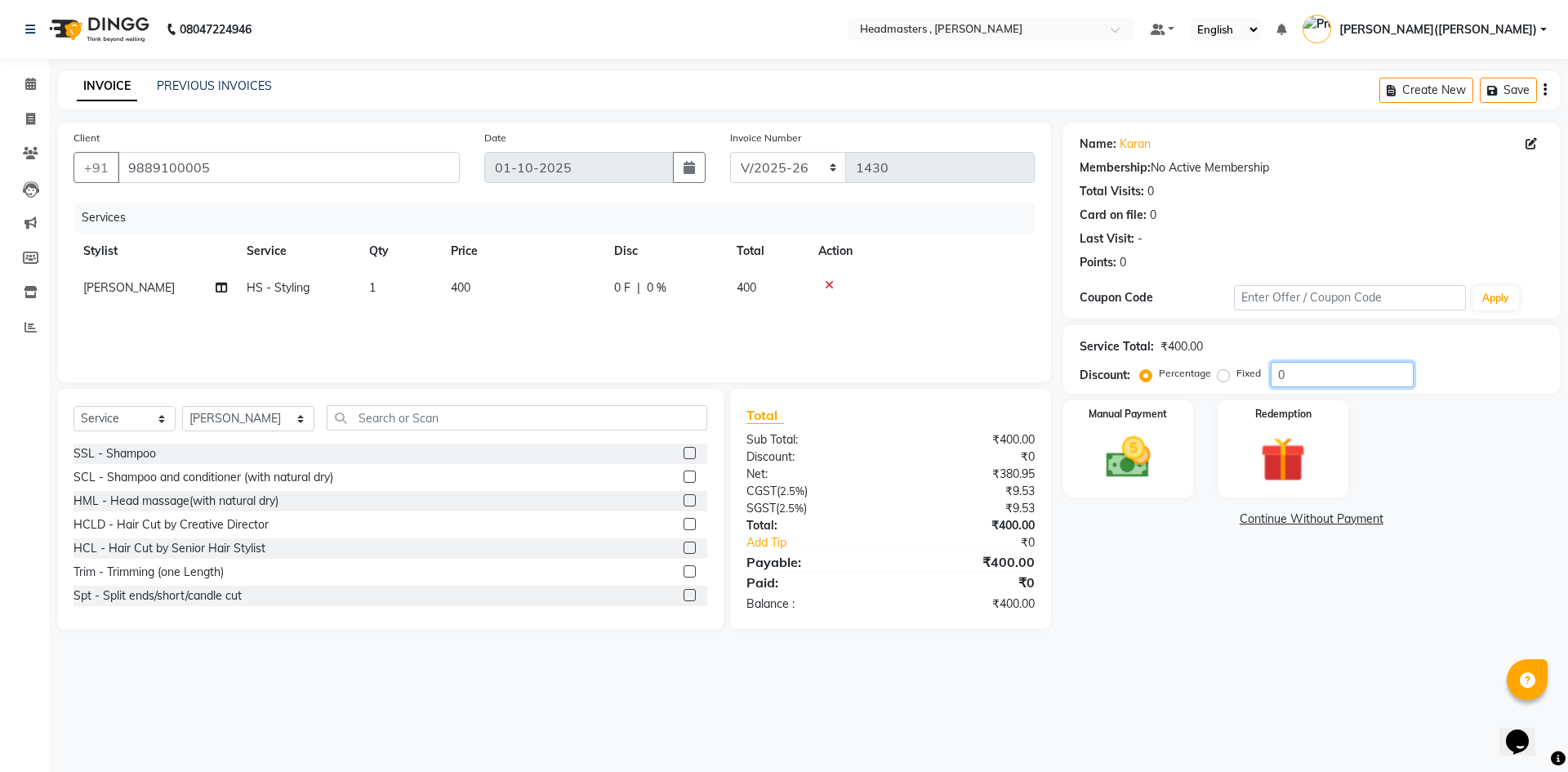
click at [1308, 377] on input "0" at bounding box center [1342, 374] width 143 height 26
type input "050"
click at [1108, 409] on label "Manual Payment" at bounding box center [1129, 413] width 82 height 15
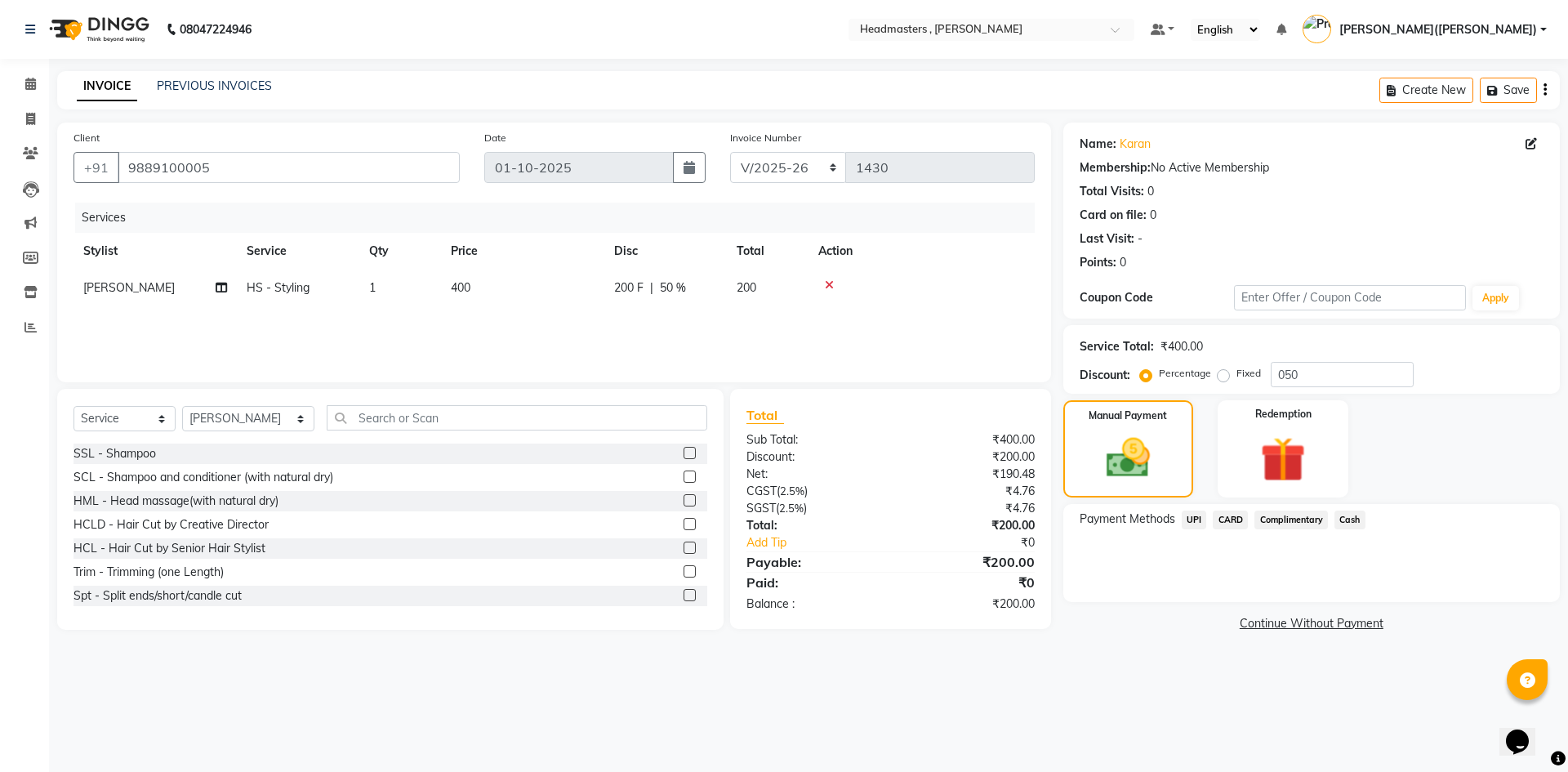
click at [1351, 520] on span "Cash" at bounding box center [1349, 520] width 31 height 19
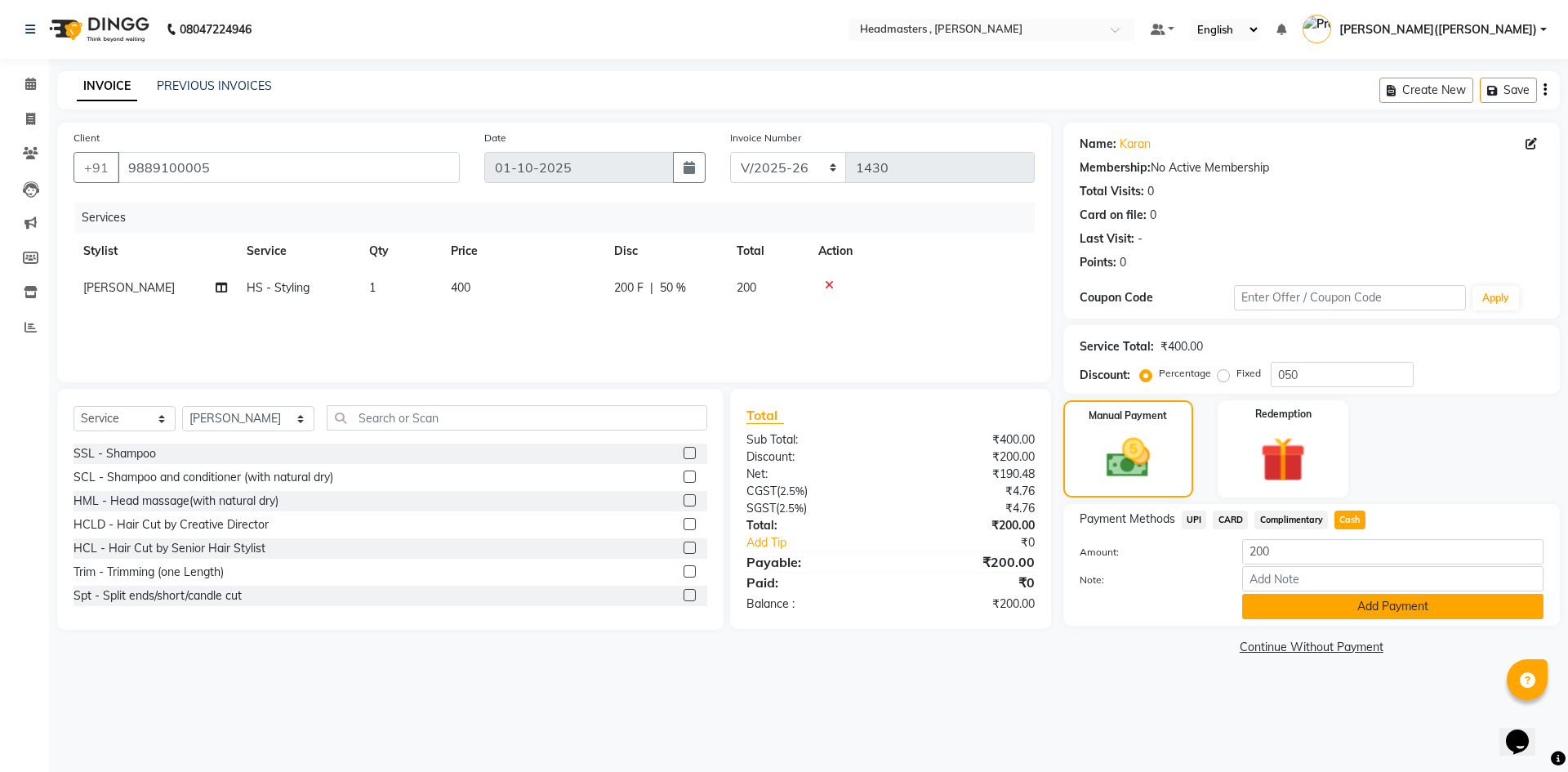
click at [1344, 603] on button "Add Payment" at bounding box center [1392, 606] width 301 height 26
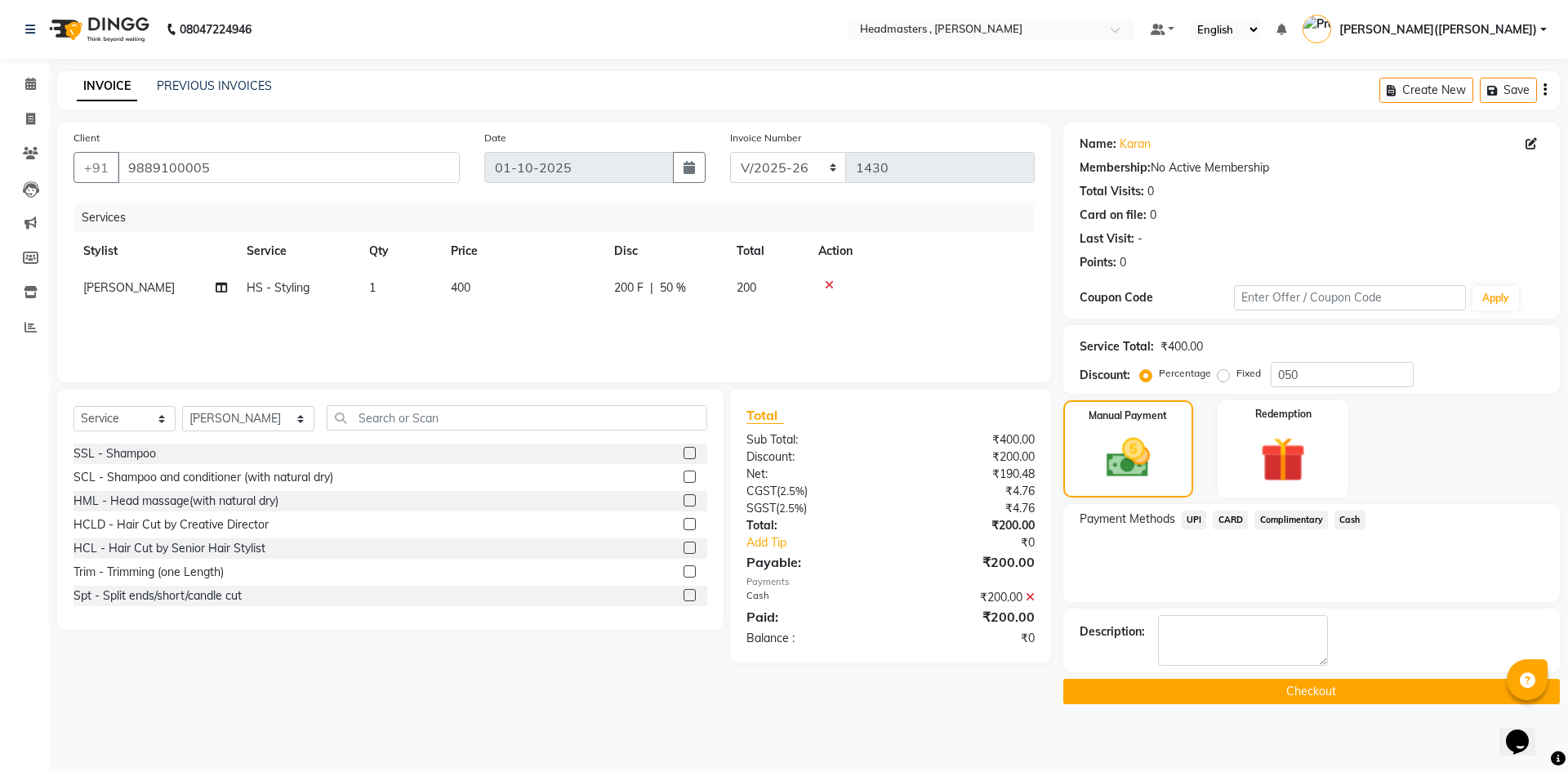
click at [1319, 688] on button "Checkout" at bounding box center [1311, 691] width 496 height 26
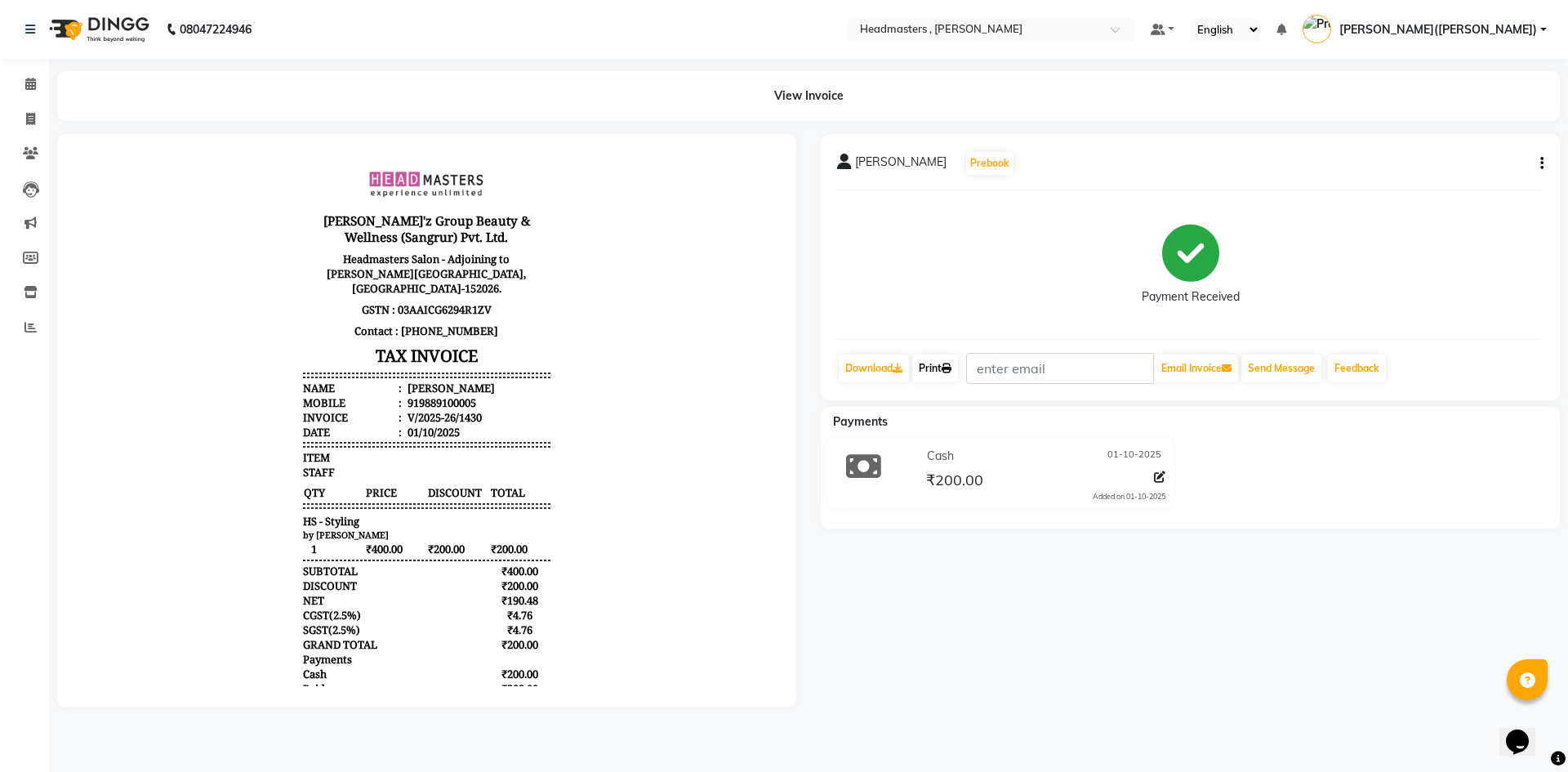
click at [948, 366] on icon at bounding box center [946, 368] width 10 height 10
click at [23, 80] on span at bounding box center [30, 85] width 29 height 19
